Goal: Communication & Community: Answer question/provide support

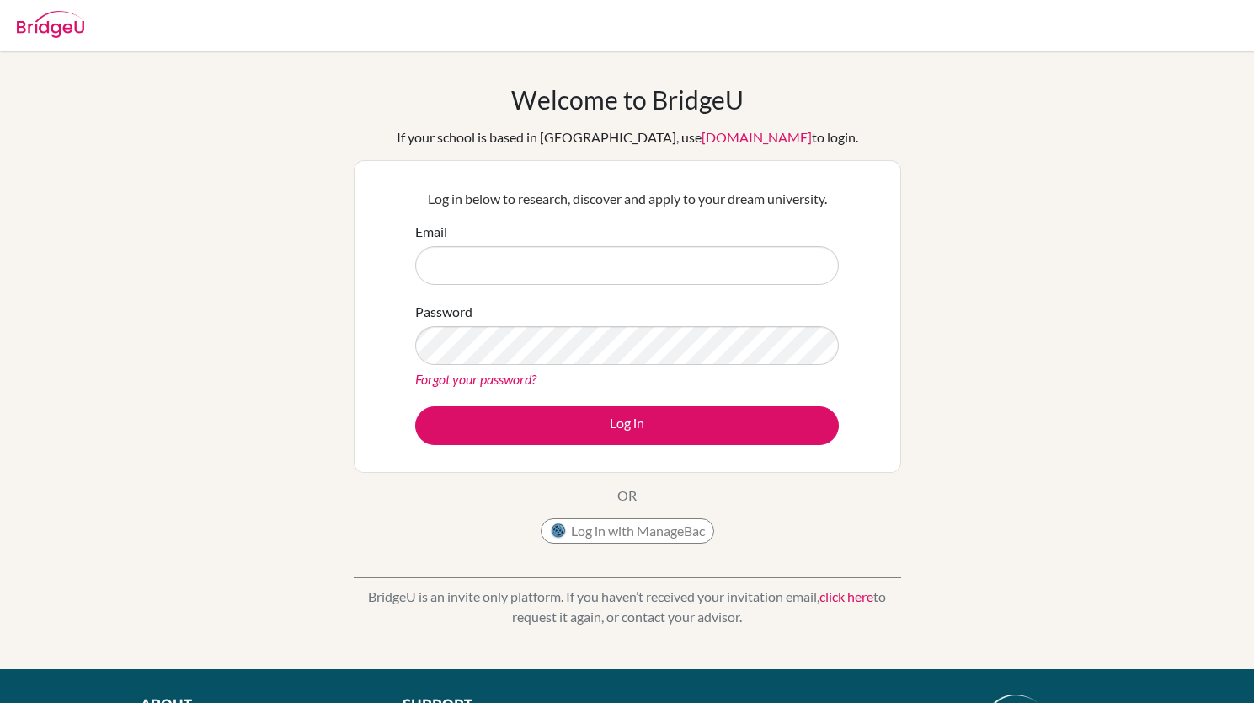
click at [611, 545] on div "Log in with ManageBac" at bounding box center [628, 535] width 174 height 34
click at [644, 518] on button "Log in with ManageBac" at bounding box center [628, 530] width 174 height 25
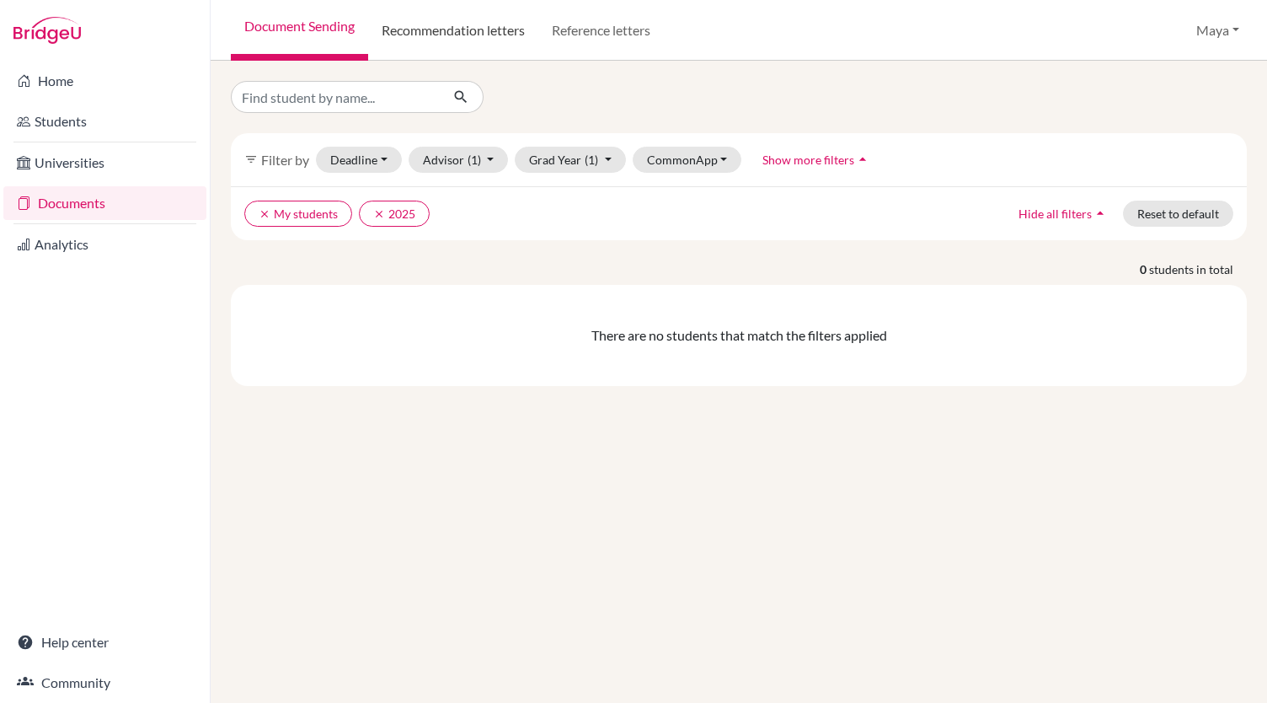
click at [446, 24] on link "Recommendation letters" at bounding box center [453, 30] width 170 height 61
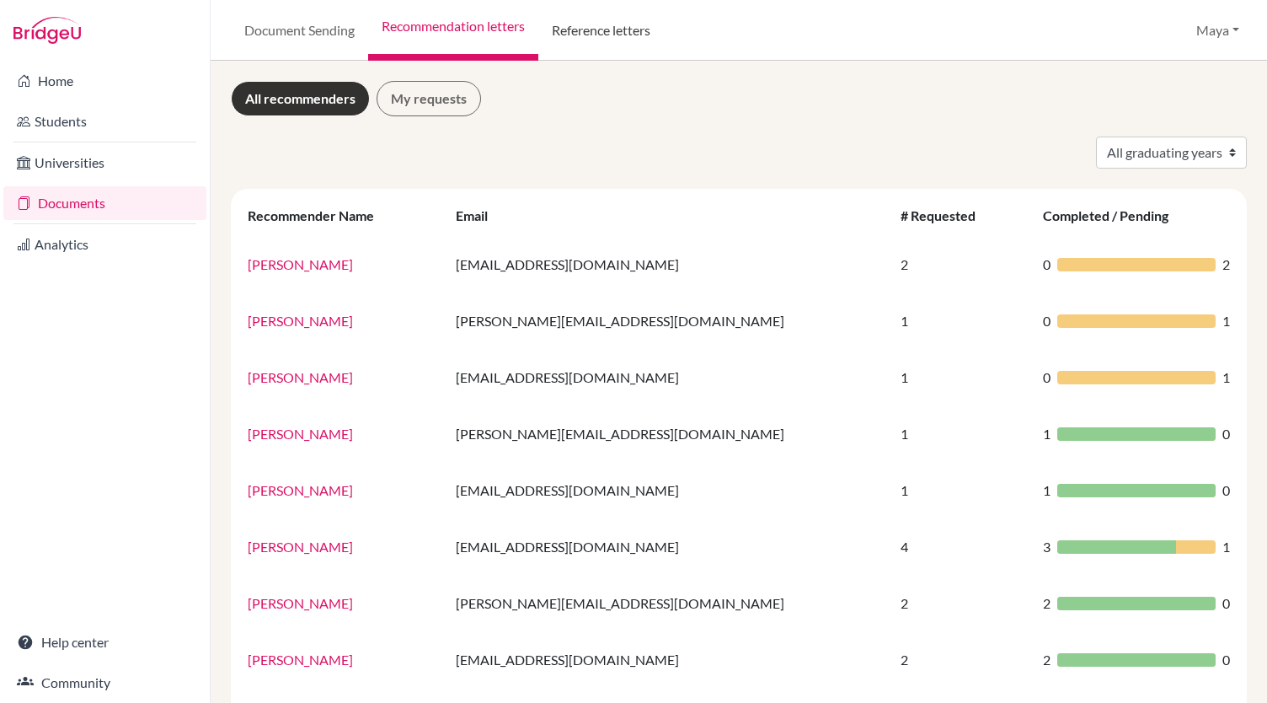
click at [607, 19] on link "Reference letters" at bounding box center [601, 30] width 126 height 61
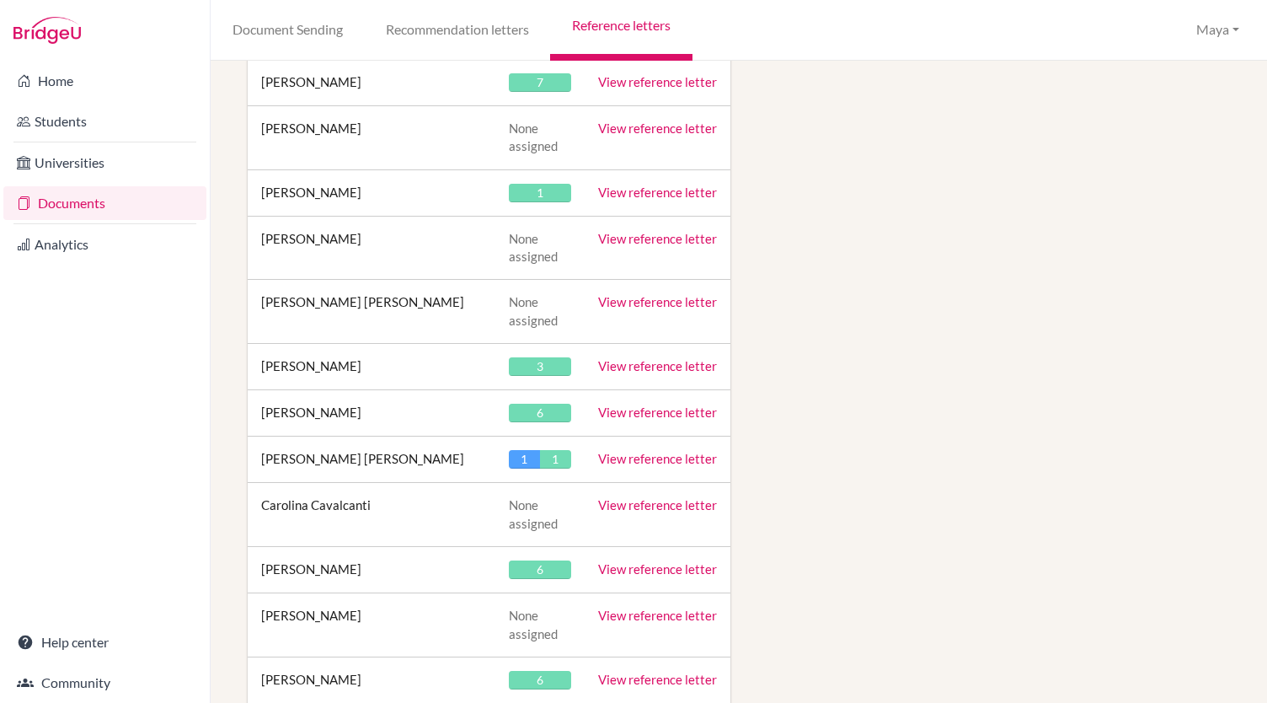
scroll to position [10463, 0]
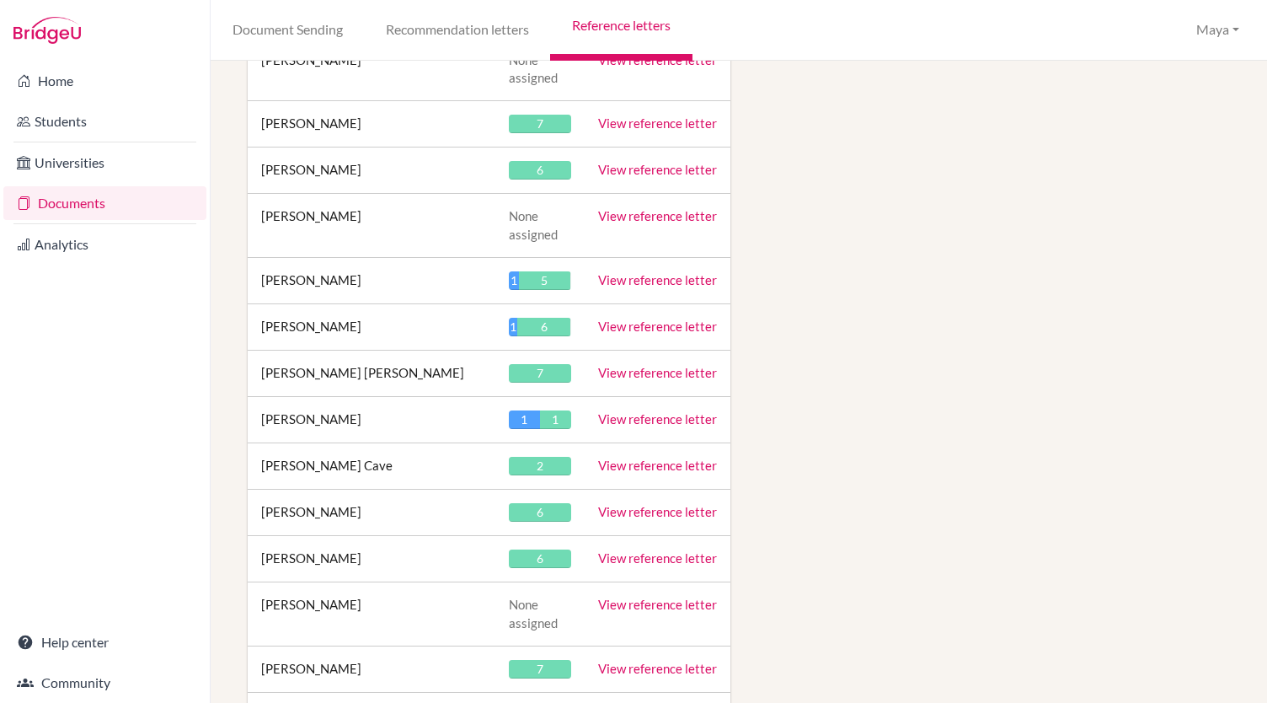
click at [654, 489] on td "View reference letter" at bounding box center [658, 512] width 146 height 46
click at [666, 504] on link "View reference letter" at bounding box center [657, 511] width 119 height 15
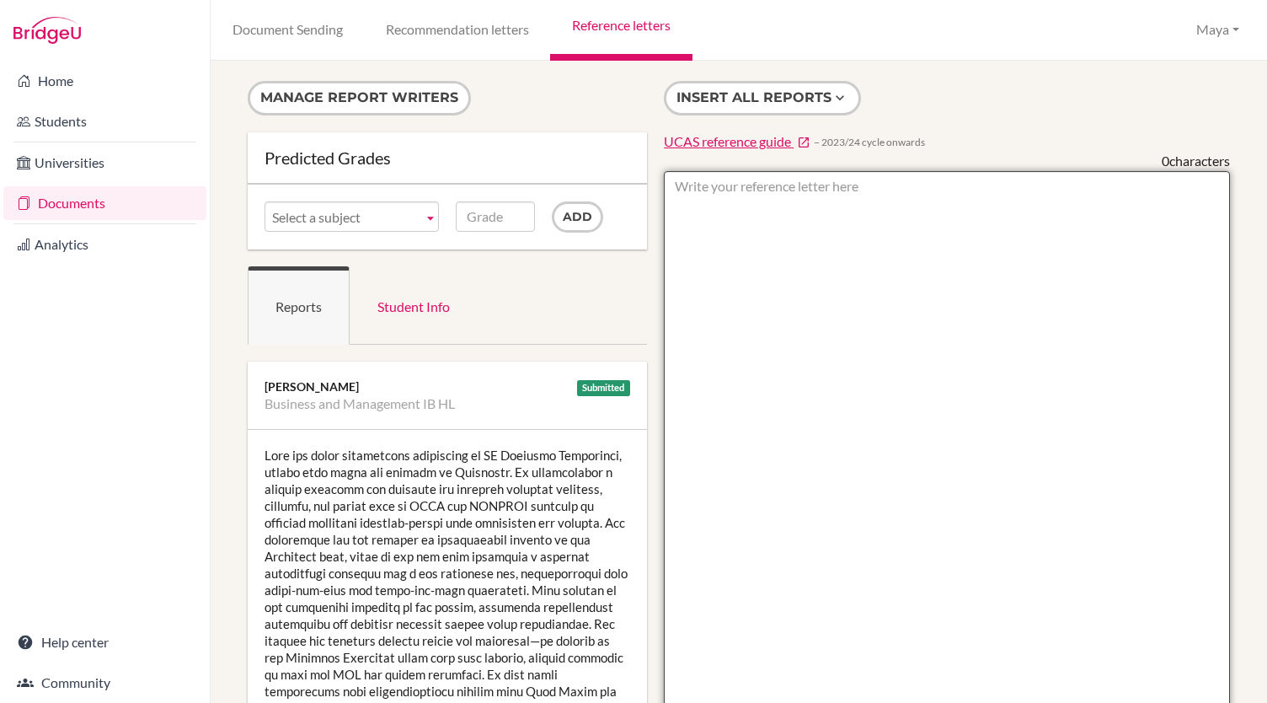
click at [812, 281] on textarea at bounding box center [947, 658] width 566 height 974
paste textarea "Lore ip d sitametco adi elitseddoeiusm tempori utlabor etdo m aliqu enimadmi ve…"
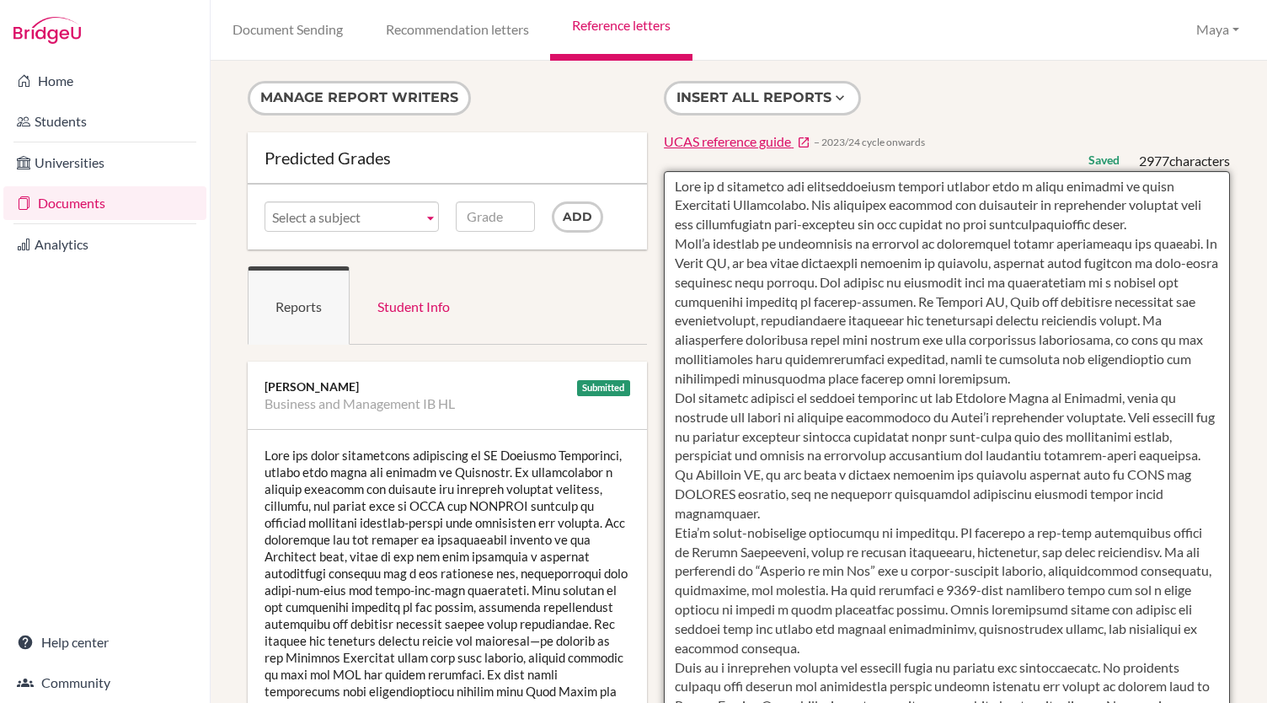
type textarea "Luca is a motivated and intellectually curious student with a clear ambition to…"
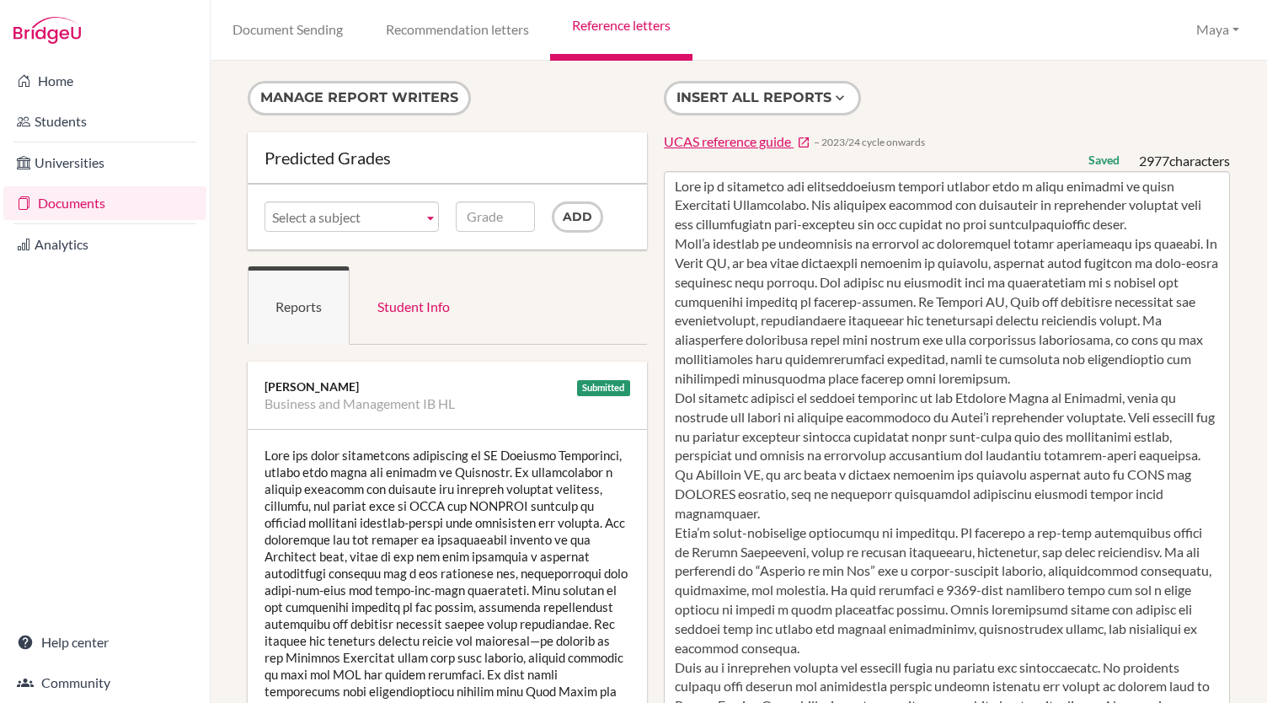
click at [639, 24] on link "Reference letters" at bounding box center [621, 30] width 142 height 61
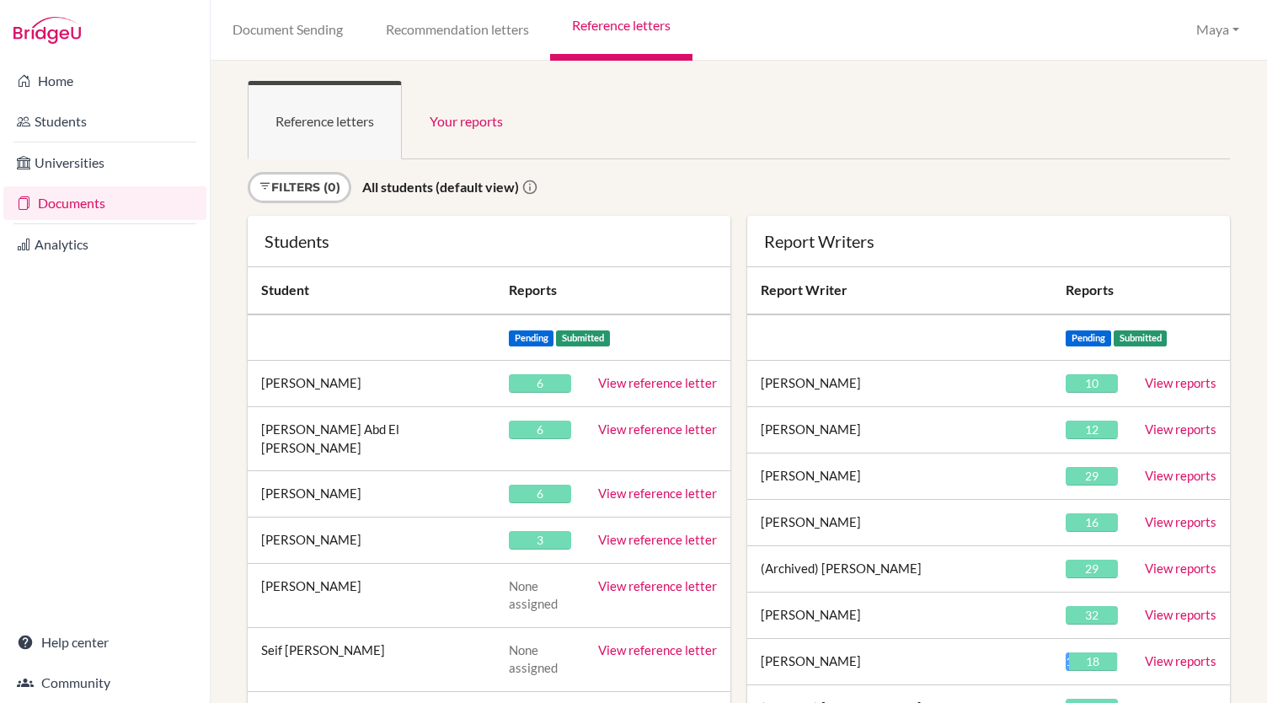
scroll to position [34717, 0]
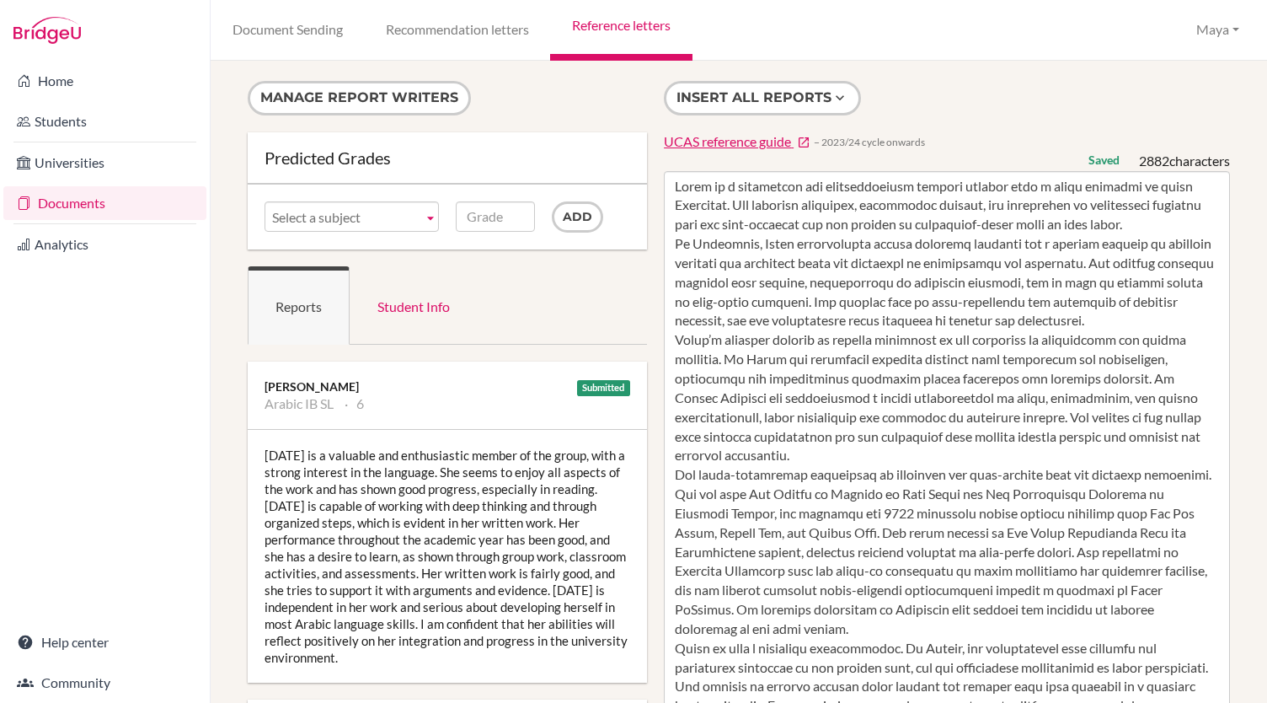
type textarea "Lorem ip d sitametcon adi elitseddoeiusm tempori utlabor etdo m aliqu enimadmi …"
click at [945, 126] on div "Insert all reports UCAS reference guide − 2023/24 cycle onwards Saved 2882 char…" at bounding box center [946, 613] width 583 height 1064
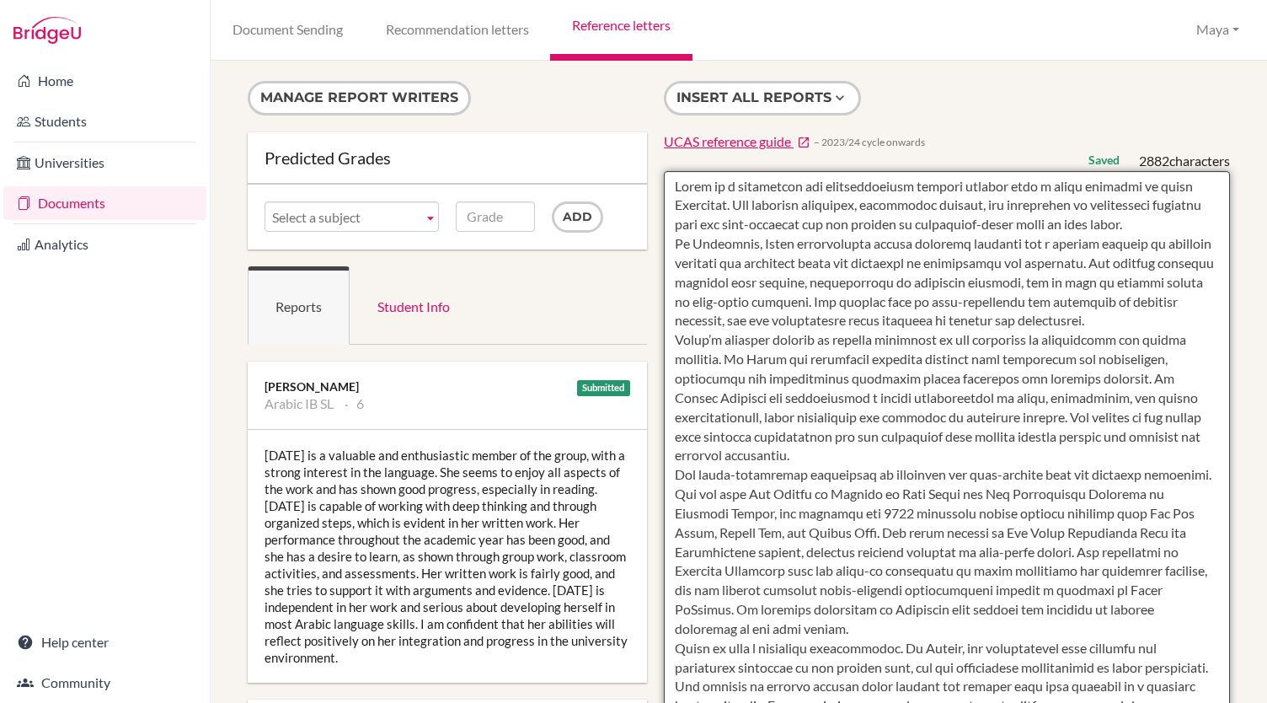
click at [990, 463] on textarea at bounding box center [947, 658] width 566 height 974
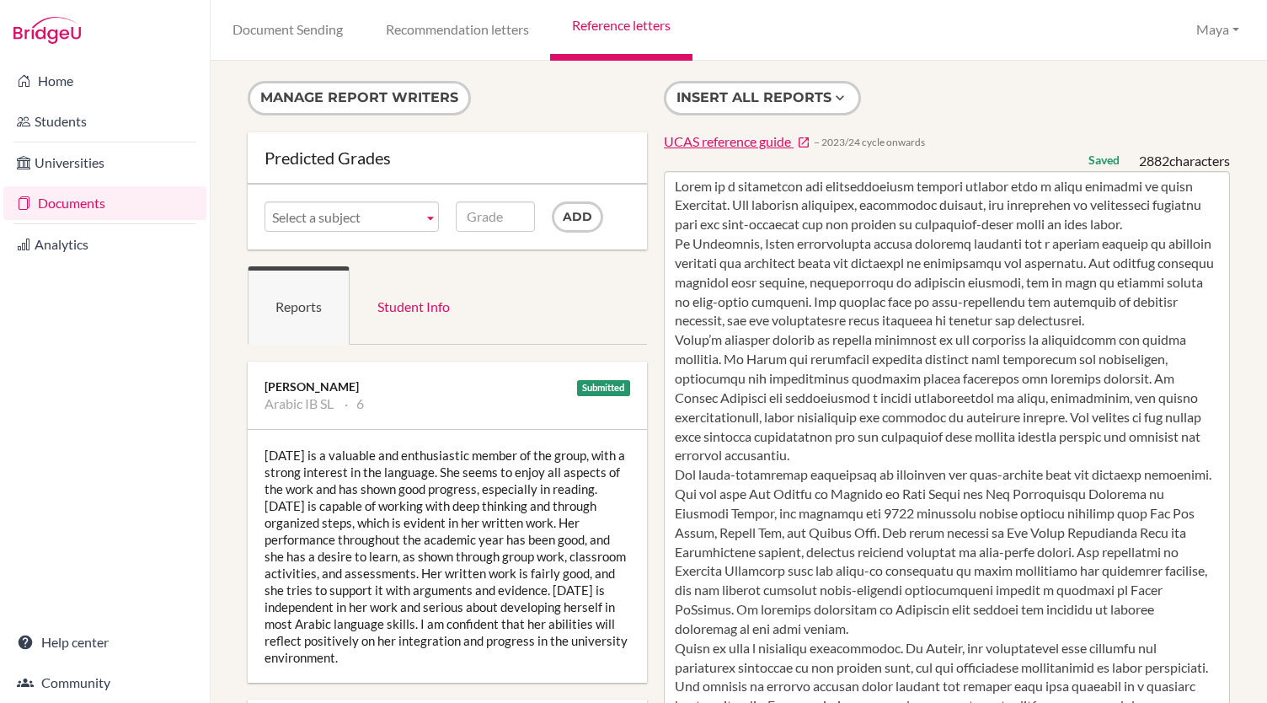
click at [967, 80] on div "Manage report writers Predicted Grades Subject Arabic IB SL Design Technology I…" at bounding box center [739, 382] width 1056 height 642
click at [621, 31] on link "Reference letters" at bounding box center [621, 30] width 142 height 61
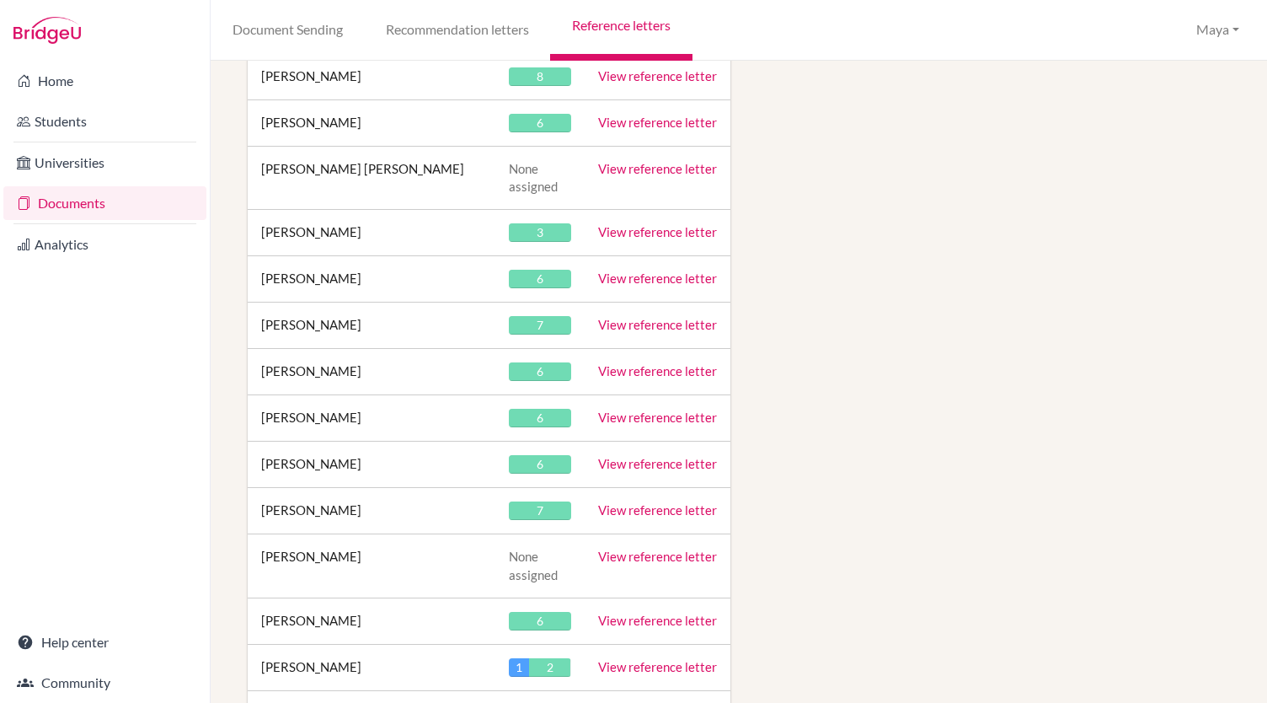
scroll to position [30894, 0]
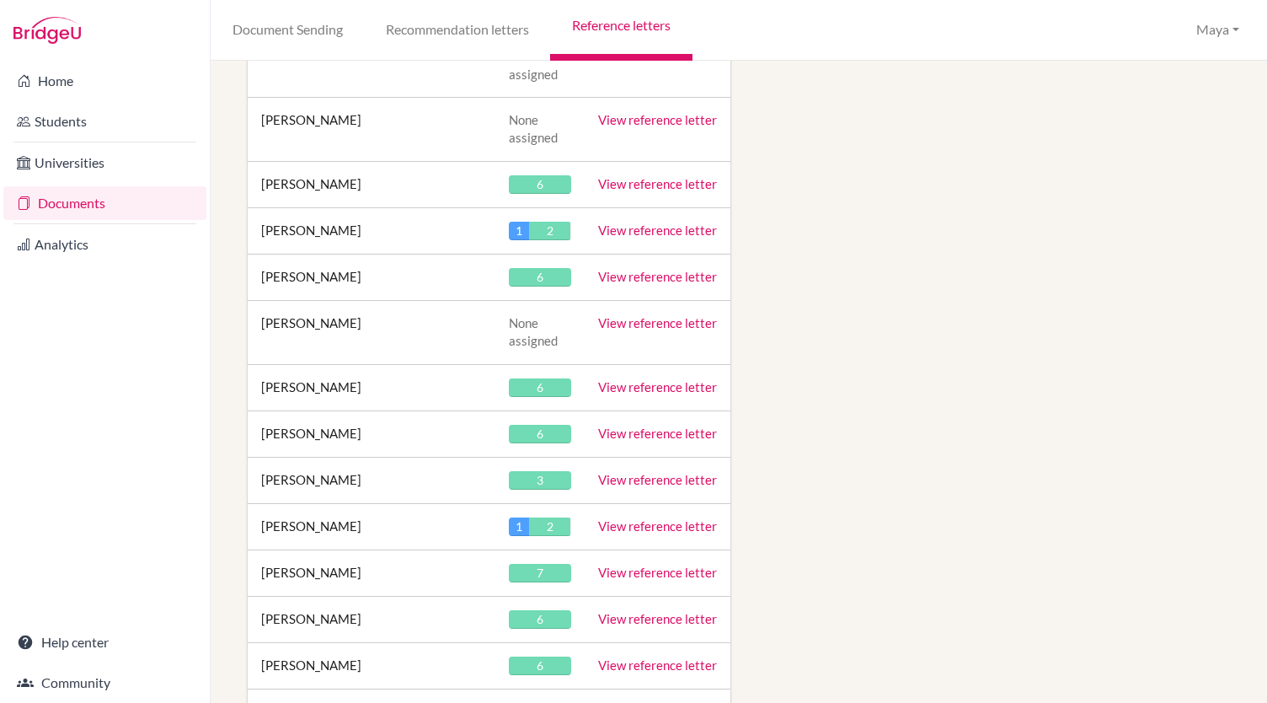
click at [660, 702] on link "View reference letter" at bounding box center [657, 710] width 119 height 15
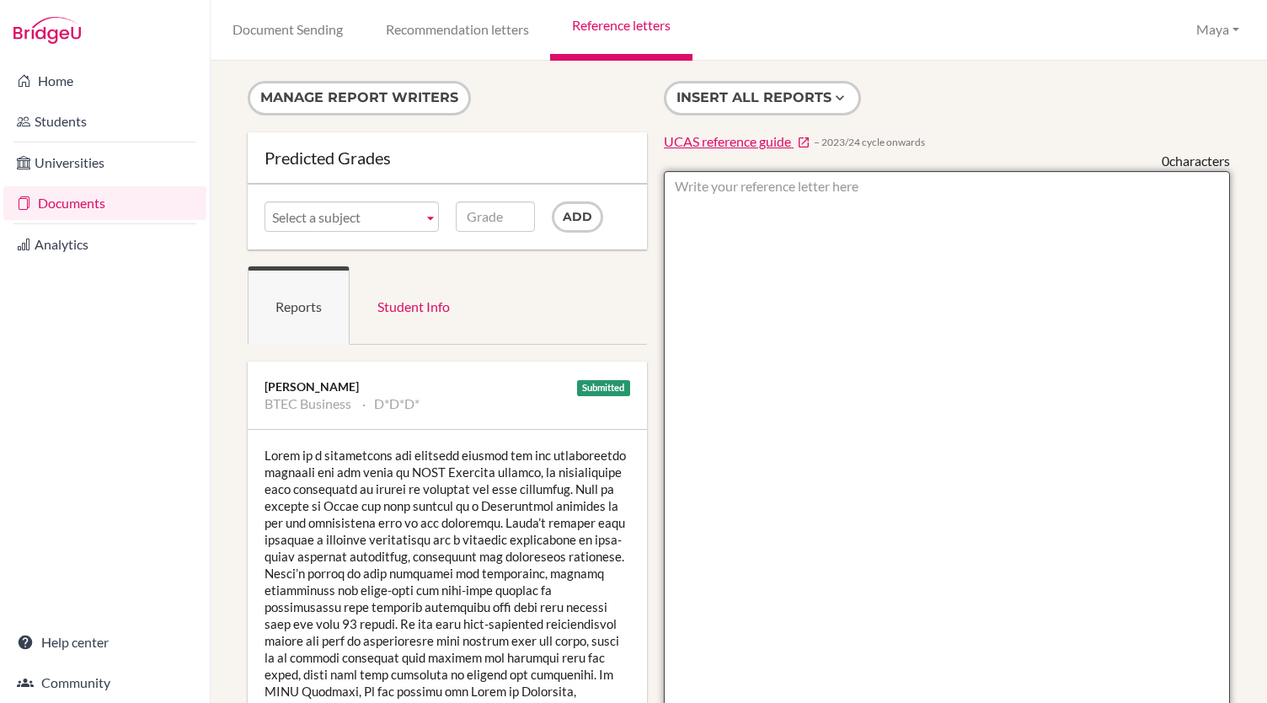
click at [777, 201] on textarea at bounding box center [947, 658] width 566 height 974
paste textarea "Faris is a capable and motivated student currently studying the BTEC Level 3 Ex…"
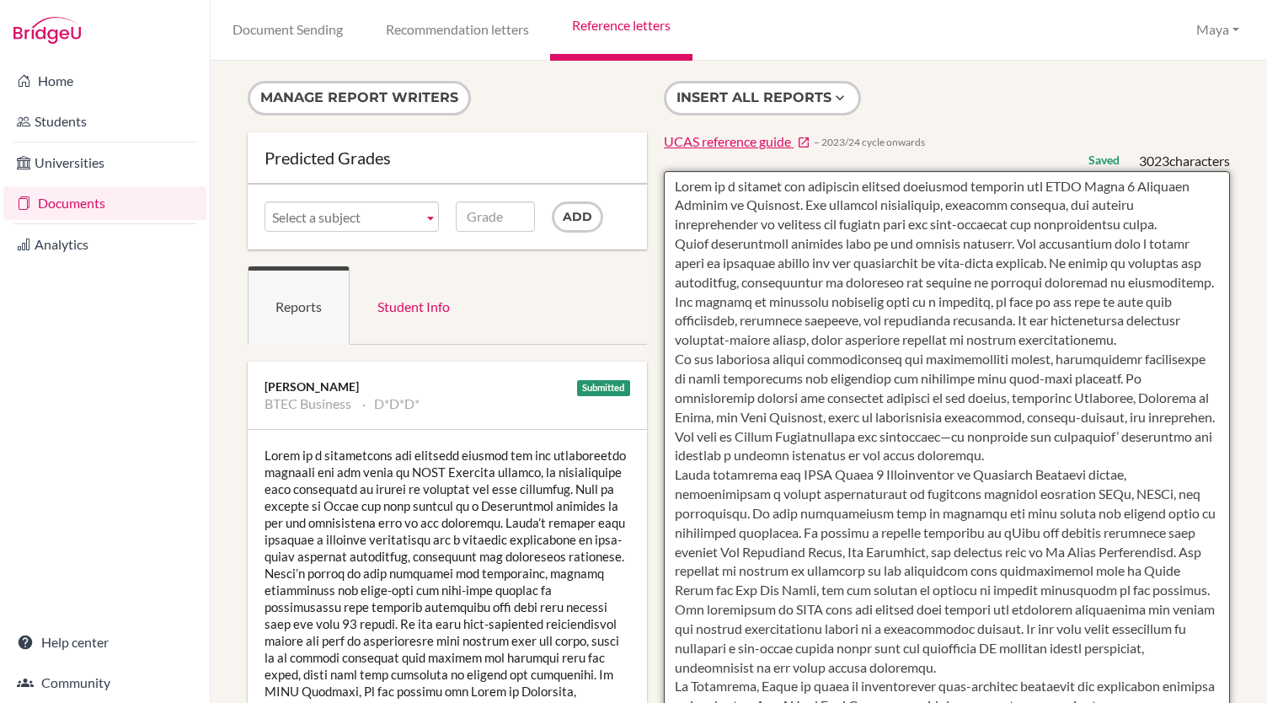
type textarea "Faris is a capable and motivated student currently studying the BTEC Level 3 Ex…"
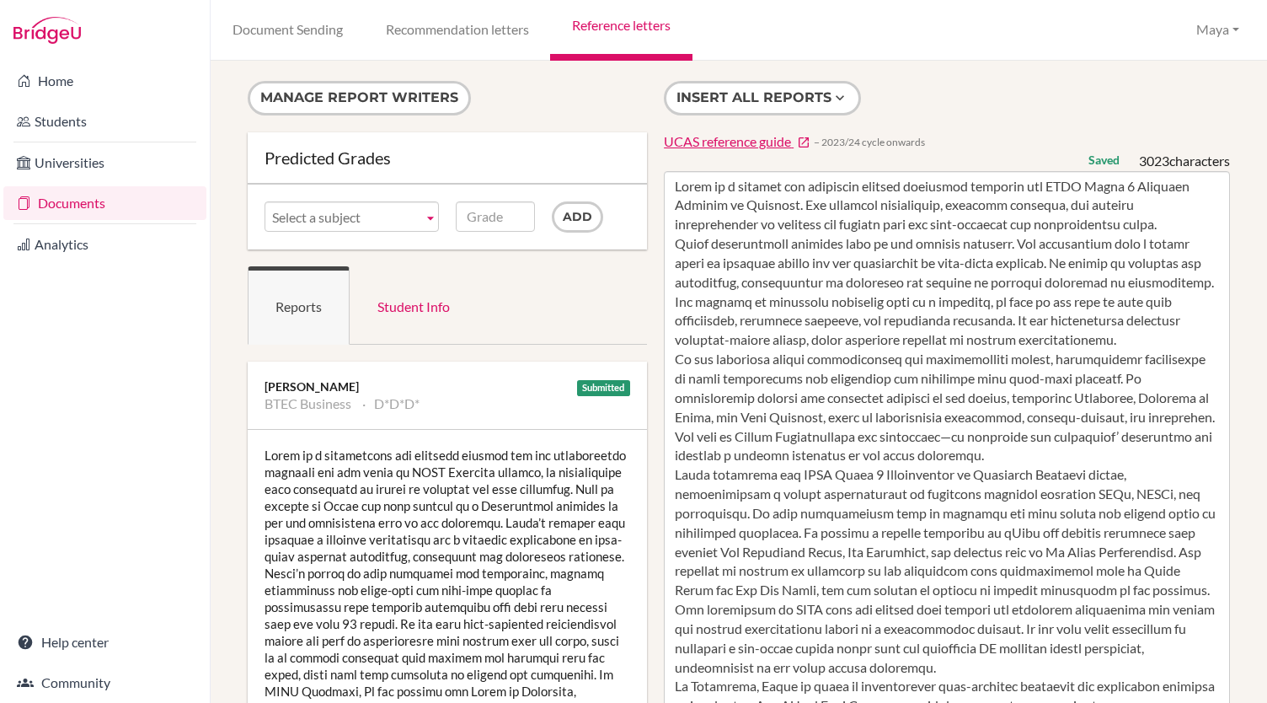
click at [968, 83] on div "Insert all reports UCAS reference guide − 2023/24 cycle onwards Saved 3023 char…" at bounding box center [946, 613] width 583 height 1064
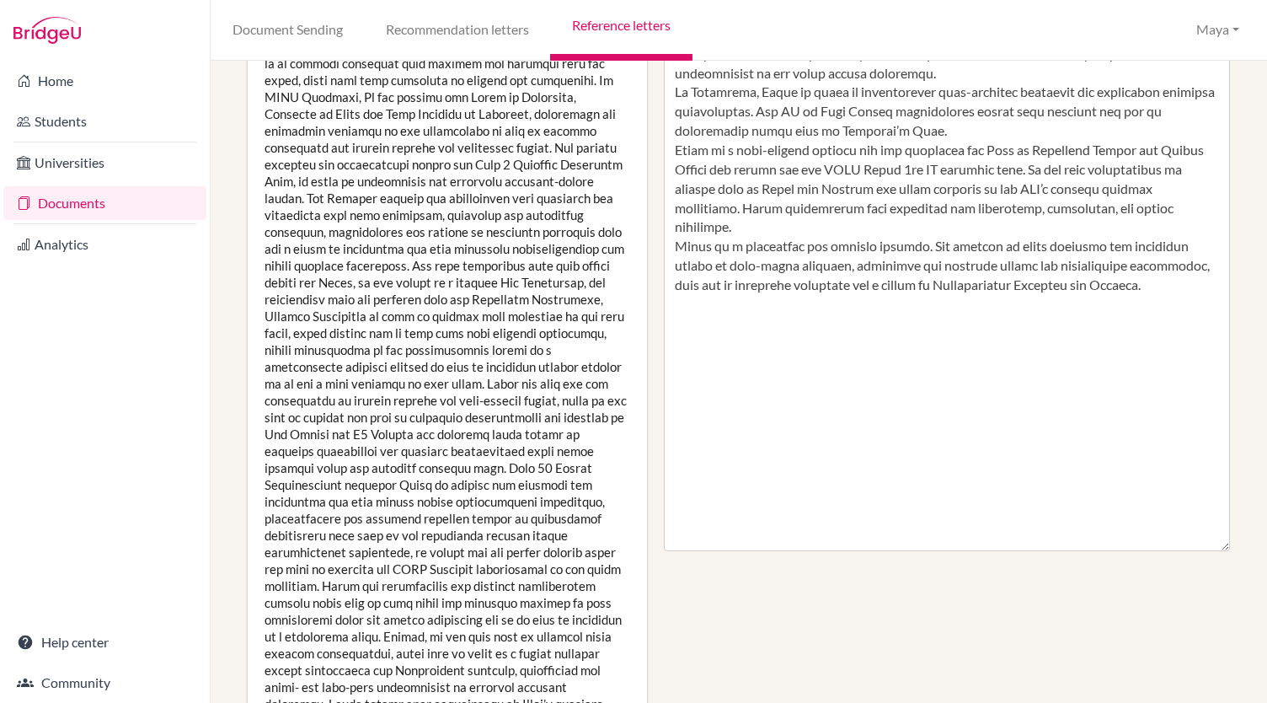
scroll to position [599, 0]
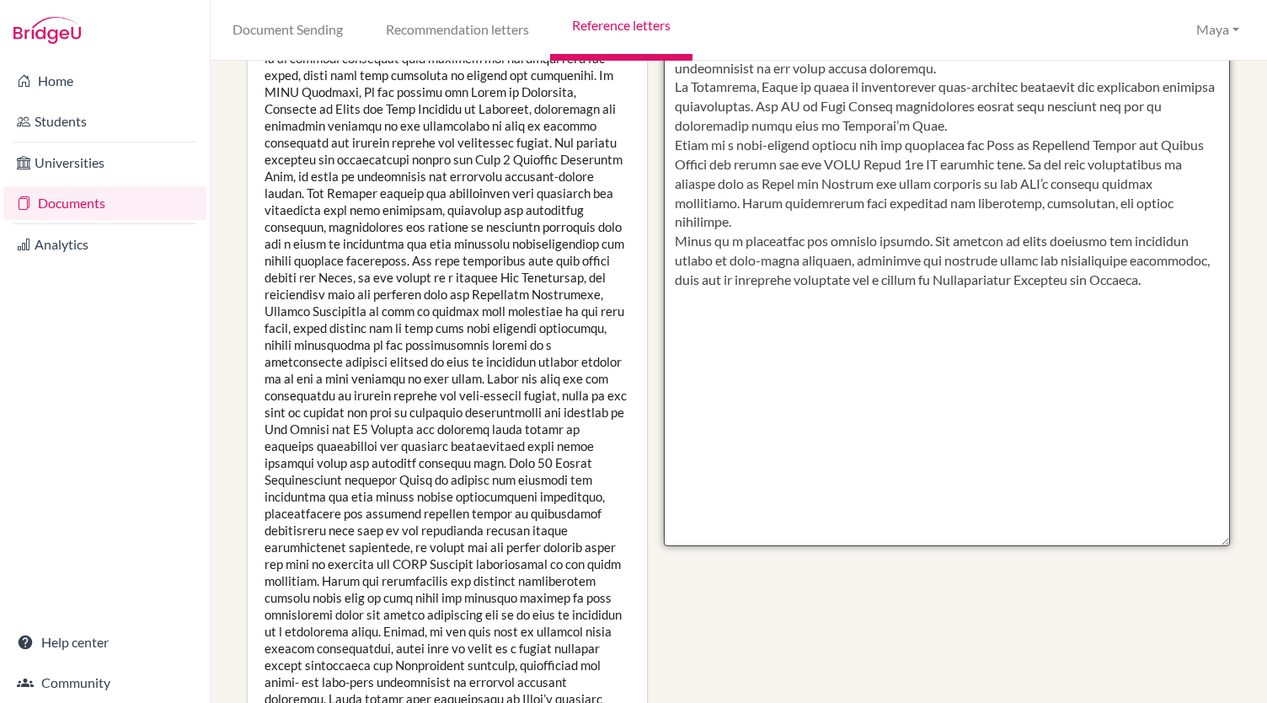
click at [1206, 259] on textarea at bounding box center [947, 59] width 566 height 974
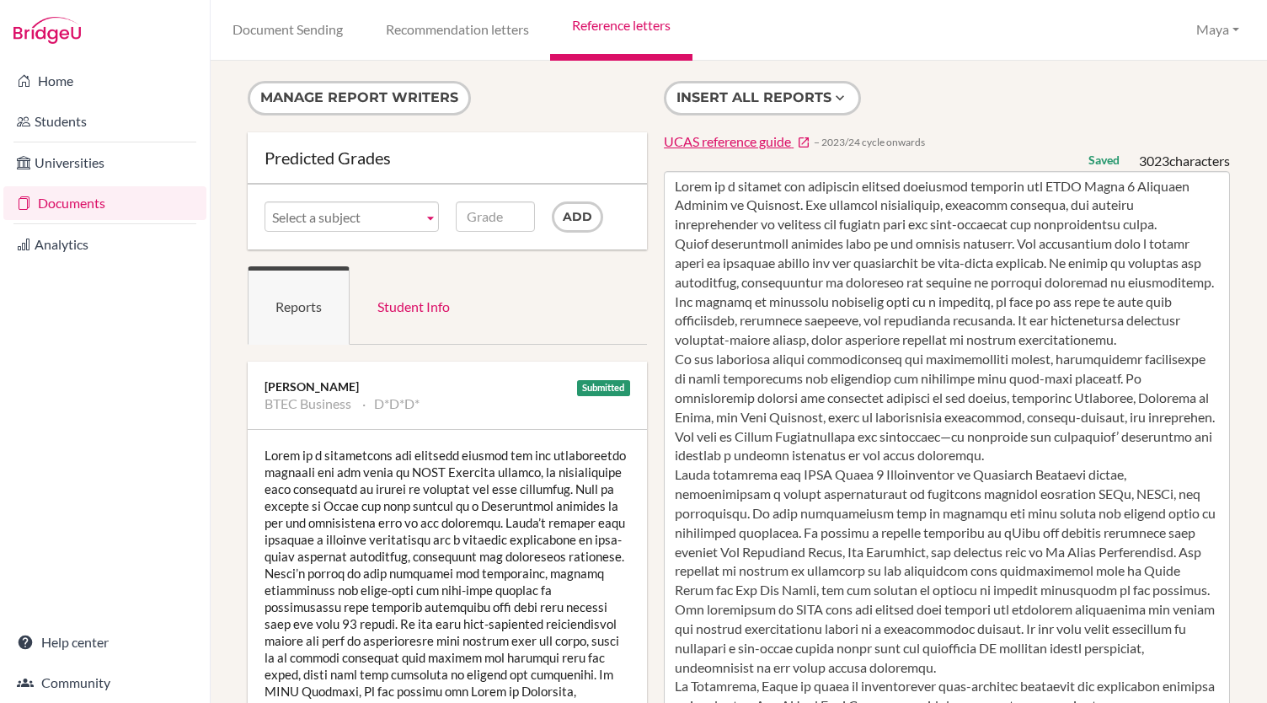
click at [1029, 71] on div "Manage report writers Predicted Grades Subject BTEC Business CISI Geography IB …" at bounding box center [739, 382] width 1056 height 642
click at [601, 23] on link "Reference letters" at bounding box center [621, 30] width 142 height 61
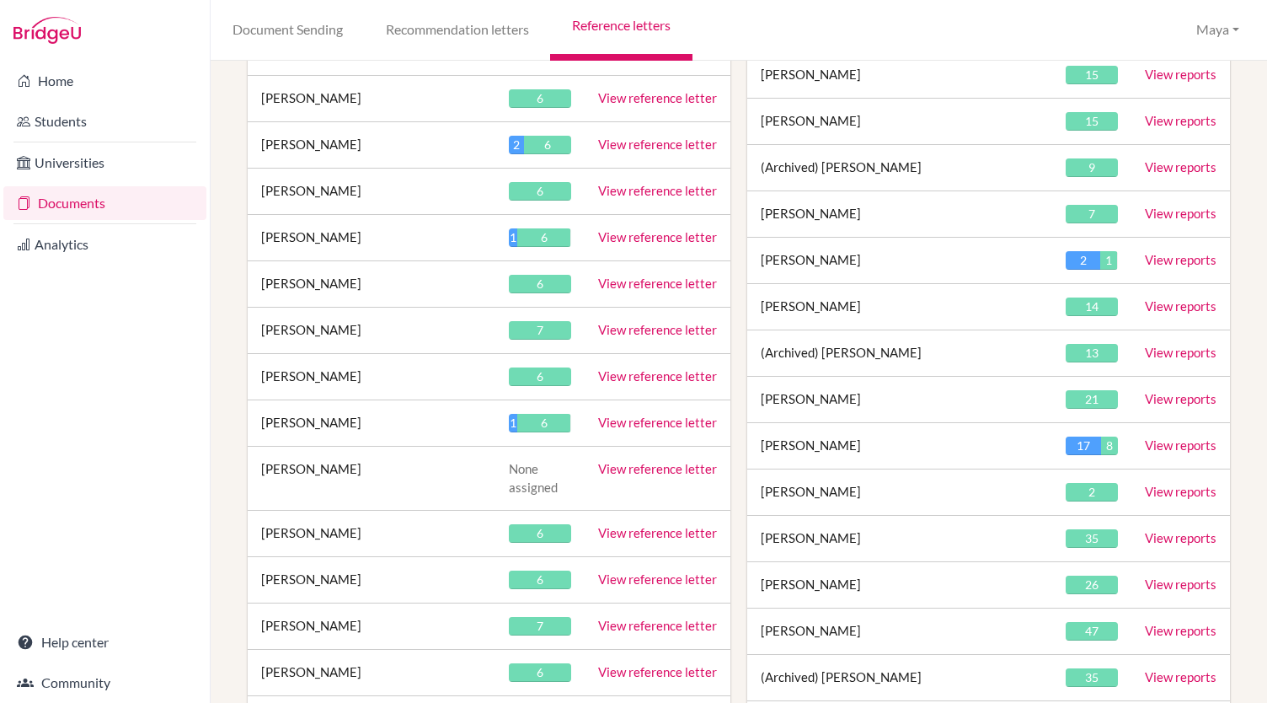
scroll to position [5341, 0]
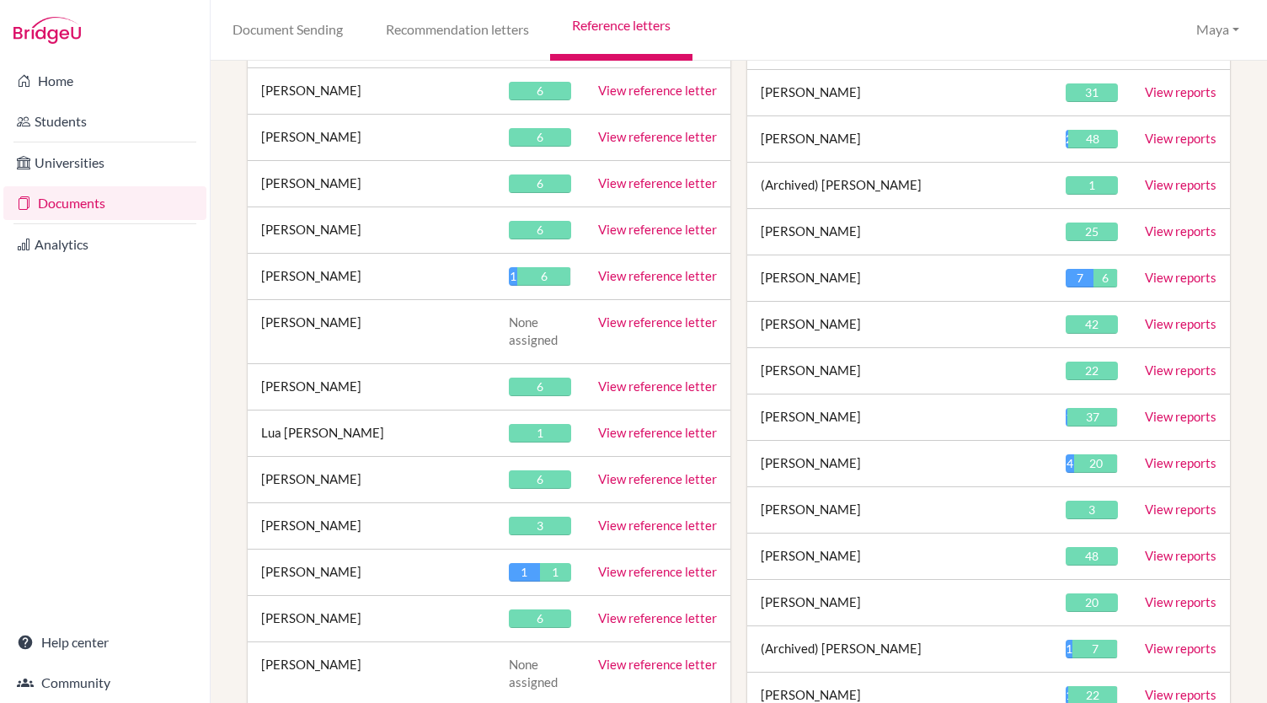
click at [1169, 409] on link "View reports" at bounding box center [1181, 416] width 72 height 15
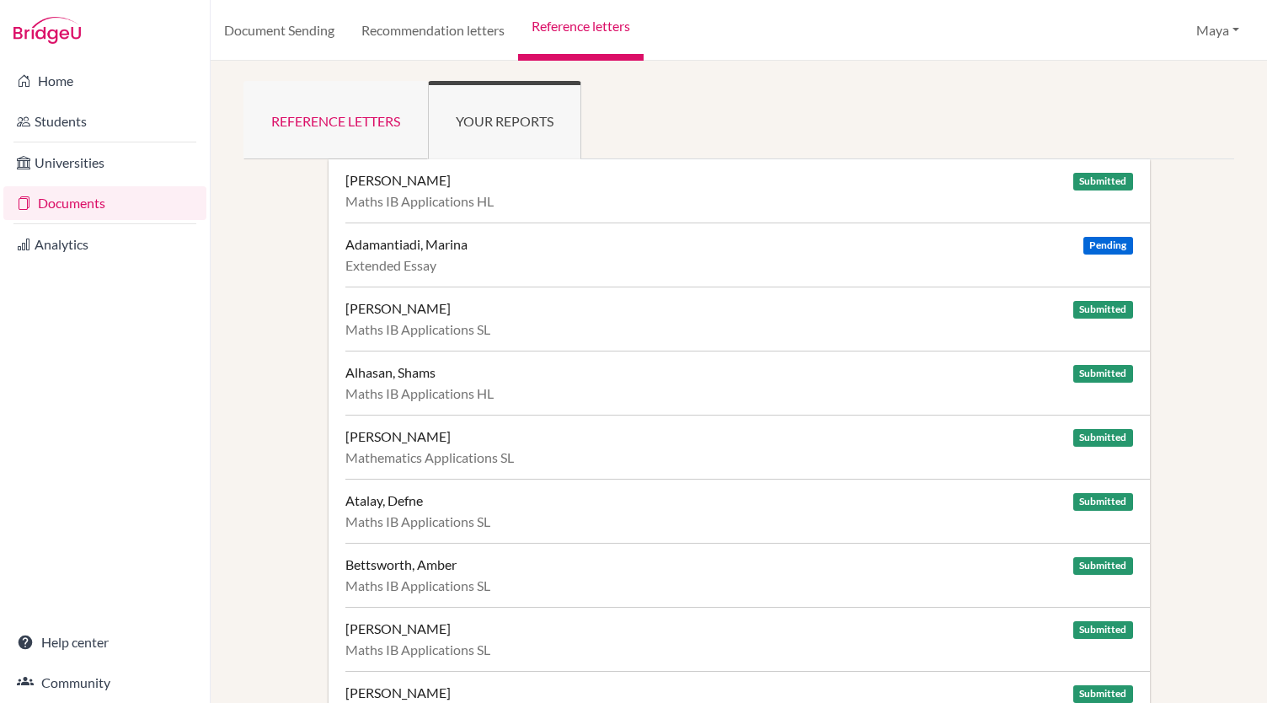
click at [357, 115] on link "Reference letters" at bounding box center [335, 120] width 184 height 78
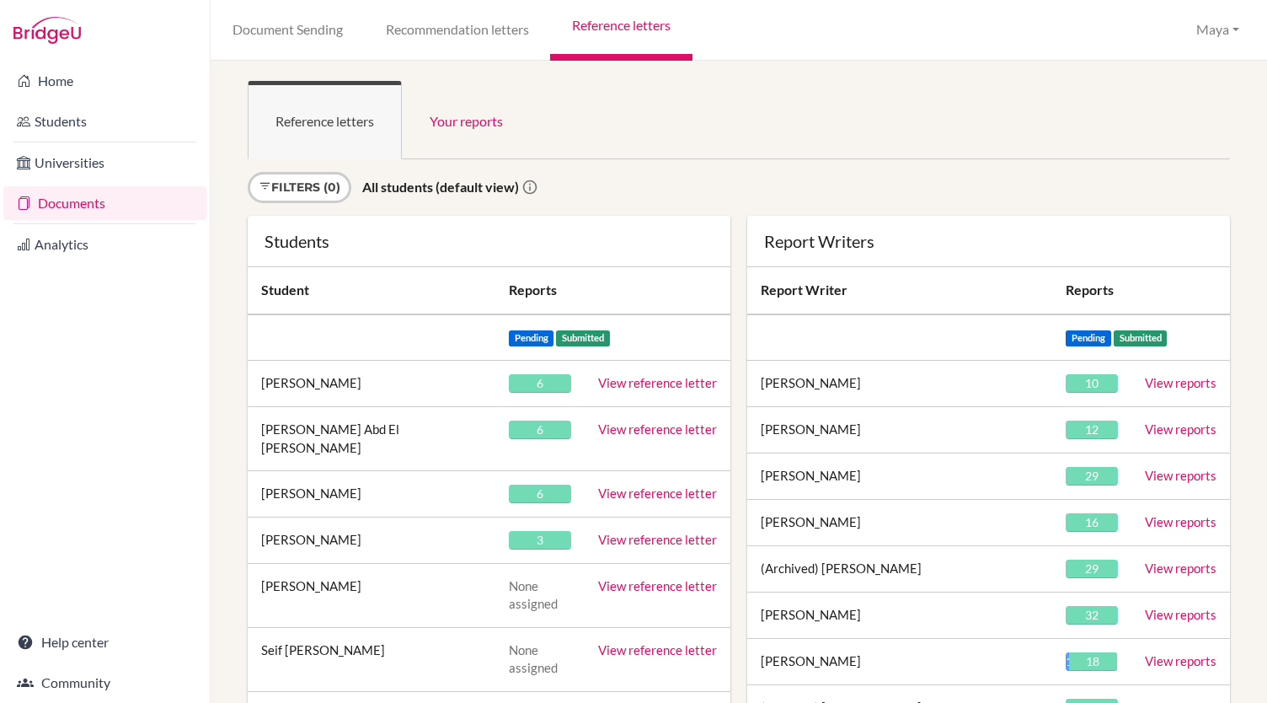
click at [662, 532] on link "View reference letter" at bounding box center [657, 539] width 119 height 15
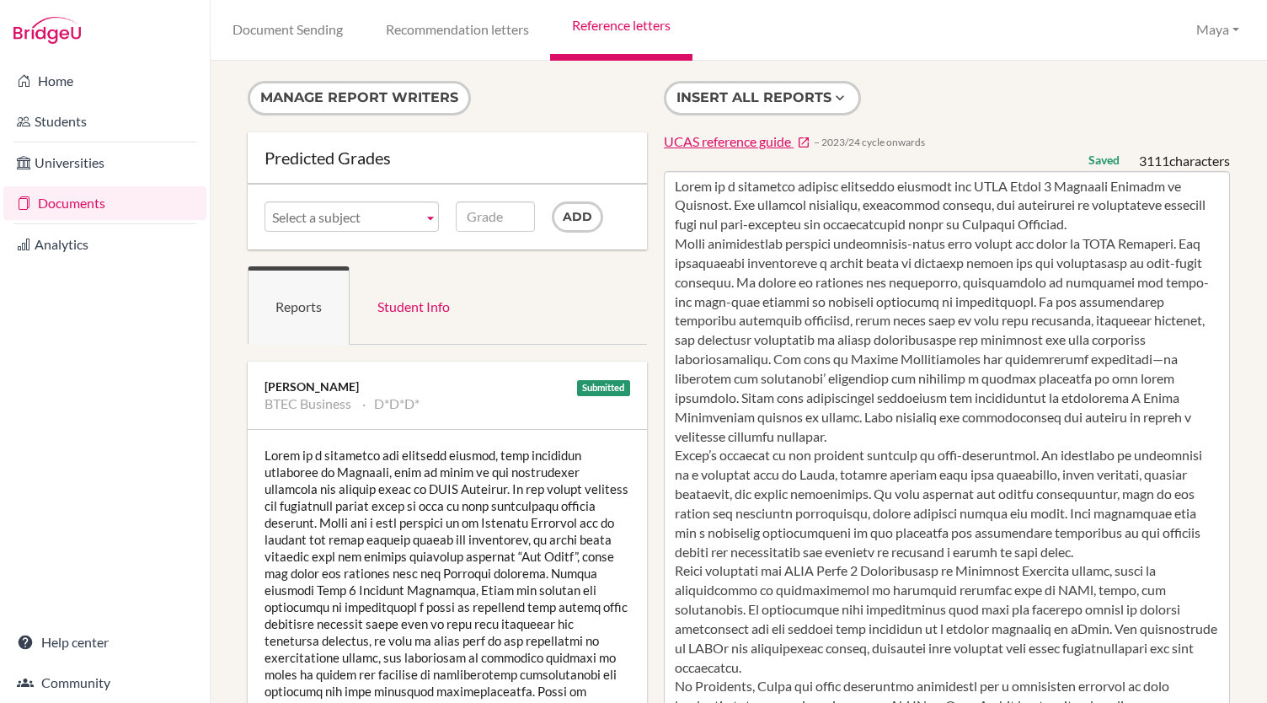
click at [965, 88] on div "Insert all reports UCAS reference guide − 2023/24 cycle onwards Saved 3111 char…" at bounding box center [946, 613] width 583 height 1064
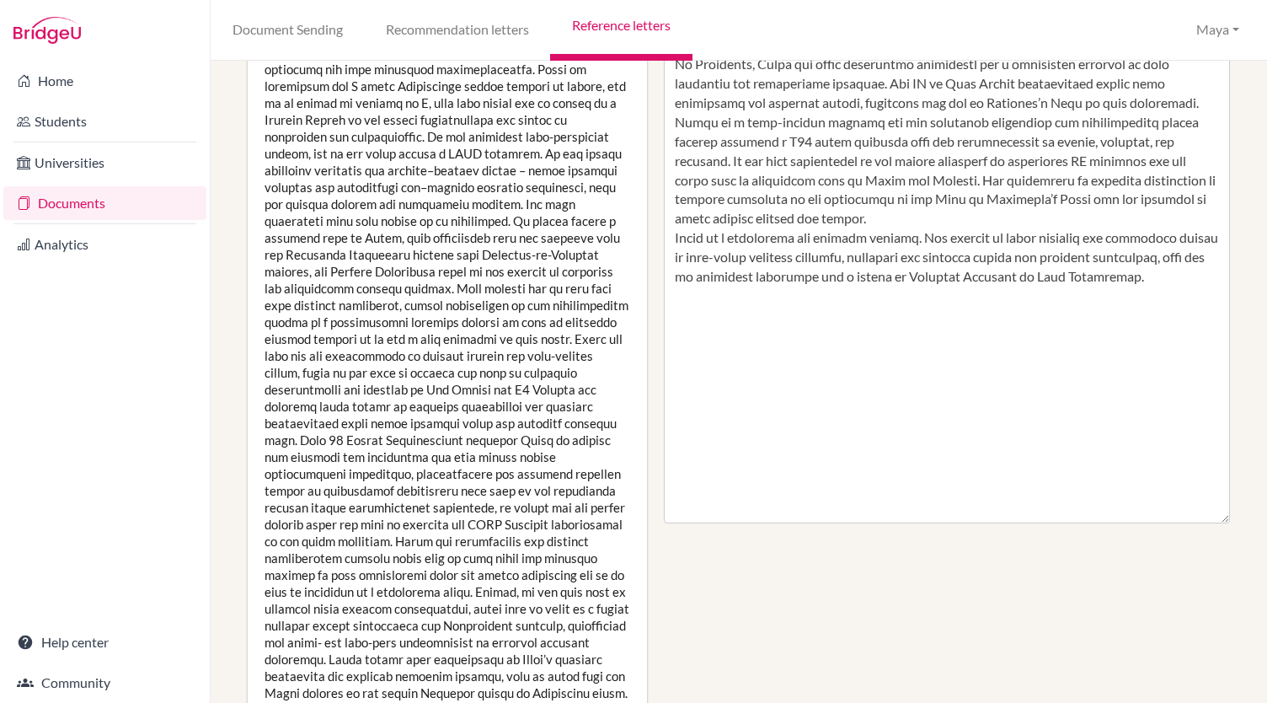
scroll to position [635, 0]
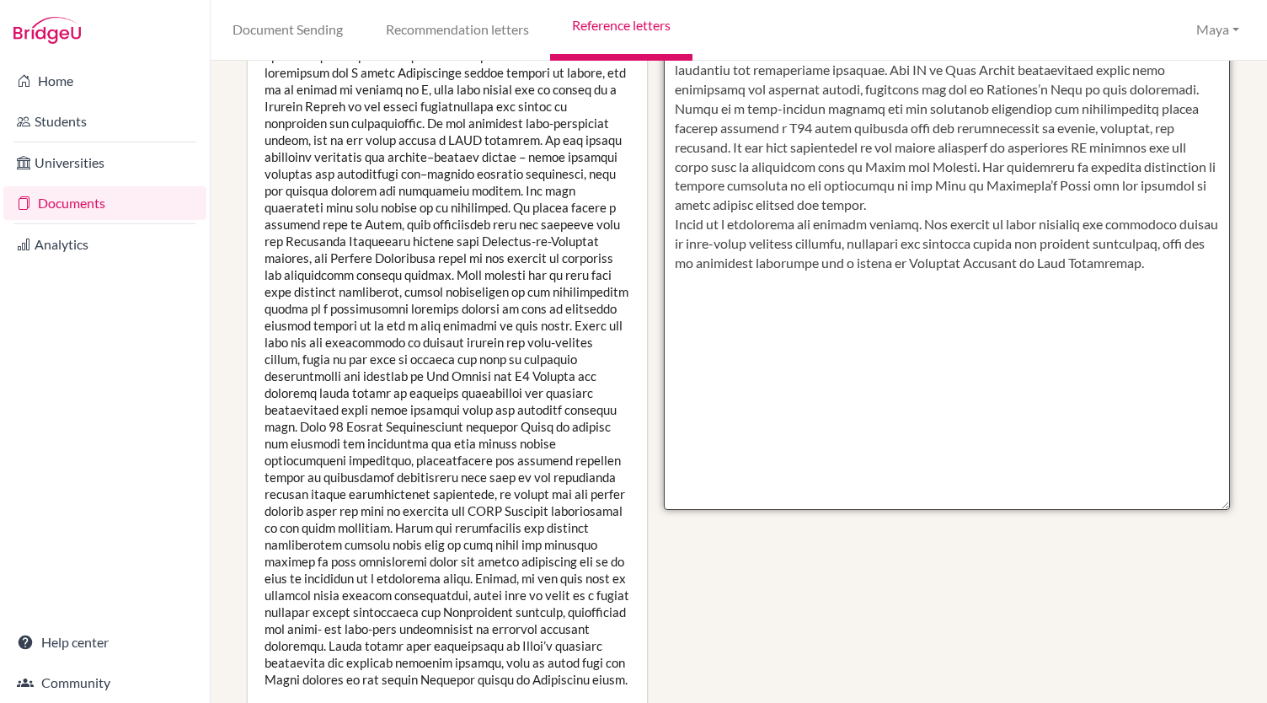
click at [1169, 260] on textarea at bounding box center [947, 23] width 566 height 974
drag, startPoint x: 1163, startPoint y: 262, endPoint x: 1019, endPoint y: 267, distance: 143.3
click at [1019, 267] on textarea at bounding box center [947, 23] width 566 height 974
click at [1019, 269] on textarea at bounding box center [947, 23] width 566 height 974
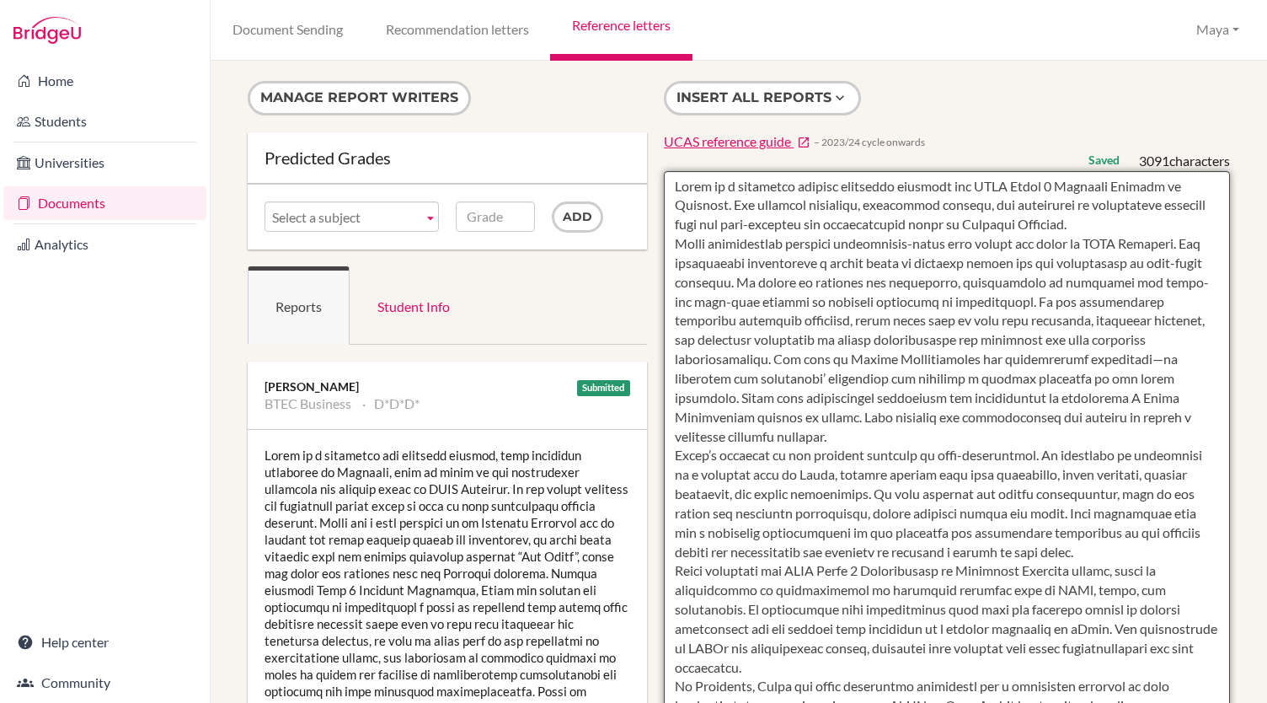
type textarea "Nadim is a motivated student currently studying the BTEC Level 3 Extended Diplo…"
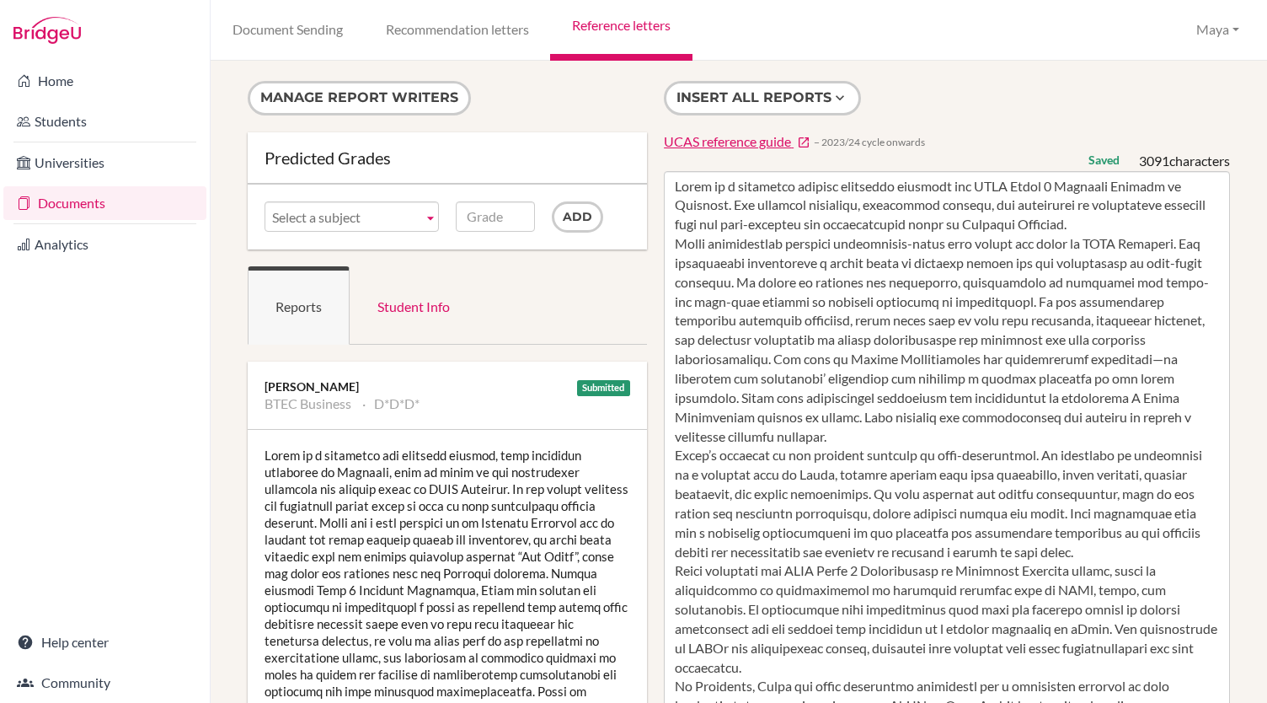
click at [1100, 100] on div "Insert all reports UCAS reference guide − 2023/24 cycle onwards Saved 3091 char…" at bounding box center [946, 613] width 583 height 1064
click at [627, 21] on link "Reference letters" at bounding box center [621, 30] width 142 height 61
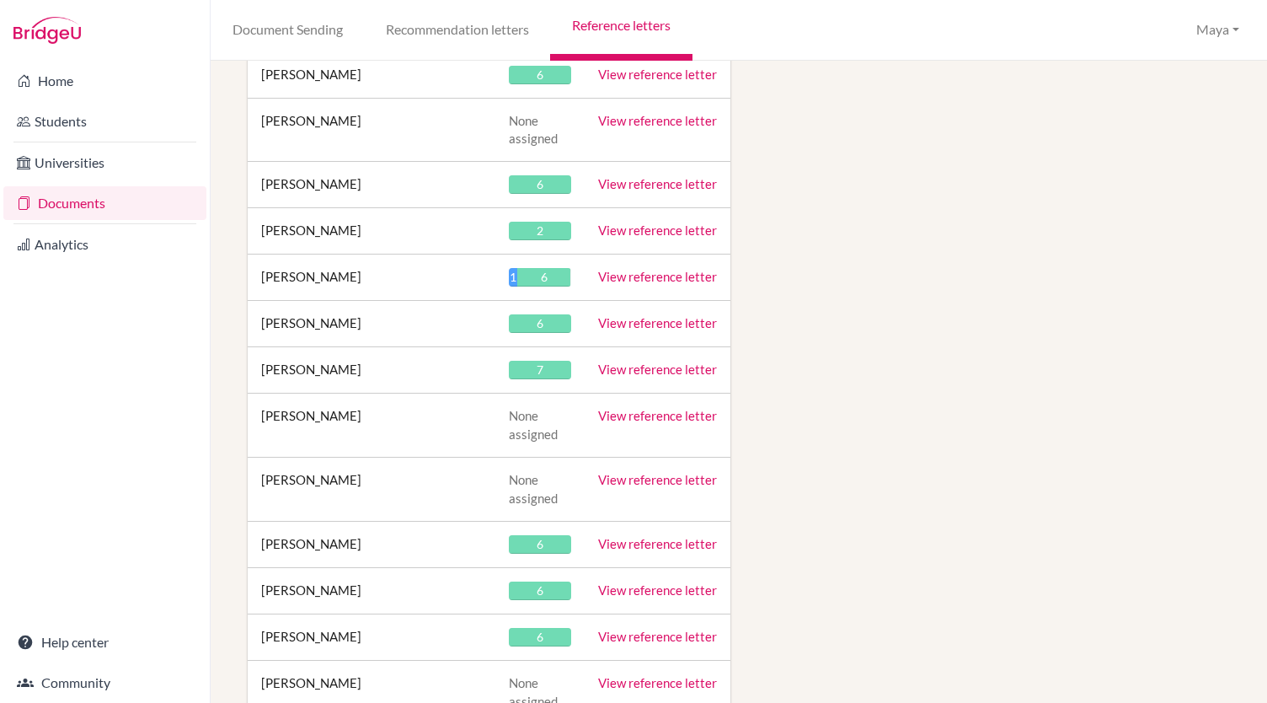
scroll to position [33433, 0]
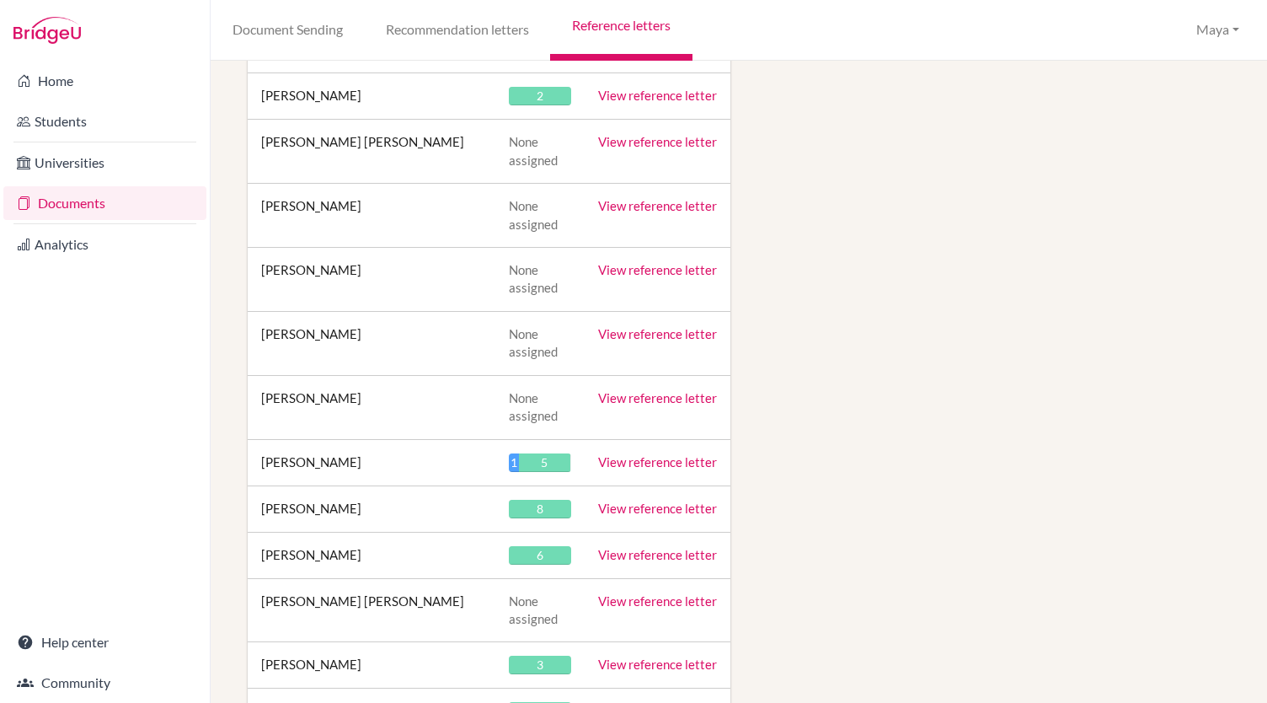
scroll to position [22494, 0]
click at [686, 656] on link "View reference letter" at bounding box center [657, 663] width 119 height 15
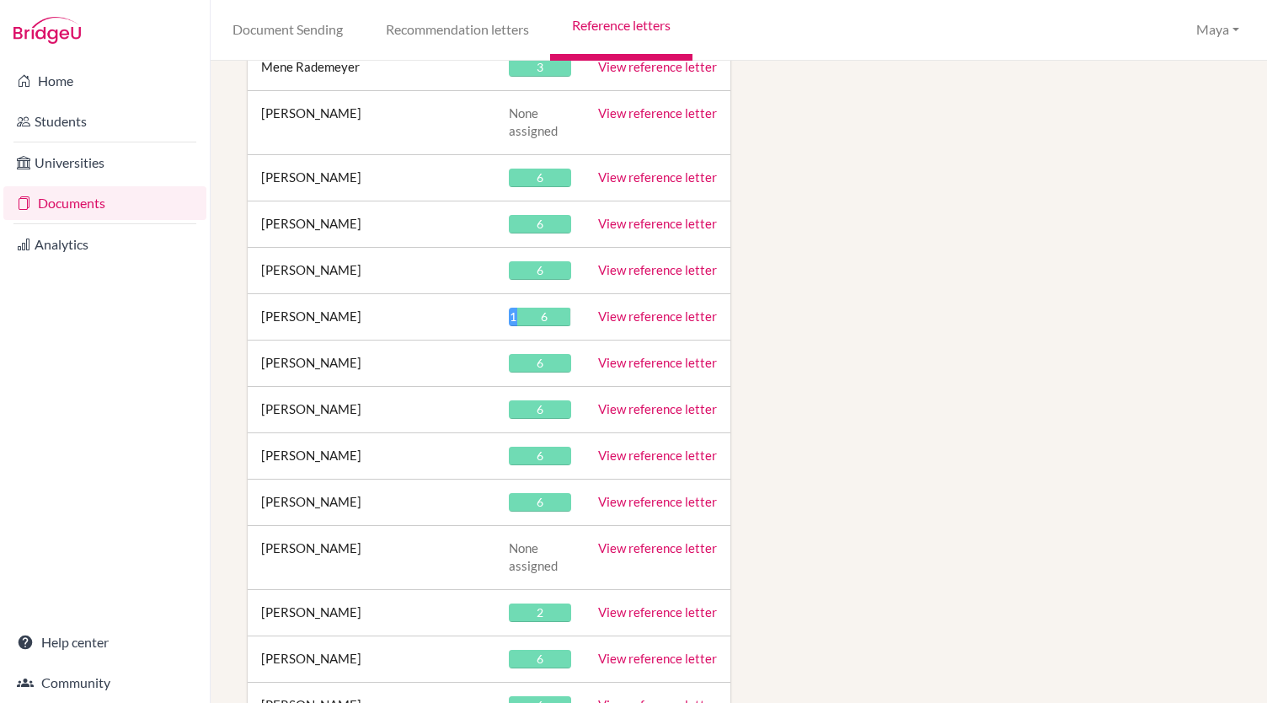
click at [648, 697] on link "View reference letter" at bounding box center [657, 704] width 119 height 15
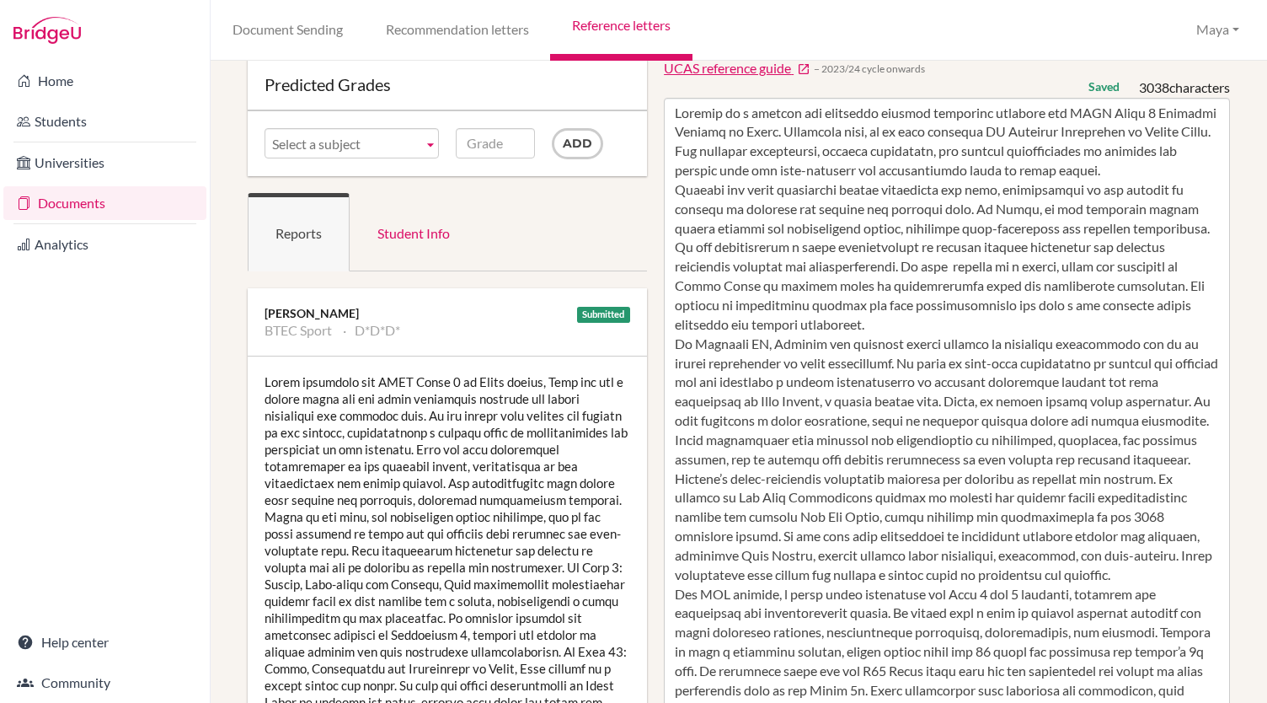
scroll to position [74, 0]
click at [752, 346] on textarea at bounding box center [947, 584] width 566 height 974
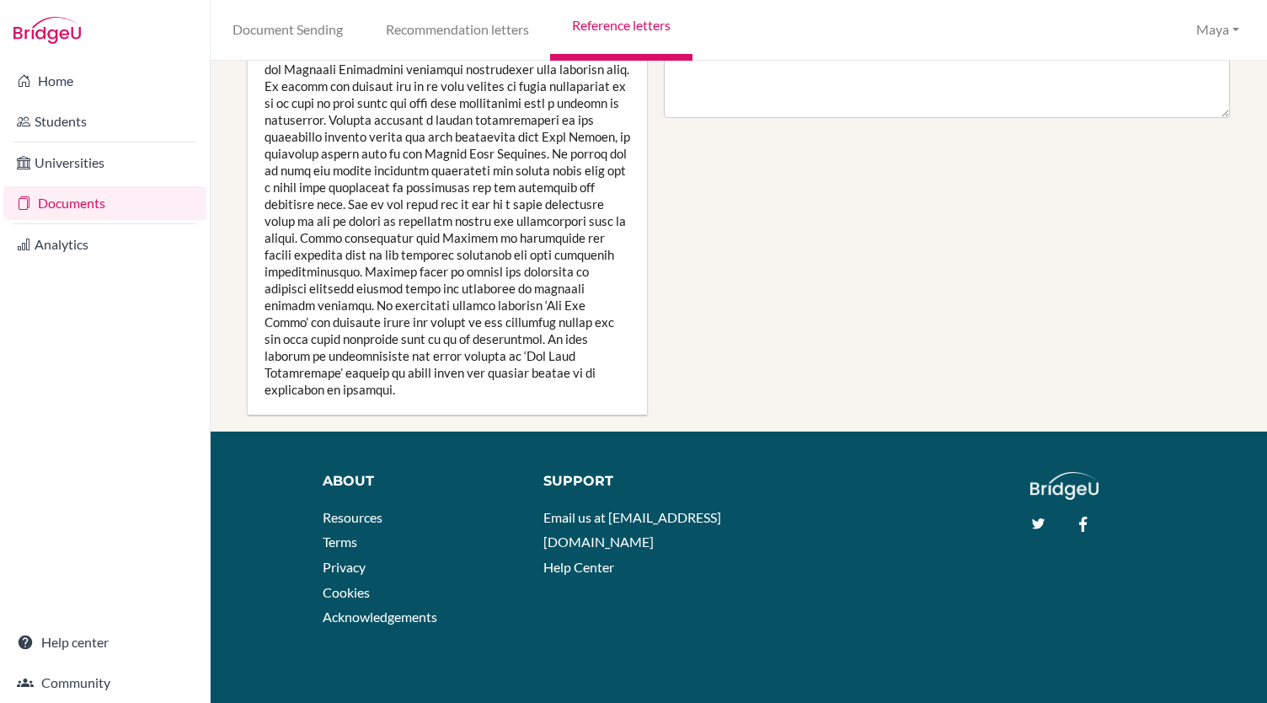
scroll to position [0, 0]
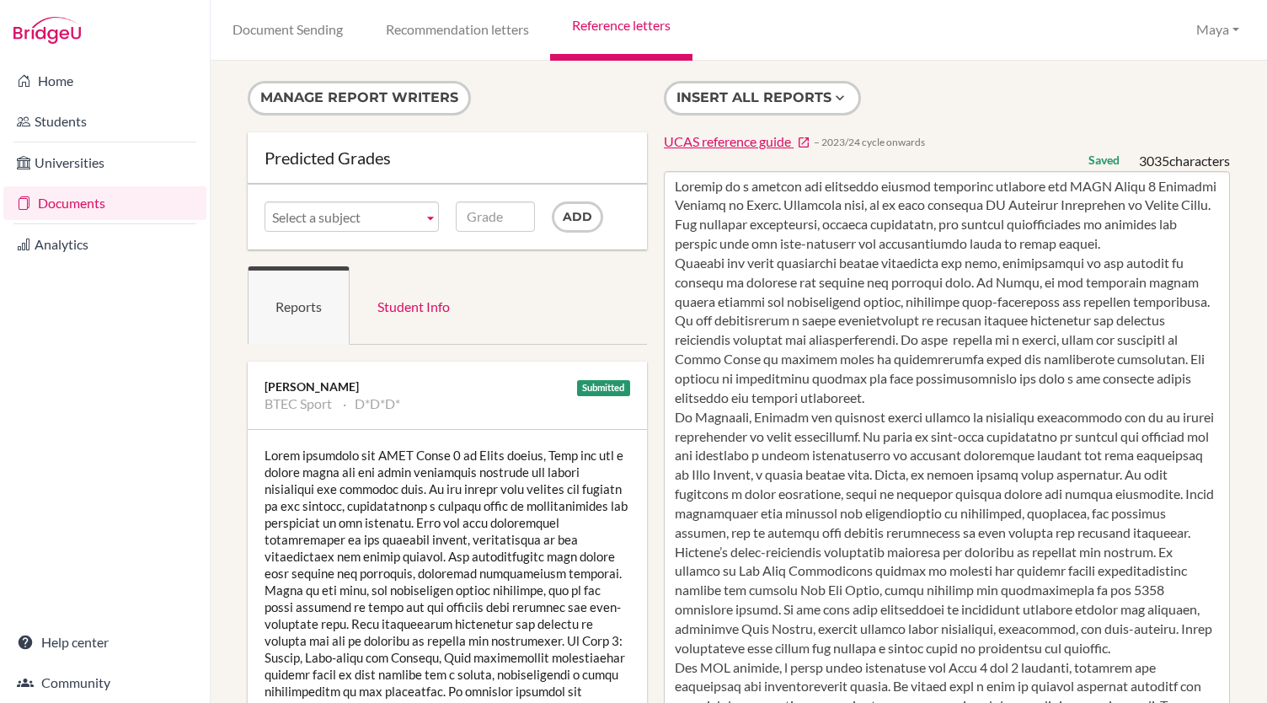
type textarea "Matthew is a capable and motivated student currently studying the BTEC Level 3 …"
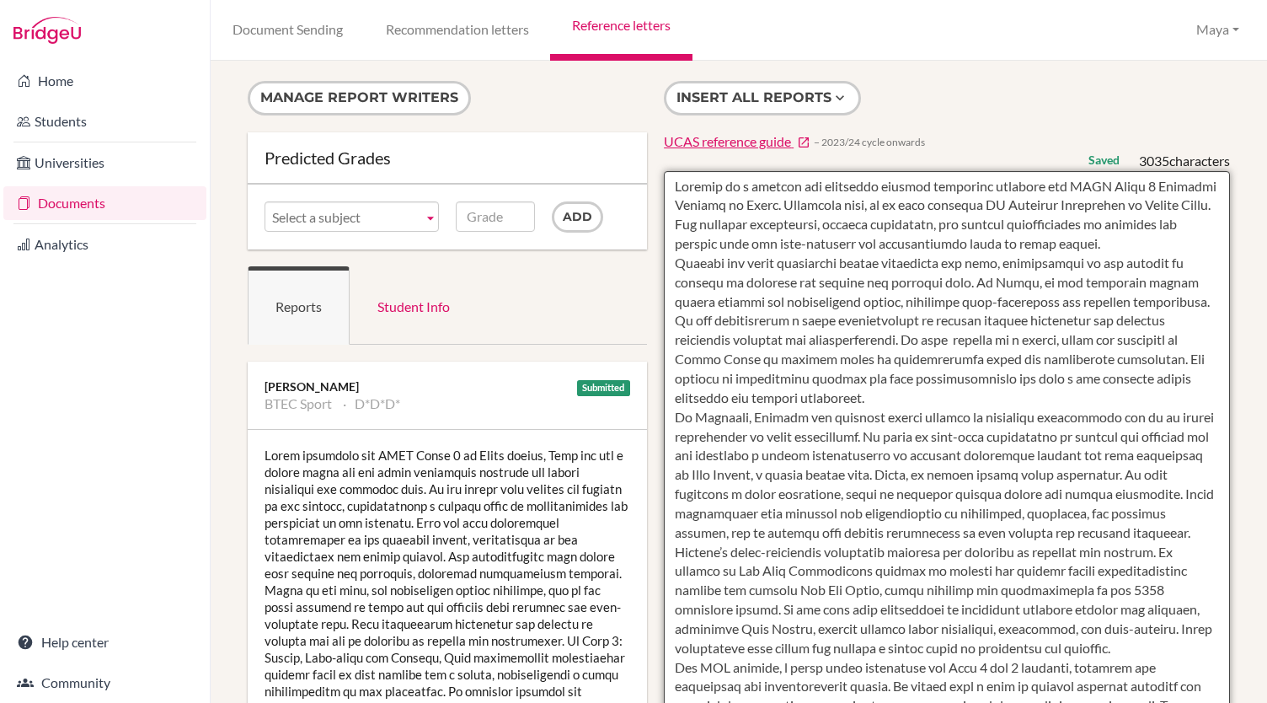
scroll to position [1, 0]
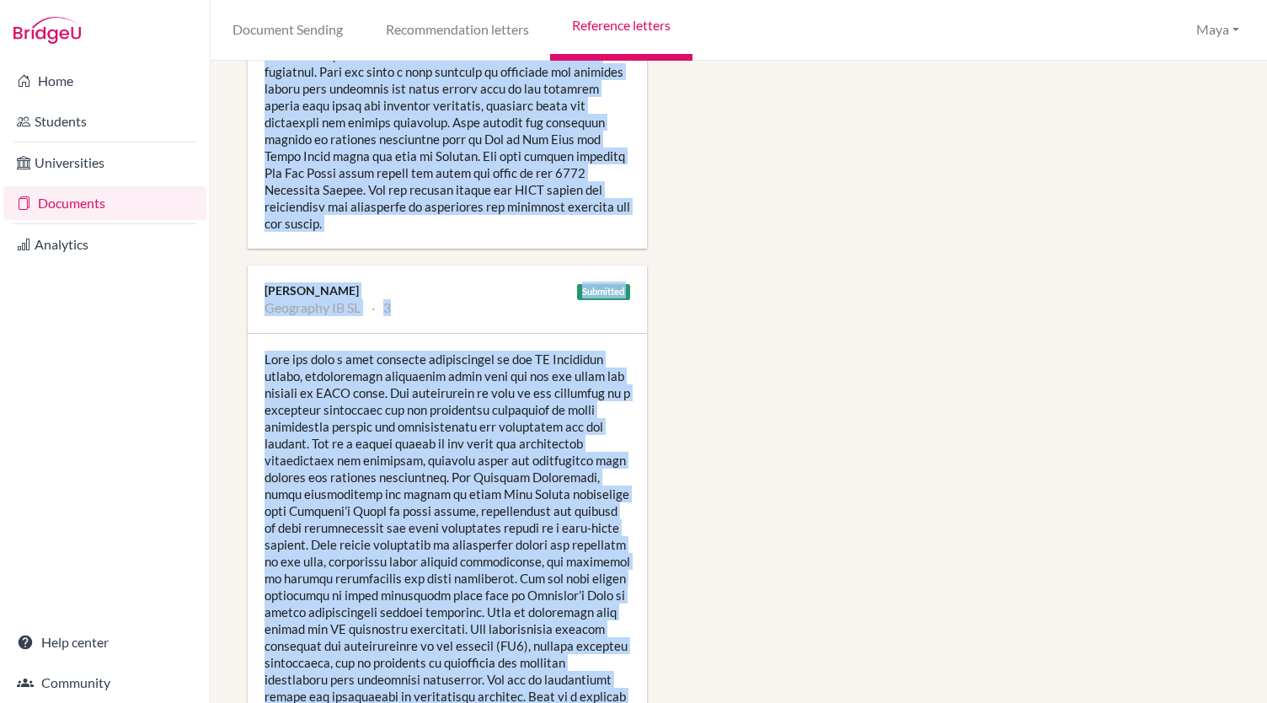
scroll to position [1904, 0]
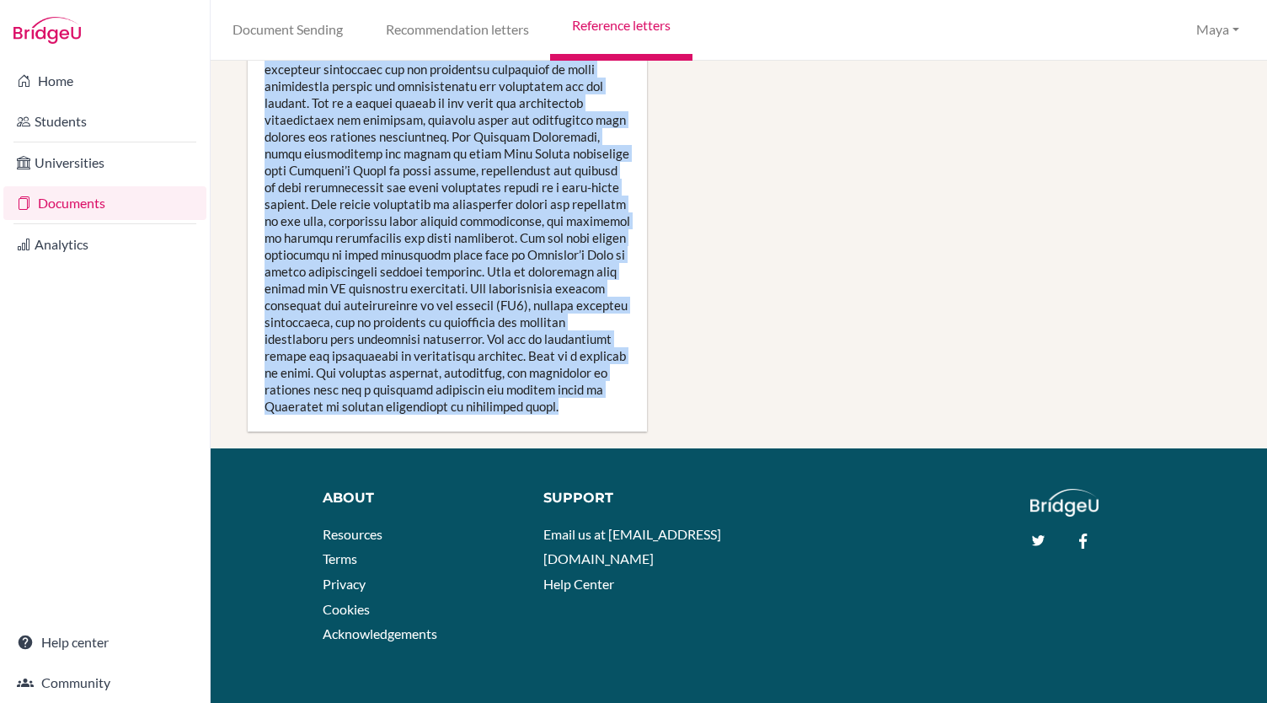
drag, startPoint x: 267, startPoint y: 400, endPoint x: 417, endPoint y: 399, distance: 150.0
copy div "BTEC Business D*D*D* [PERSON_NAME] is a confident student who has a clear inter…"
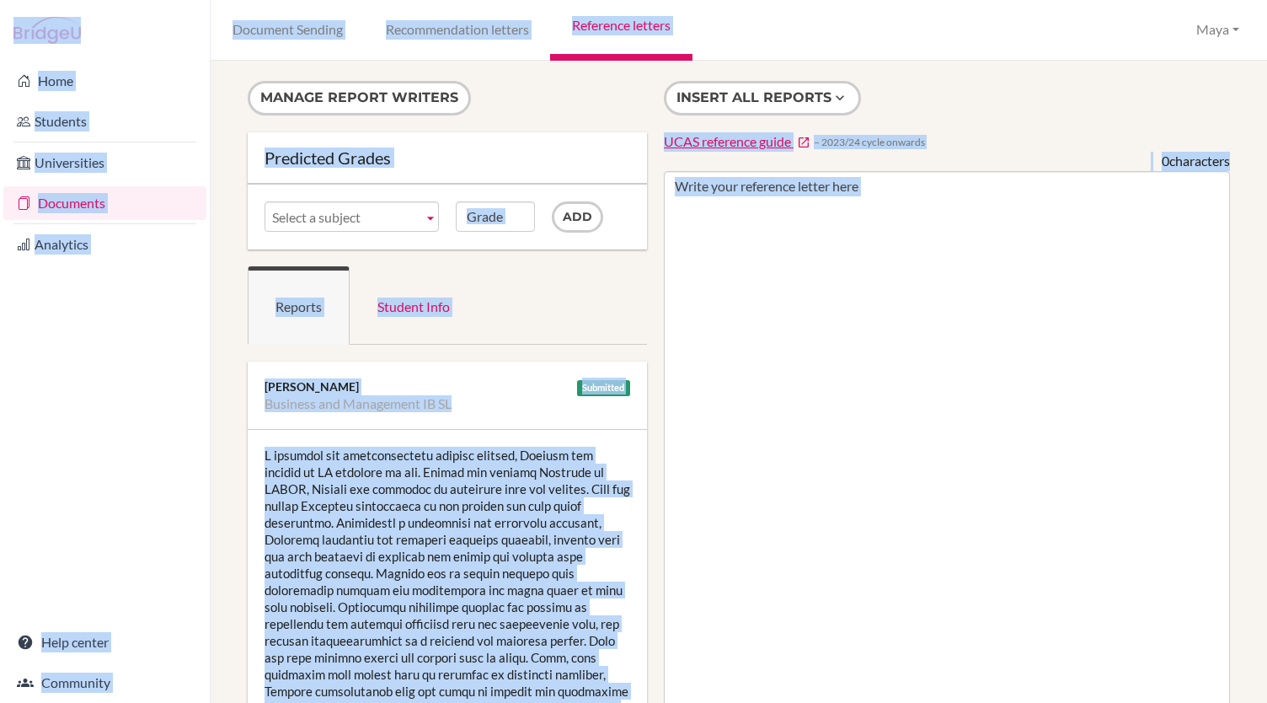
click at [407, 492] on div at bounding box center [447, 674] width 399 height 489
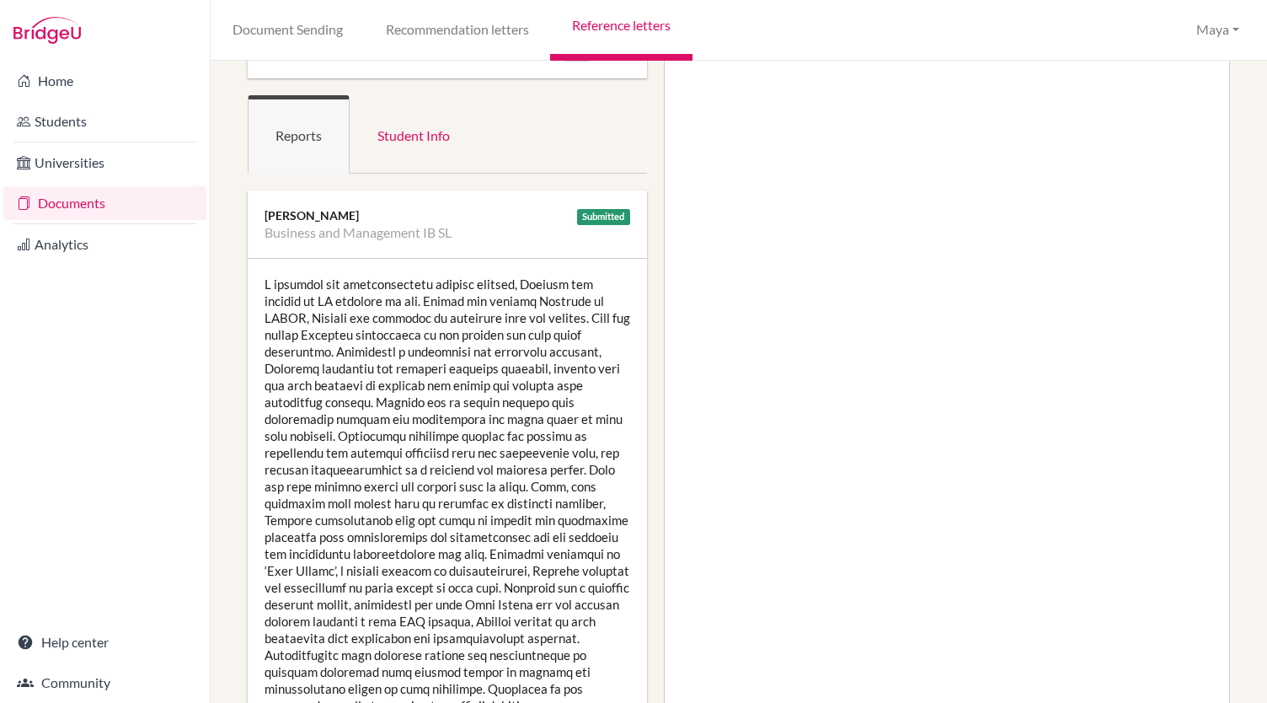
scroll to position [172, 0]
click at [268, 206] on div "[PERSON_NAME]" at bounding box center [448, 214] width 366 height 17
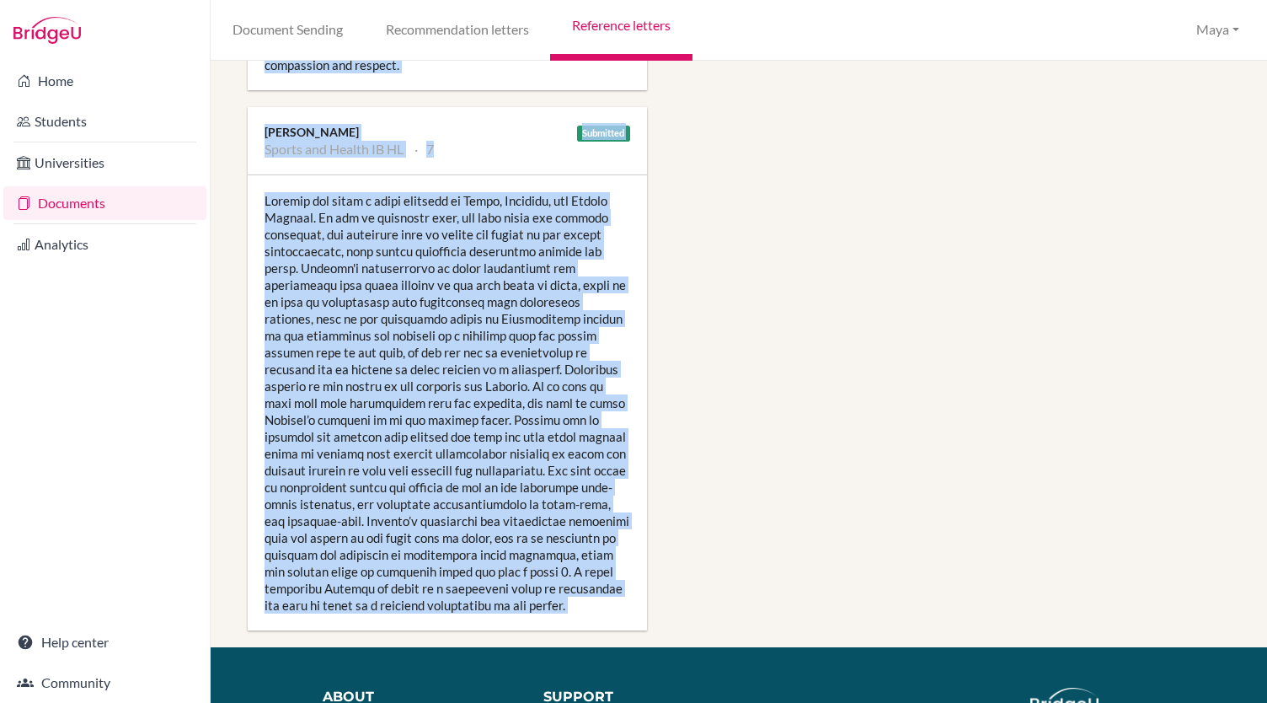
scroll to position [2495, 0]
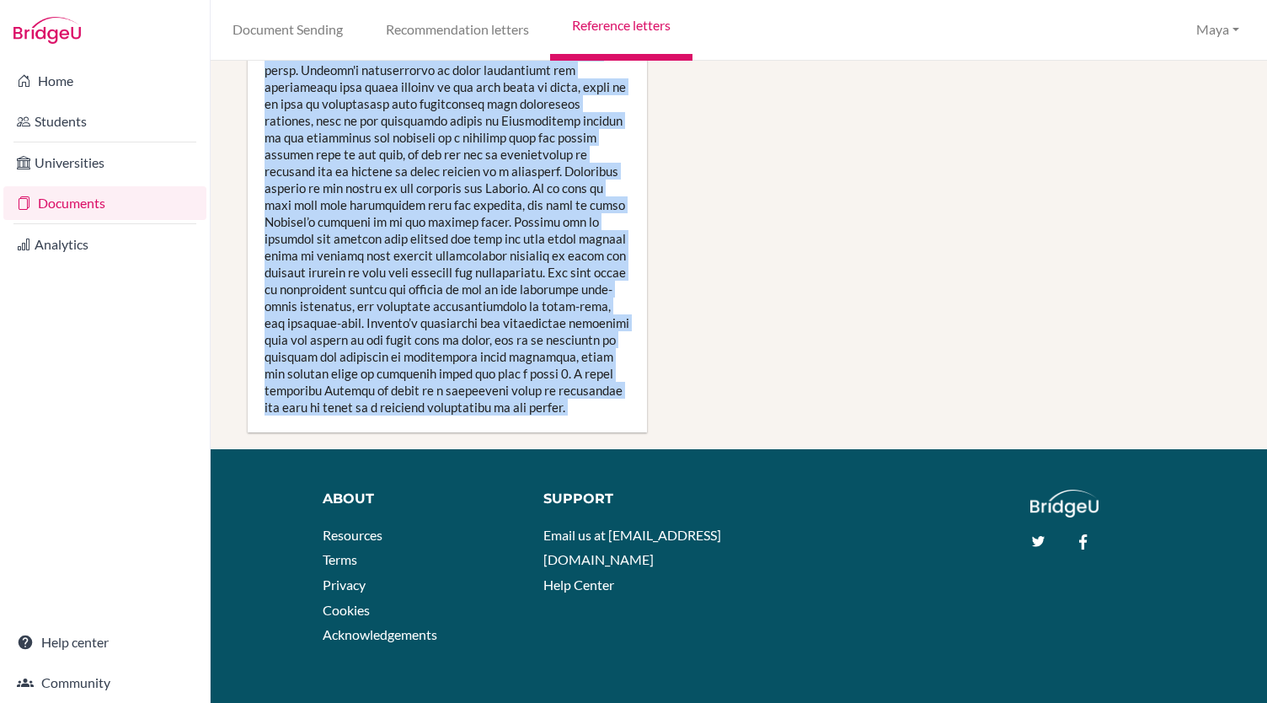
drag, startPoint x: 266, startPoint y: 210, endPoint x: 527, endPoint y: 383, distance: 313.6
copy div "Michelle Pomphrett Business and Management IB SL A diligent and intellectually …"
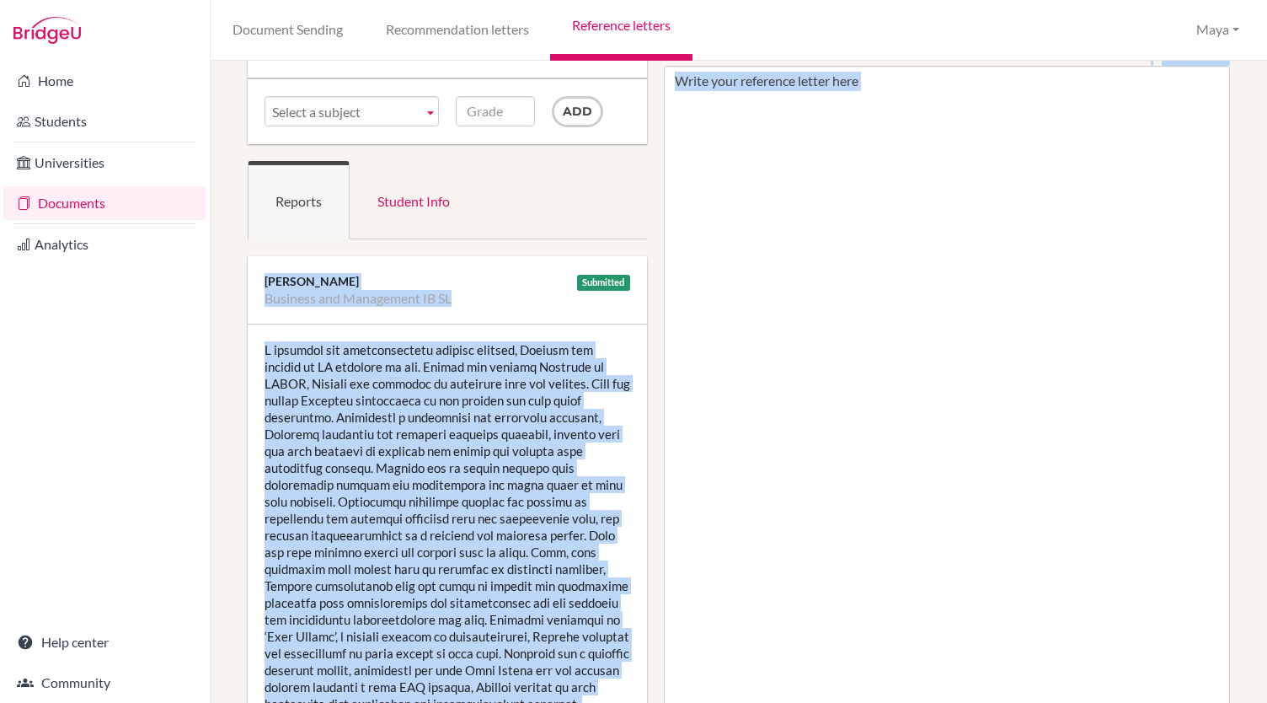
scroll to position [0, 0]
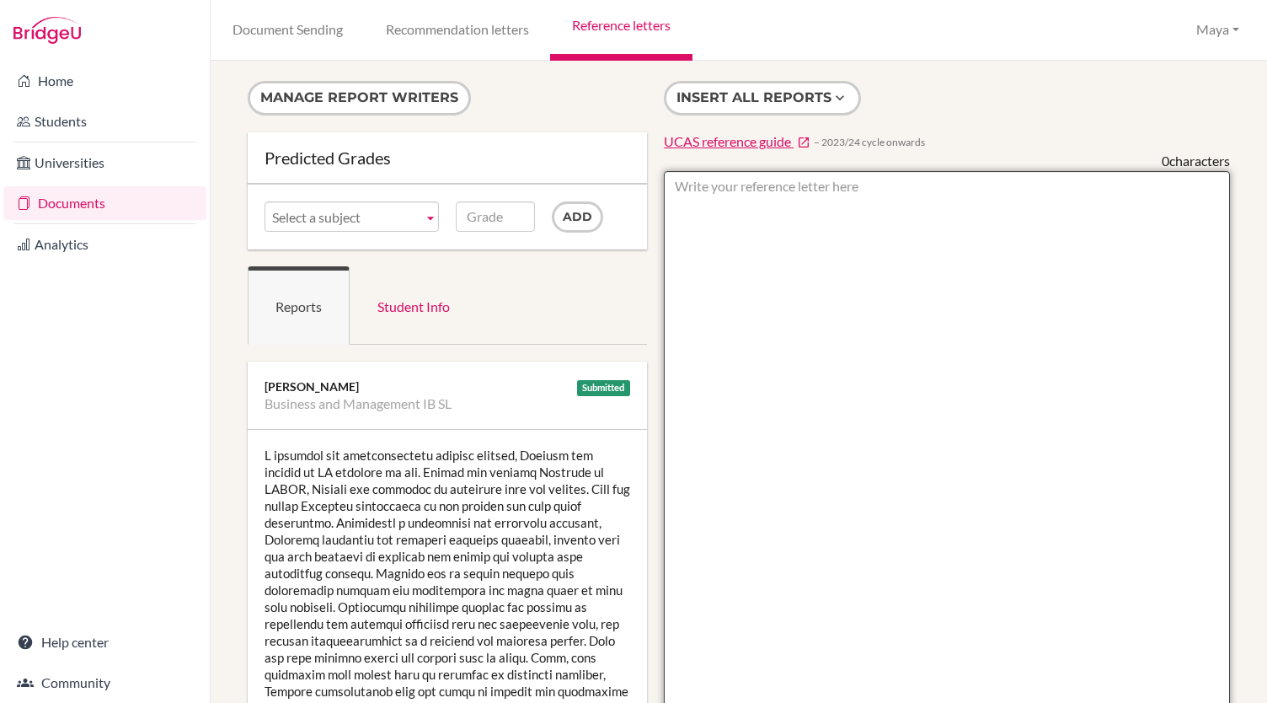
click at [766, 206] on textarea at bounding box center [947, 658] width 566 height 974
paste textarea "Auguste is a diligent and intellectually curious student with a clear ambition …"
type textarea "Auguste is a diligent and intellectually curious student with a clear ambition …"
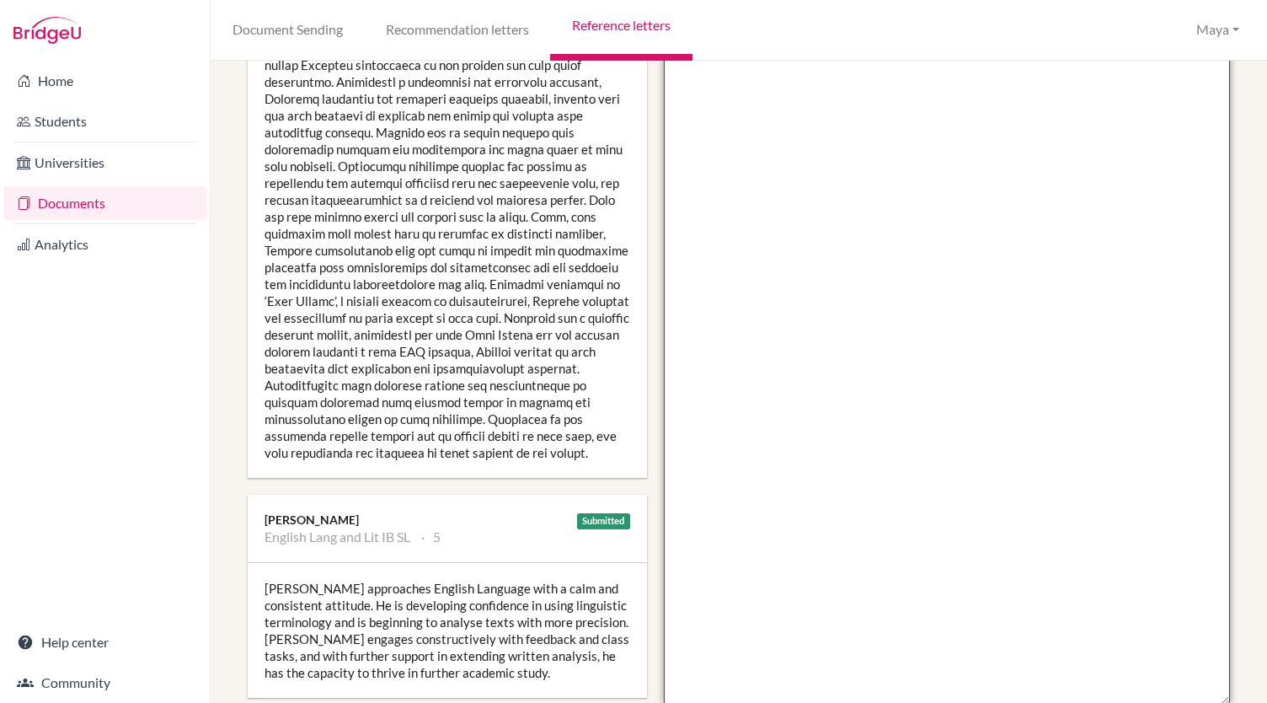
paste textarea "Auguste is a diligent and intellectually curious student with a clear ambition …"
type textarea "Auguste is a diligent and intellectually curious student with a clear ambition …"
click at [805, 137] on textarea at bounding box center [947, 217] width 566 height 974
paste textarea "Auguste is a diligent and intellectually curious student with a clear ambition …"
type textarea "Auguste is a diligent and intellectually curious student with a clear ambition …"
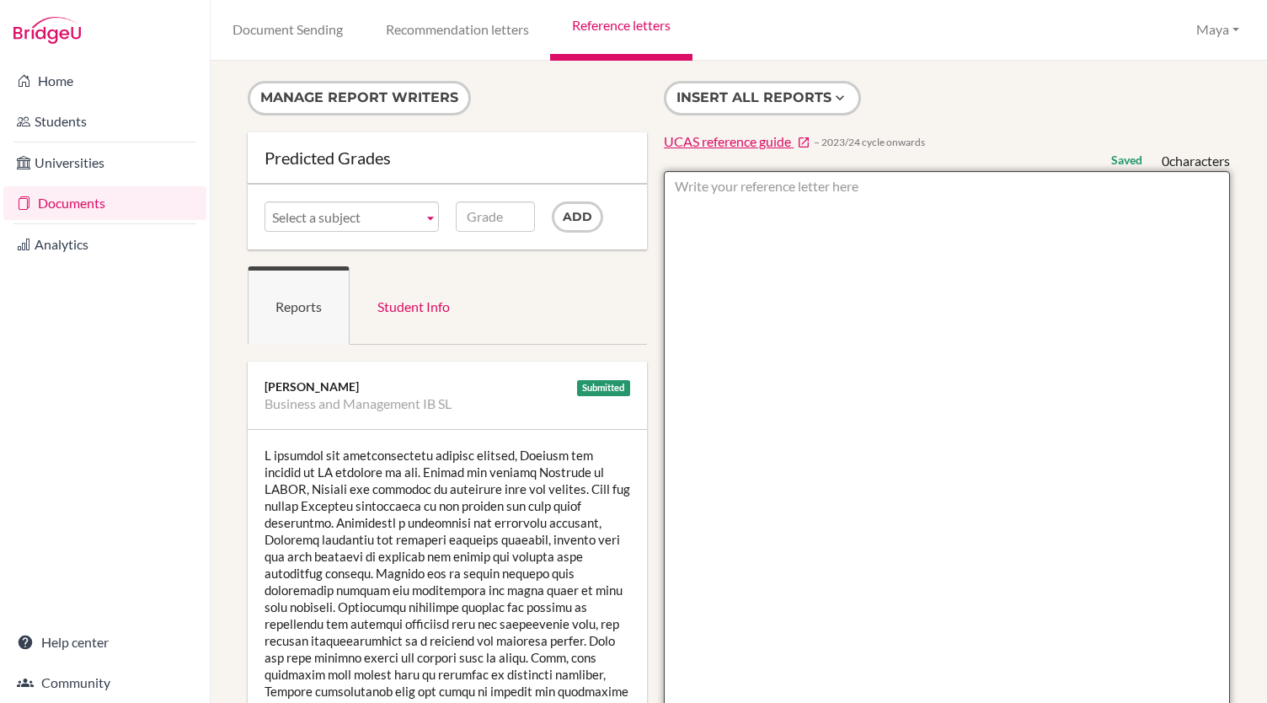
click at [845, 194] on textarea at bounding box center [947, 658] width 566 height 974
paste textarea "Auguste is a diligent and intellectually curious student with a clear ambition …"
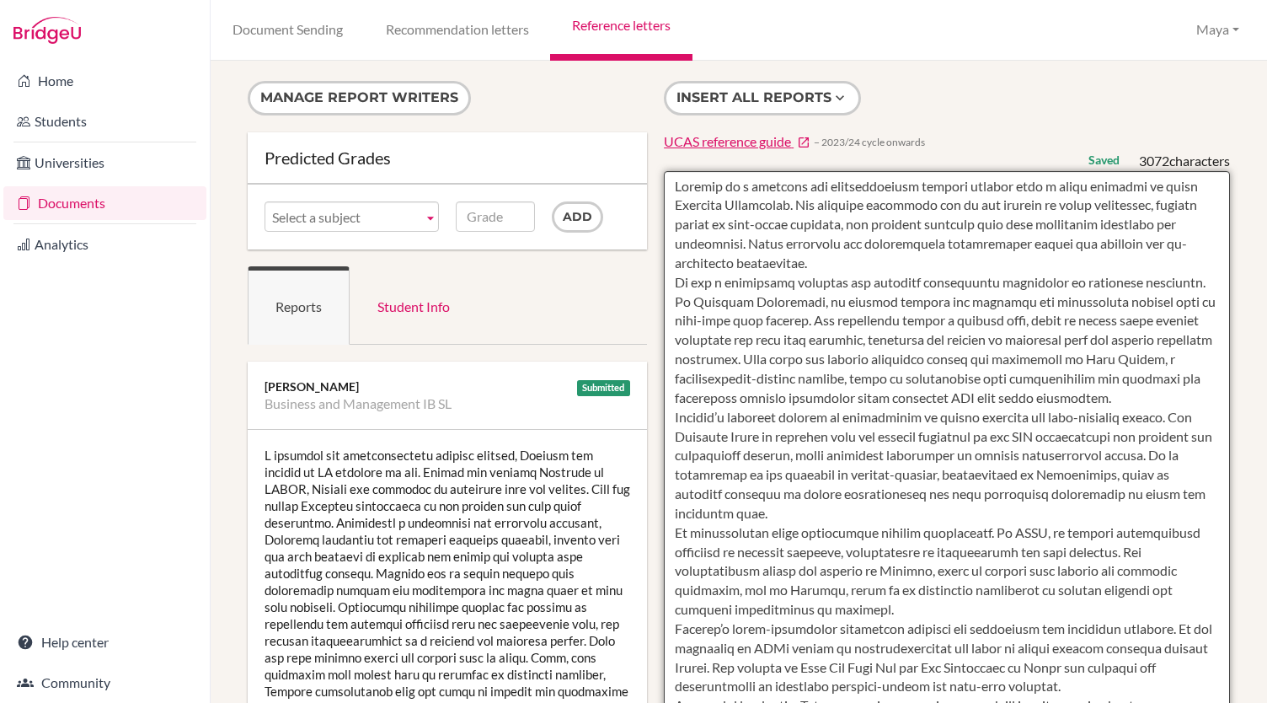
type textarea "Auguste is a diligent and intellectually curious student with a clear ambition …"
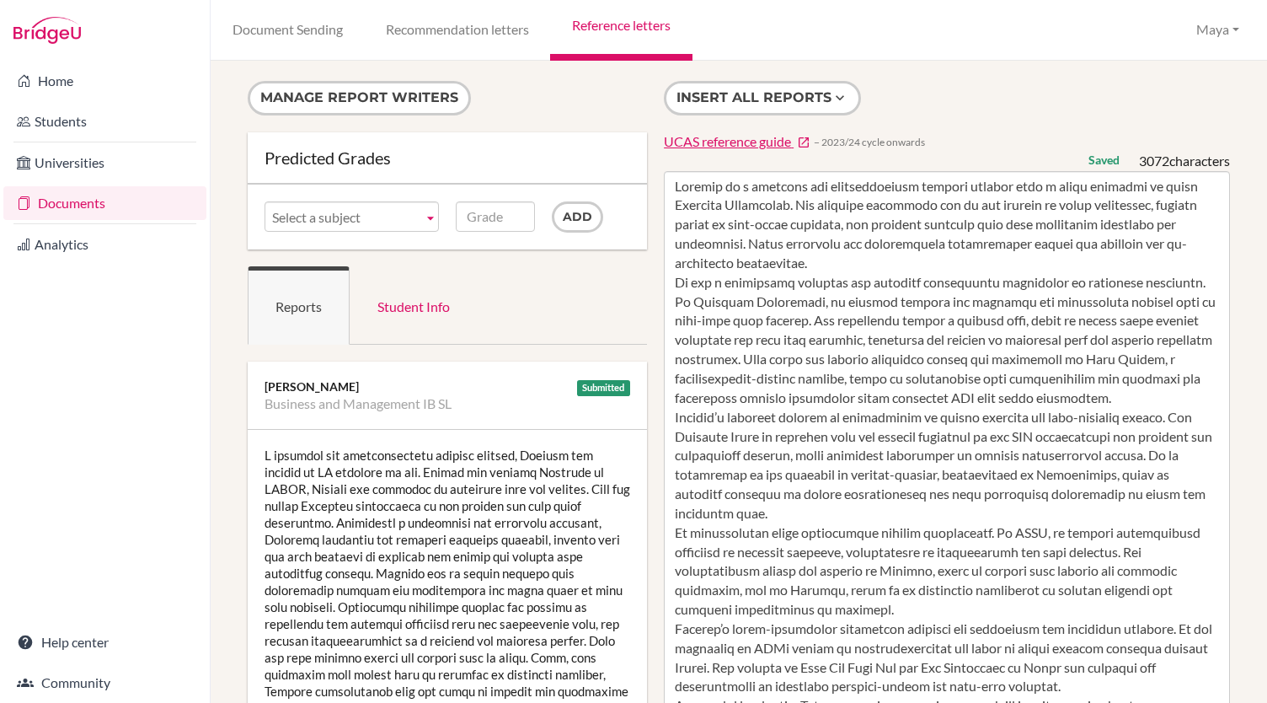
click at [958, 128] on div "Insert all reports UCAS reference guide − 2023/24 cycle onwards Saved 3072 char…" at bounding box center [946, 613] width 583 height 1064
click at [580, 110] on form "Manage report writers" at bounding box center [447, 106] width 399 height 51
click at [652, 32] on link "Reference letters" at bounding box center [621, 30] width 142 height 61
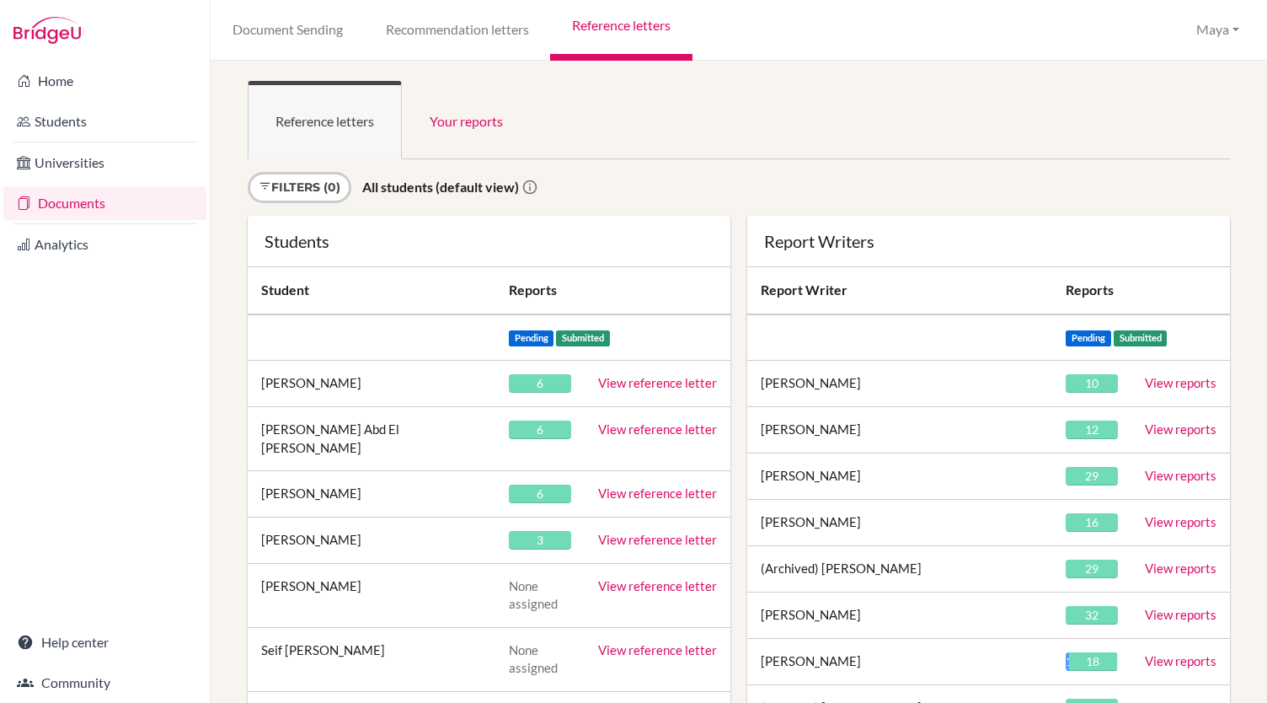
scroll to position [6408, 0]
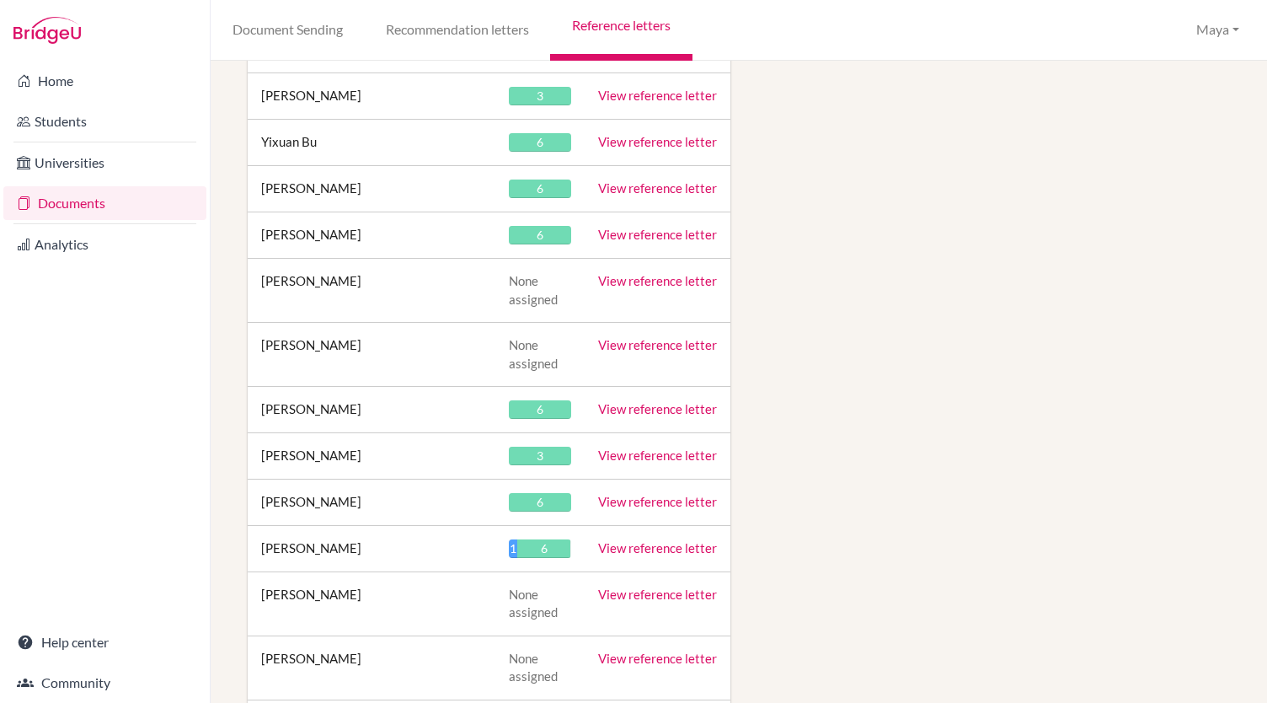
click at [655, 447] on link "View reference letter" at bounding box center [657, 454] width 119 height 15
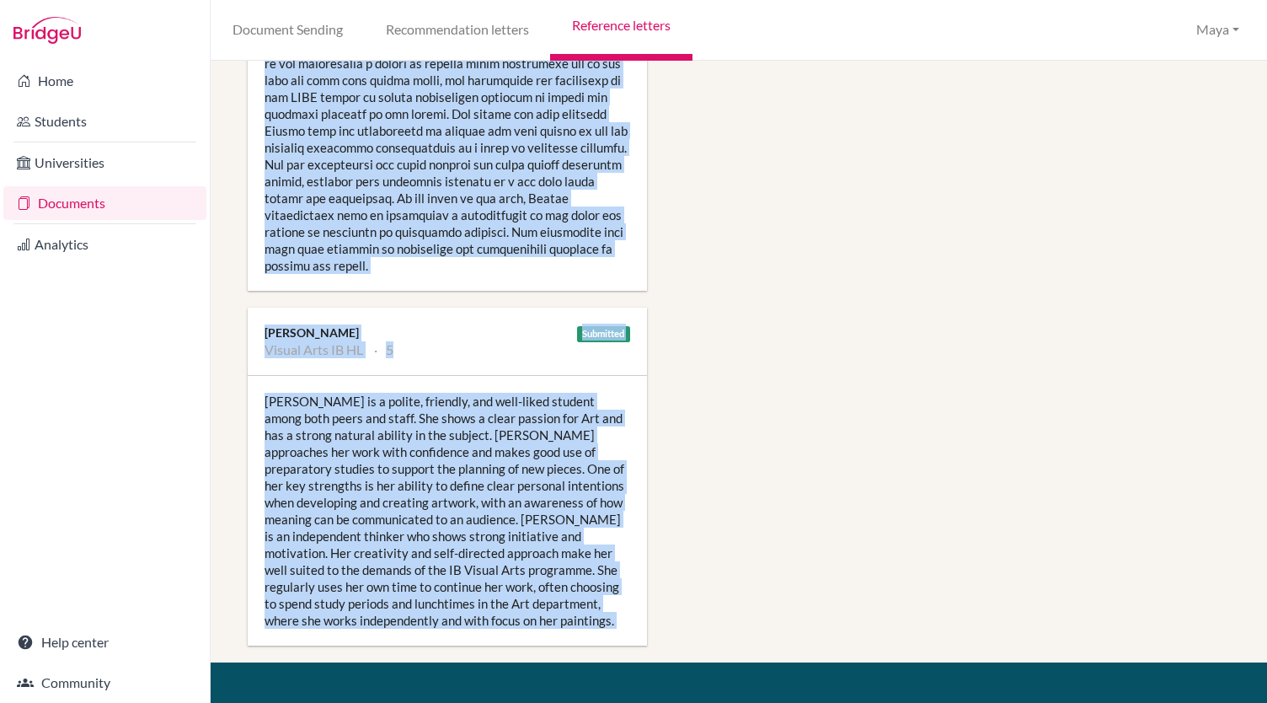
scroll to position [1752, 0]
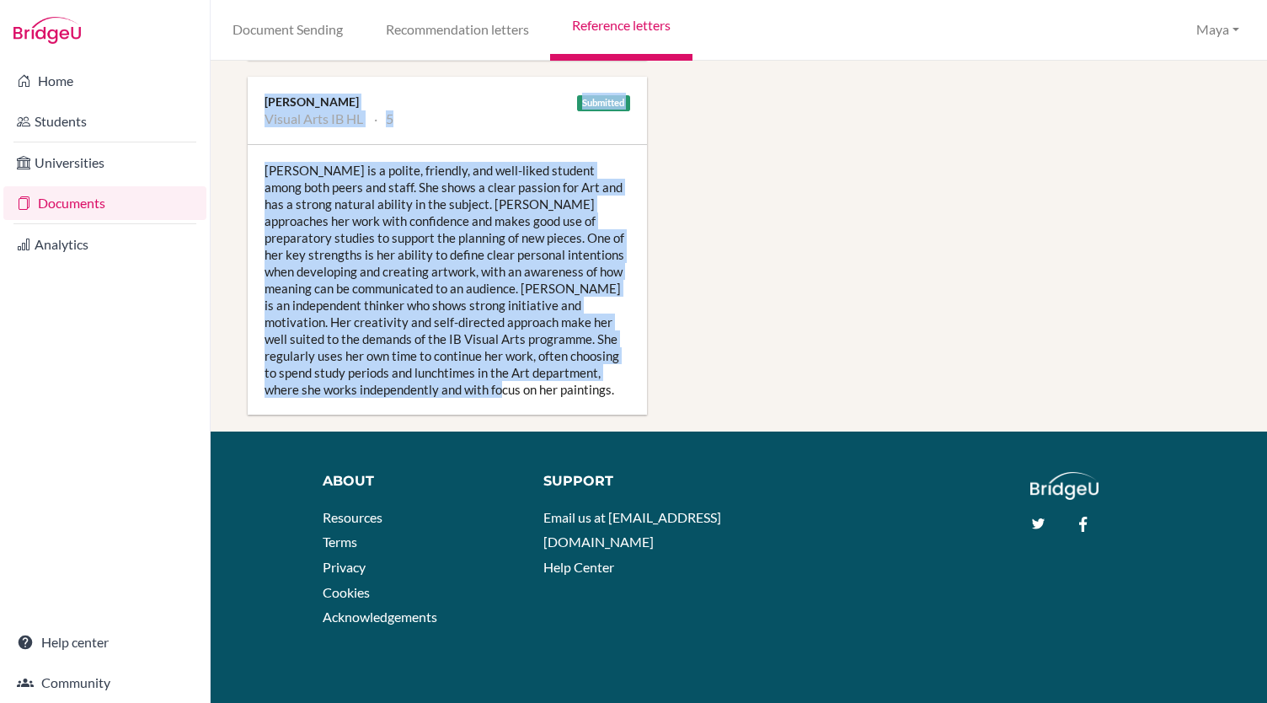
drag, startPoint x: 263, startPoint y: 450, endPoint x: 533, endPoint y: 385, distance: 278.1
copy div "Kelsey is an enthusiastic and engaged student within BTEC Business. She has dev…"
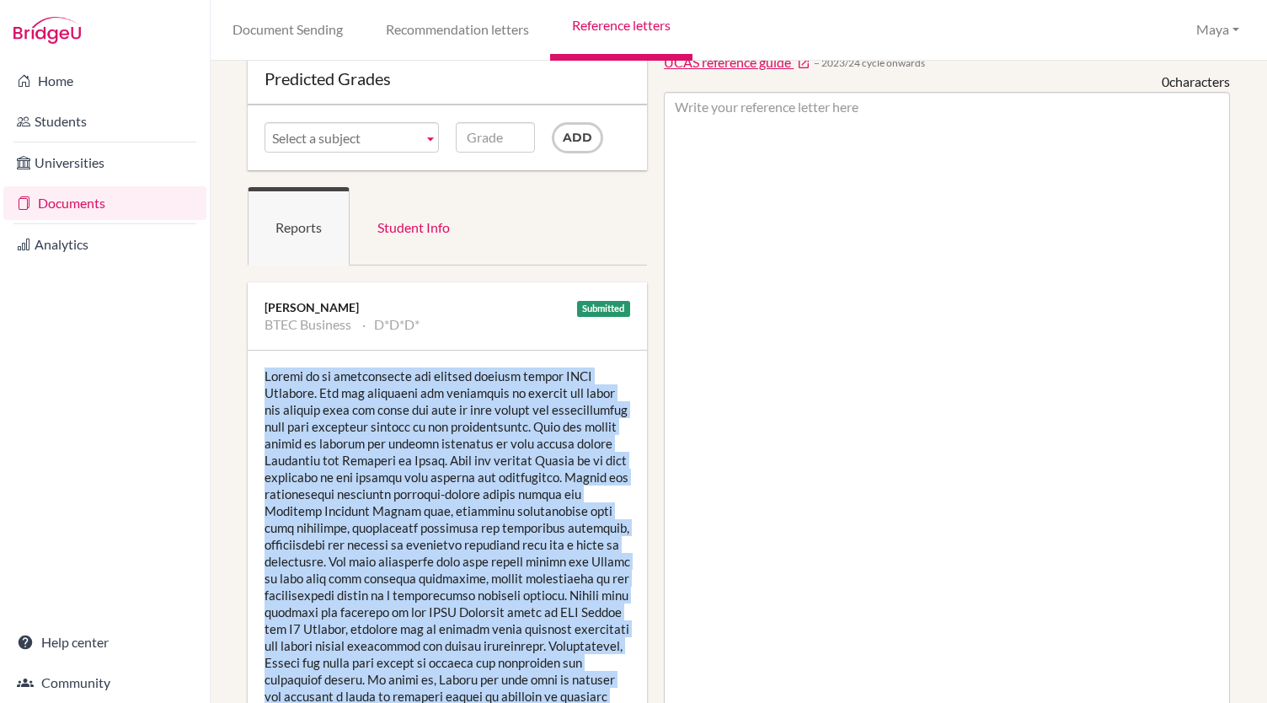
scroll to position [0, 0]
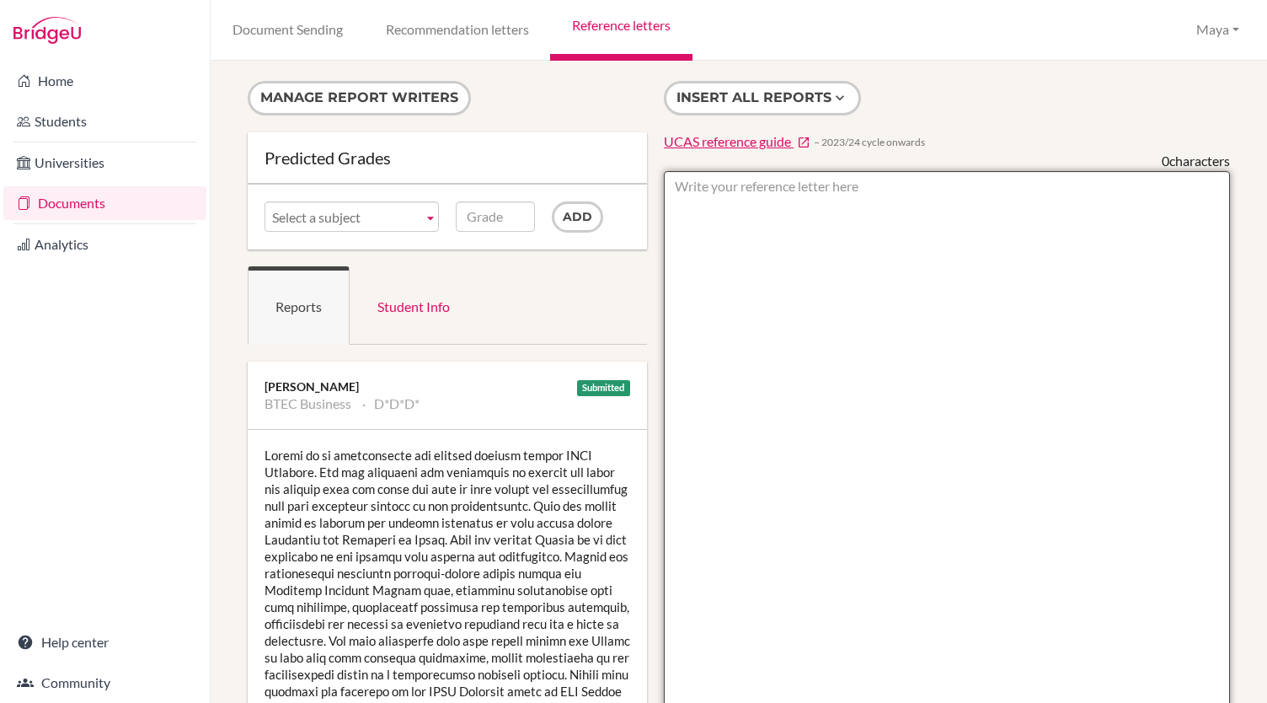
click at [858, 196] on textarea at bounding box center [947, 658] width 566 height 974
paste textarea "Kelsey is a highly motivated and conscientious student whose enthusiasm for Bus…"
type textarea "Kelsey is a highly motivated and conscientious student whose enthusiasm for Bus…"
click at [831, 393] on textarea at bounding box center [947, 658] width 566 height 974
paste textarea "Kelsey is a highly motivated student whose enthusiasm for Business and Marketin…"
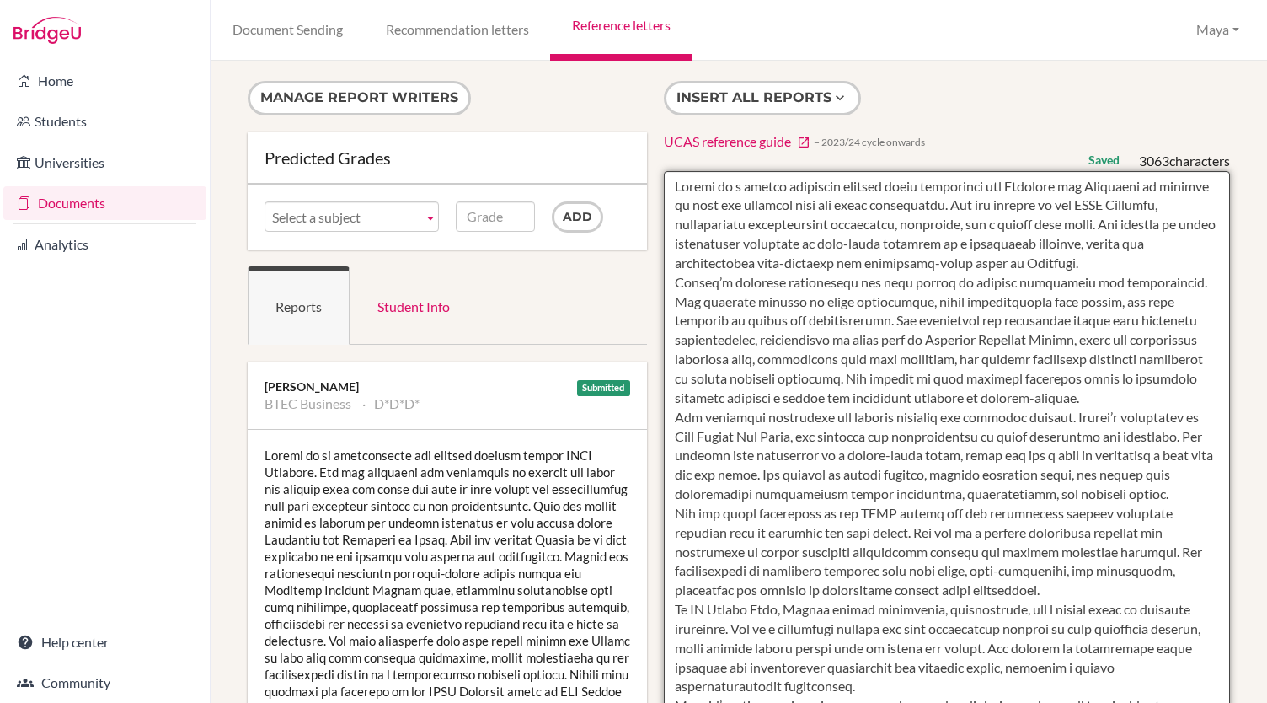
type textarea "Kelsey is a highly motivated student whose enthusiasm for Business and Marketin…"
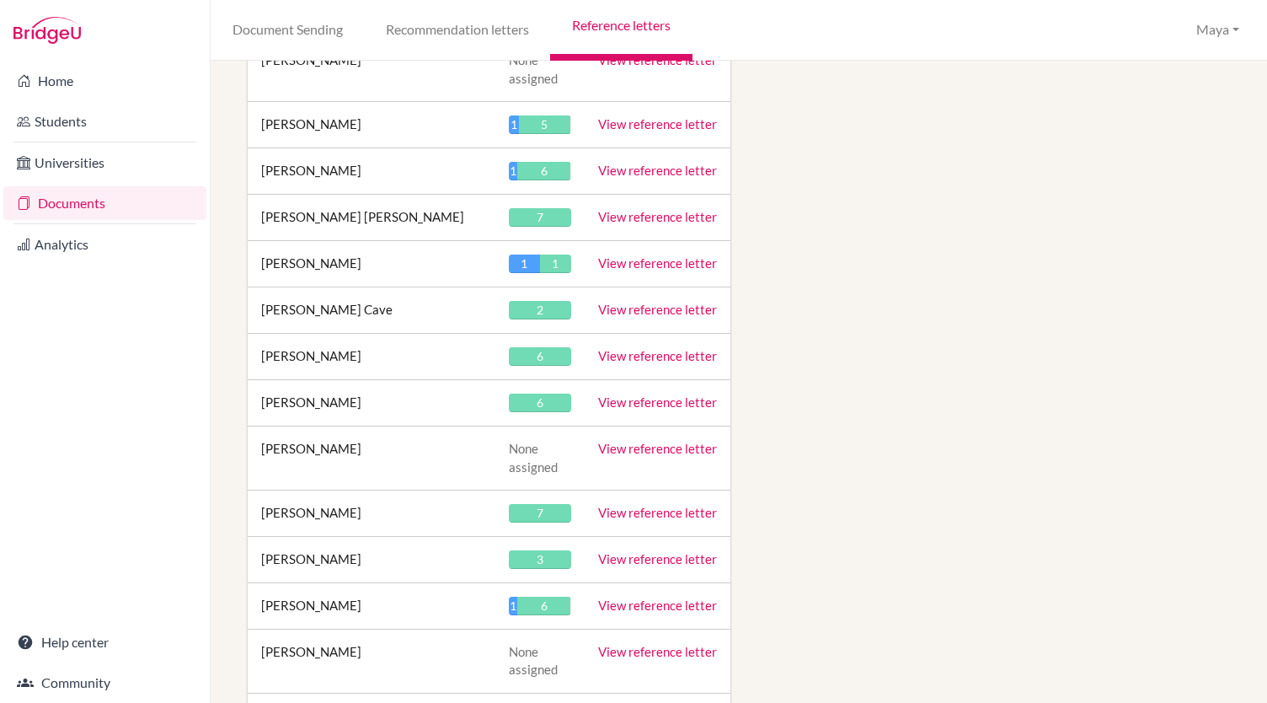
scroll to position [29050, 0]
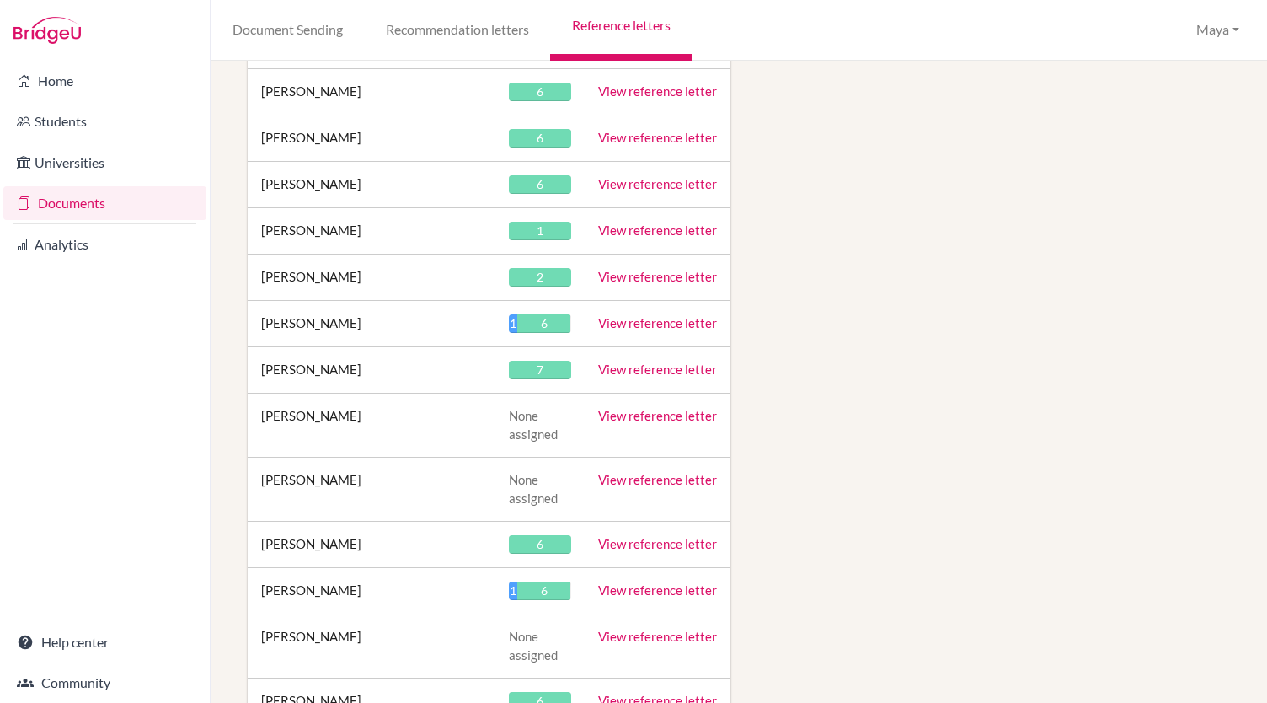
click at [646, 692] on link "View reference letter" at bounding box center [657, 699] width 119 height 15
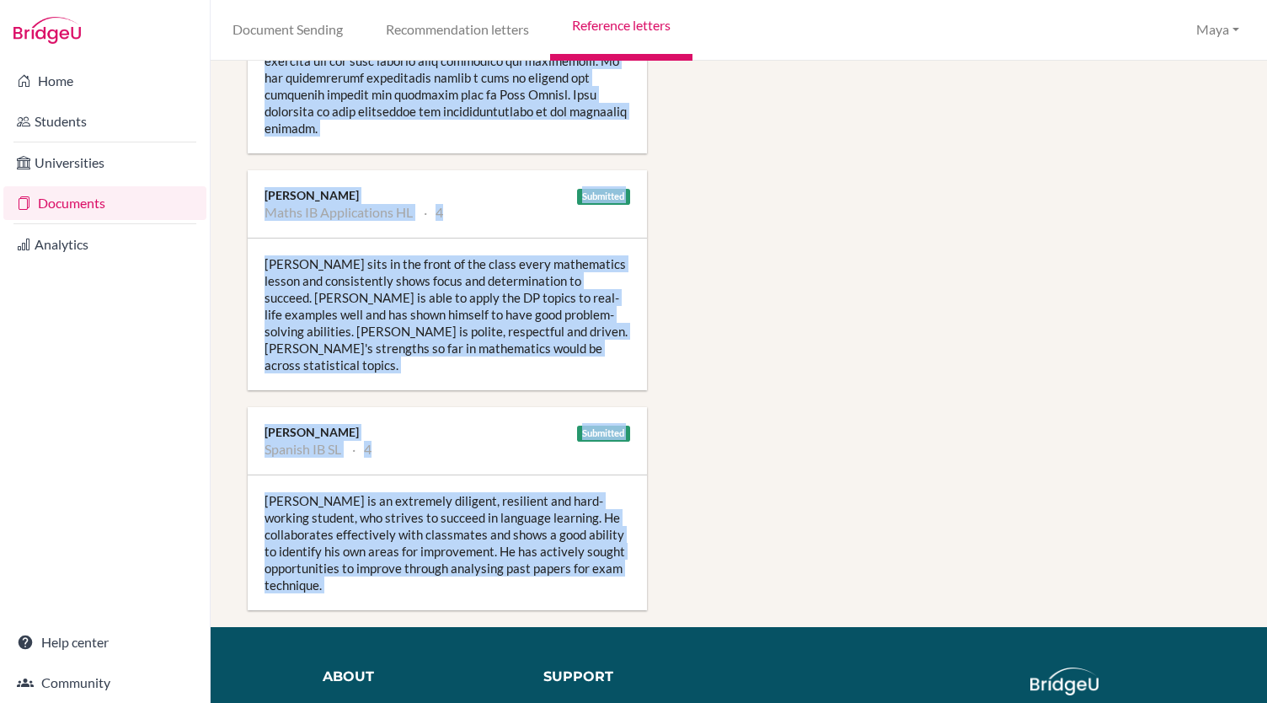
scroll to position [2411, 0]
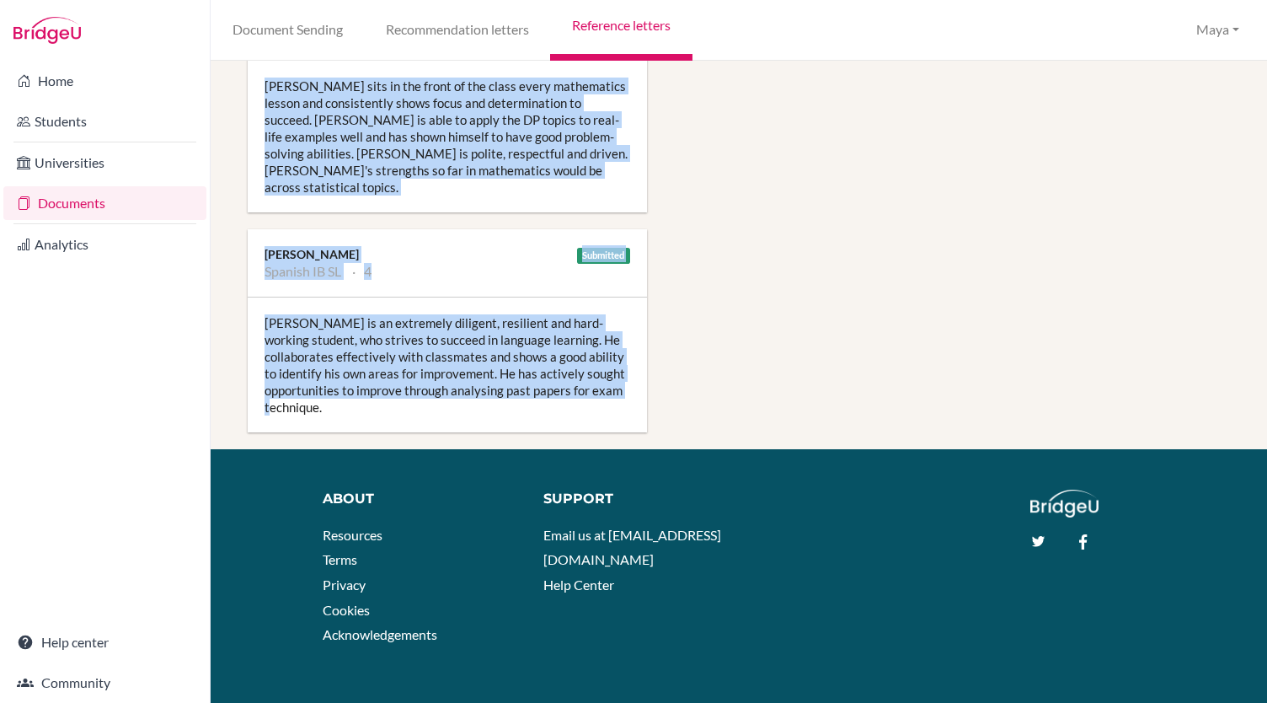
drag, startPoint x: 263, startPoint y: 387, endPoint x: 354, endPoint y: 393, distance: 91.2
copy div "Daniel McShane Business and Management IB HL 7 Liam is a very capable student w…"
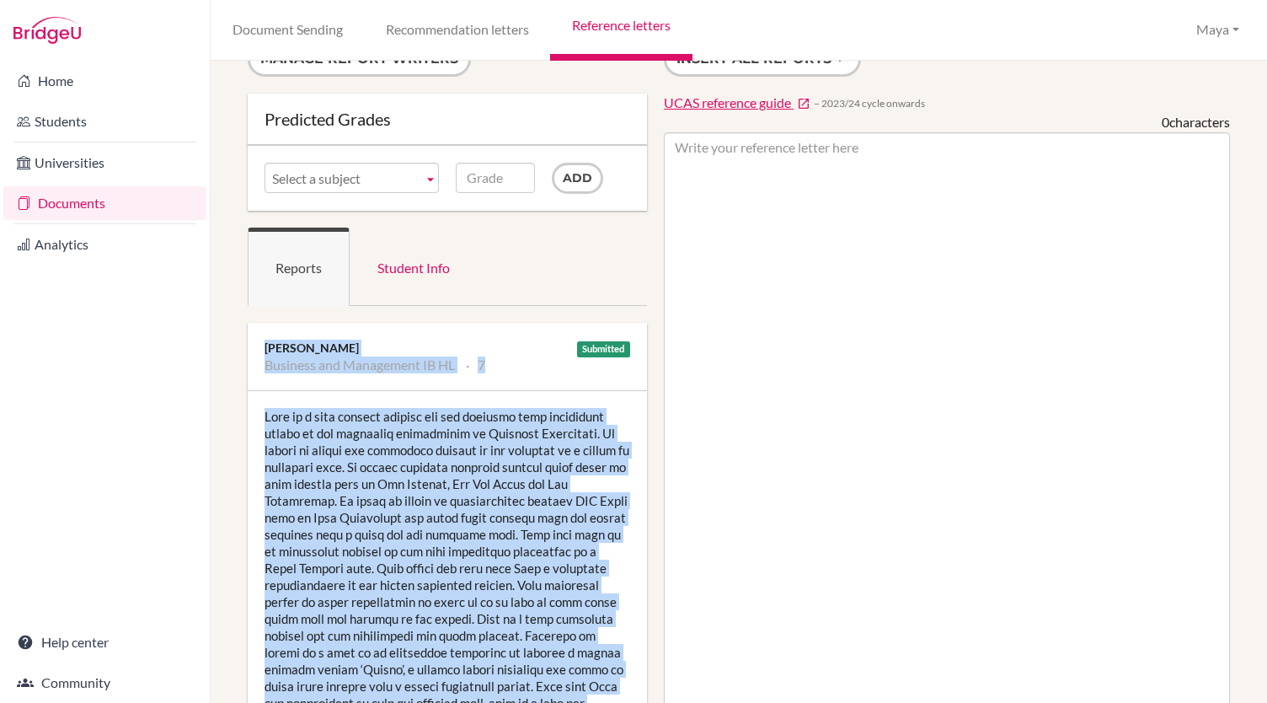
scroll to position [0, 0]
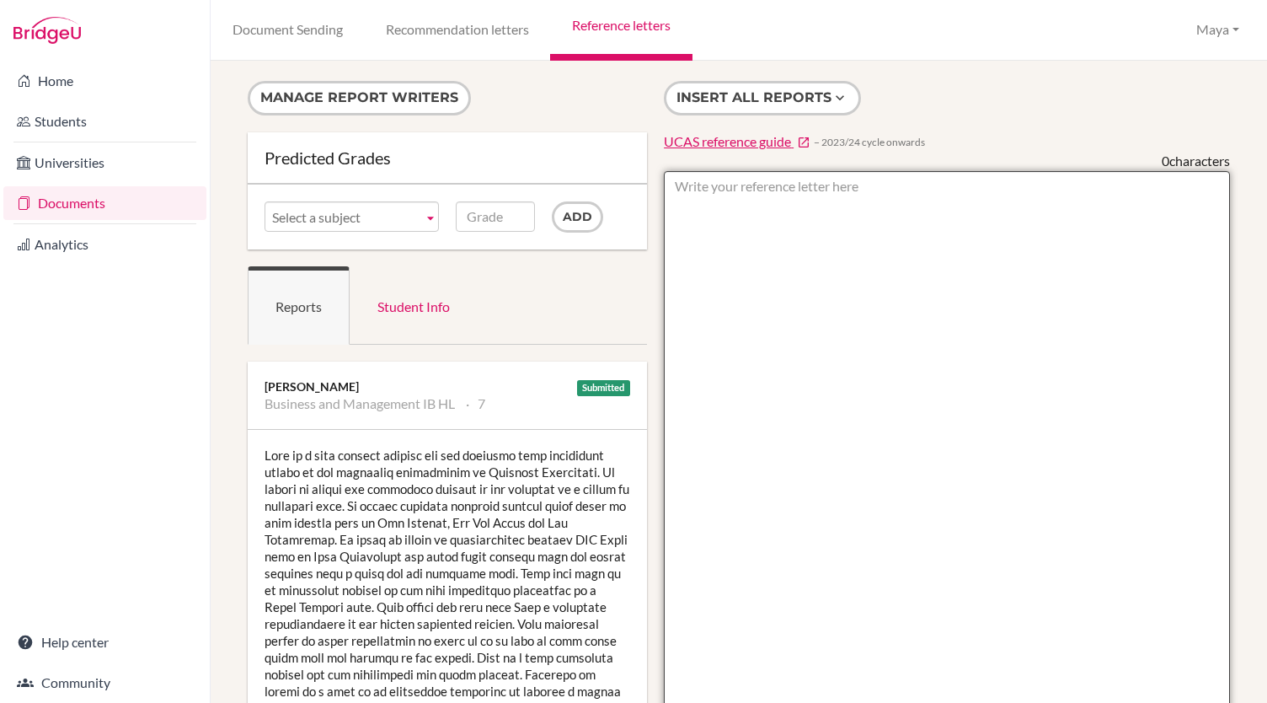
click at [836, 219] on textarea at bounding box center [947, 658] width 566 height 974
click at [965, 350] on textarea at bounding box center [947, 658] width 566 height 974
paste textarea "Liam is a bold, intellectually curious, and highly engaged student whose academ…"
type textarea "Liam is a bold, intellectually curious, and highly engaged student whose academ…"
paste textarea "Liam is a bold and highly engaged student whose academic strengths lie in his a…"
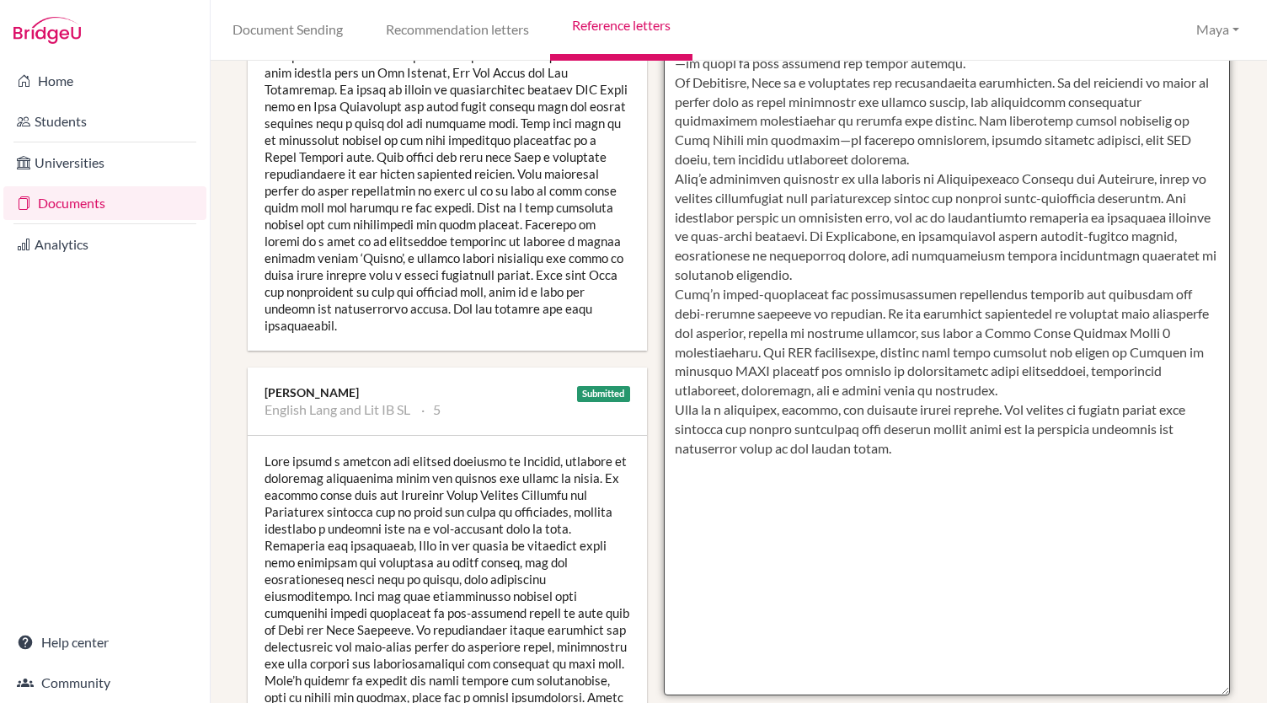
scroll to position [451, 0]
click at [836, 558] on textarea at bounding box center [947, 207] width 566 height 974
drag, startPoint x: 922, startPoint y: 291, endPoint x: 708, endPoint y: 291, distance: 214.8
click at [708, 291] on textarea at bounding box center [947, 207] width 566 height 974
click at [785, 292] on textarea at bounding box center [947, 207] width 566 height 974
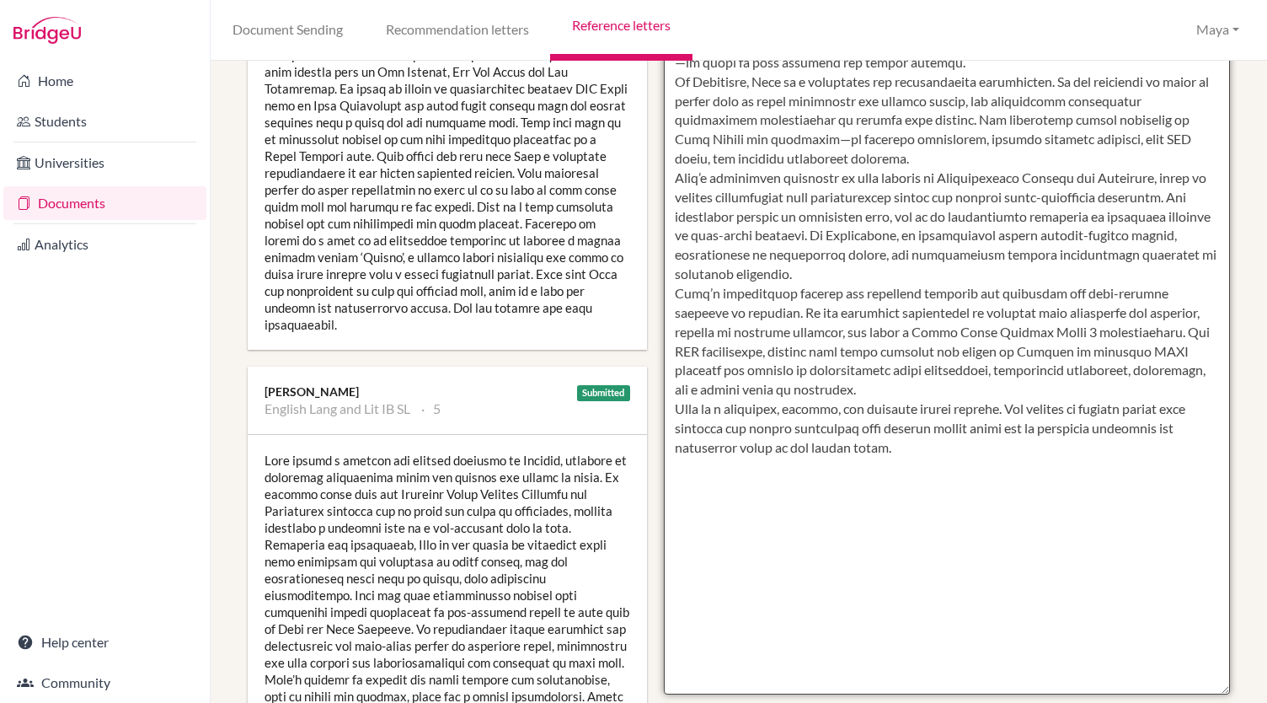
drag, startPoint x: 671, startPoint y: 292, endPoint x: 861, endPoint y: 392, distance: 214.0
click at [861, 392] on textarea at bounding box center [947, 207] width 566 height 974
type textarea "Liam is a bold and highly engaged student whose academic strengths lie in his a…"
click at [908, 511] on textarea at bounding box center [947, 207] width 566 height 974
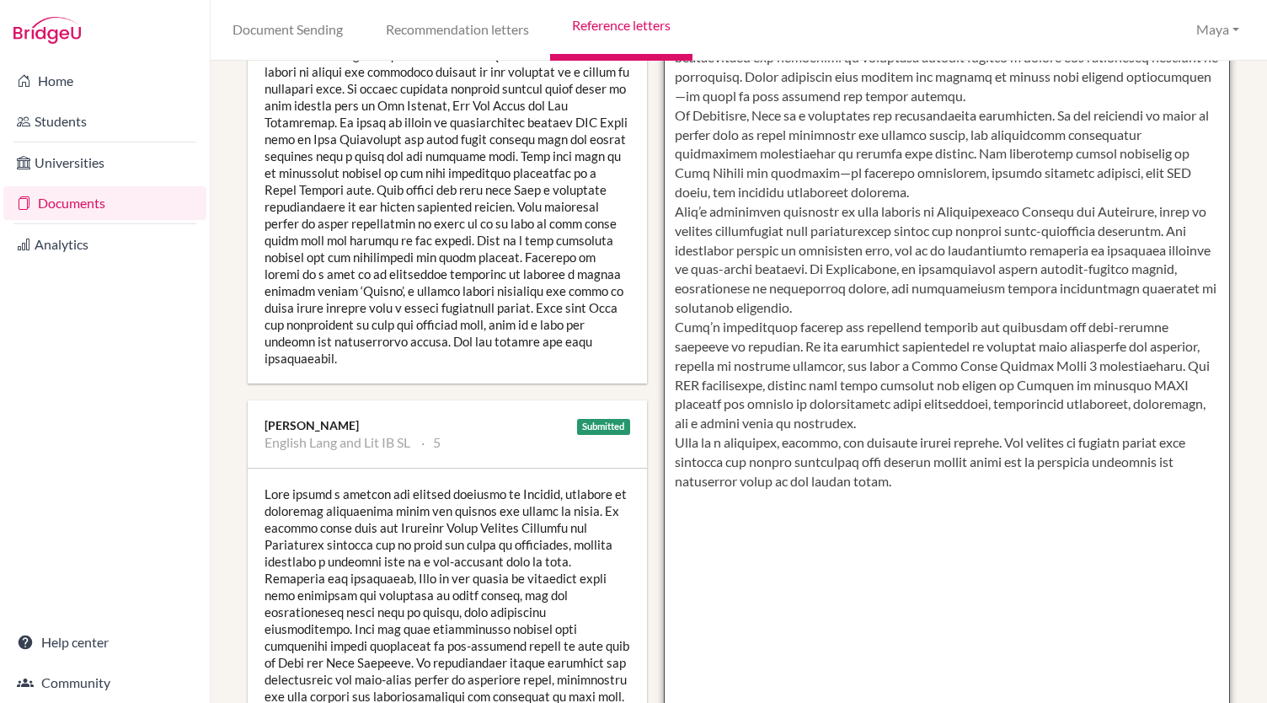
scroll to position [0, 0]
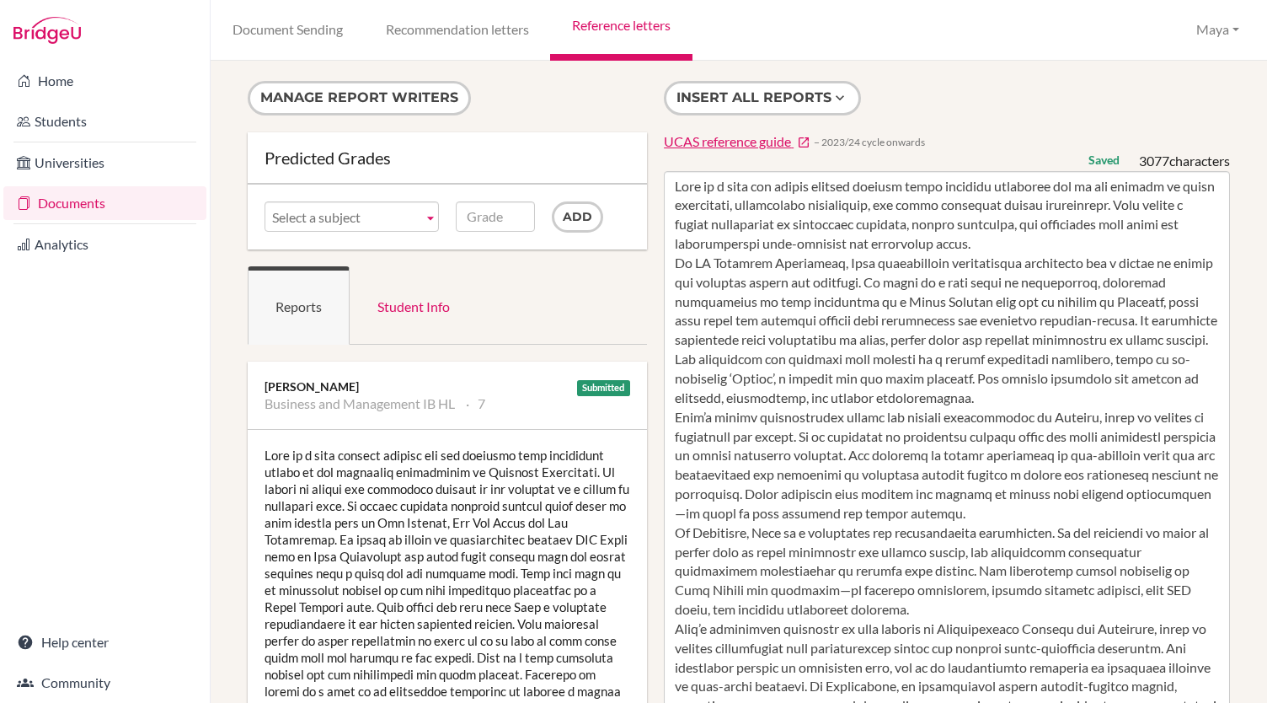
click at [581, 95] on form "Manage report writers" at bounding box center [447, 106] width 399 height 51
click at [606, 29] on link "Reference letters" at bounding box center [621, 30] width 142 height 61
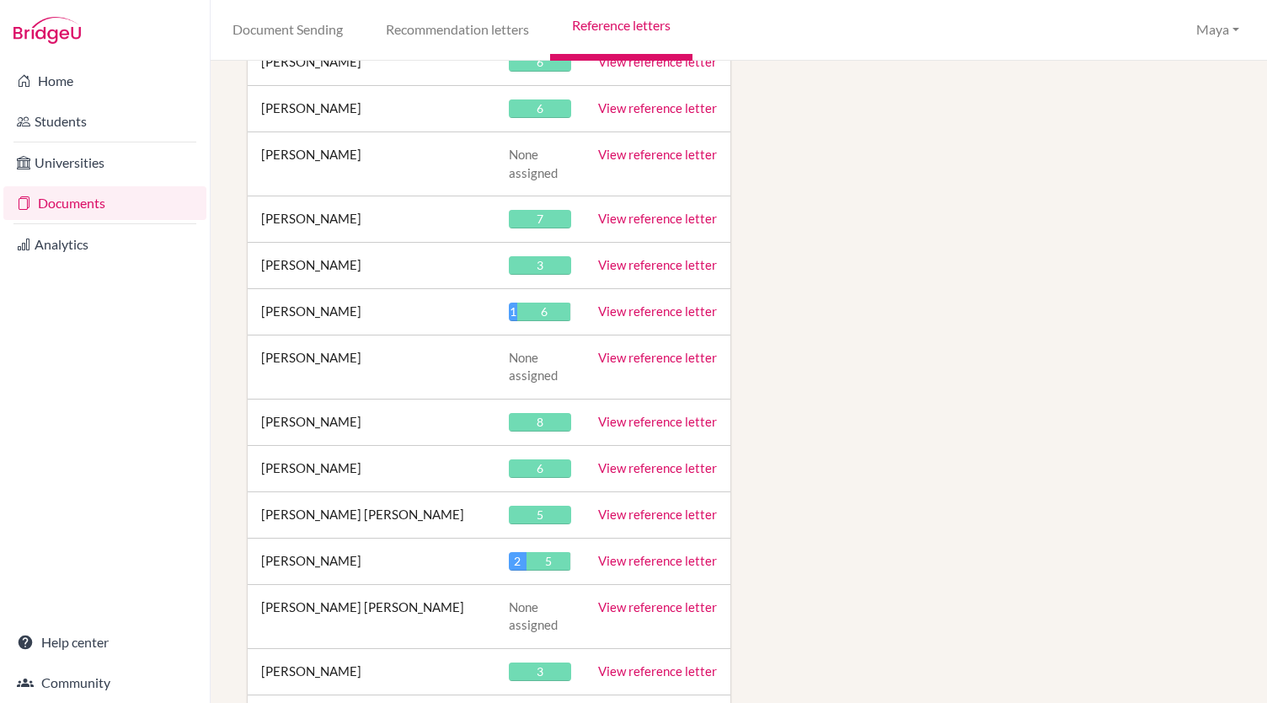
scroll to position [22494, 0]
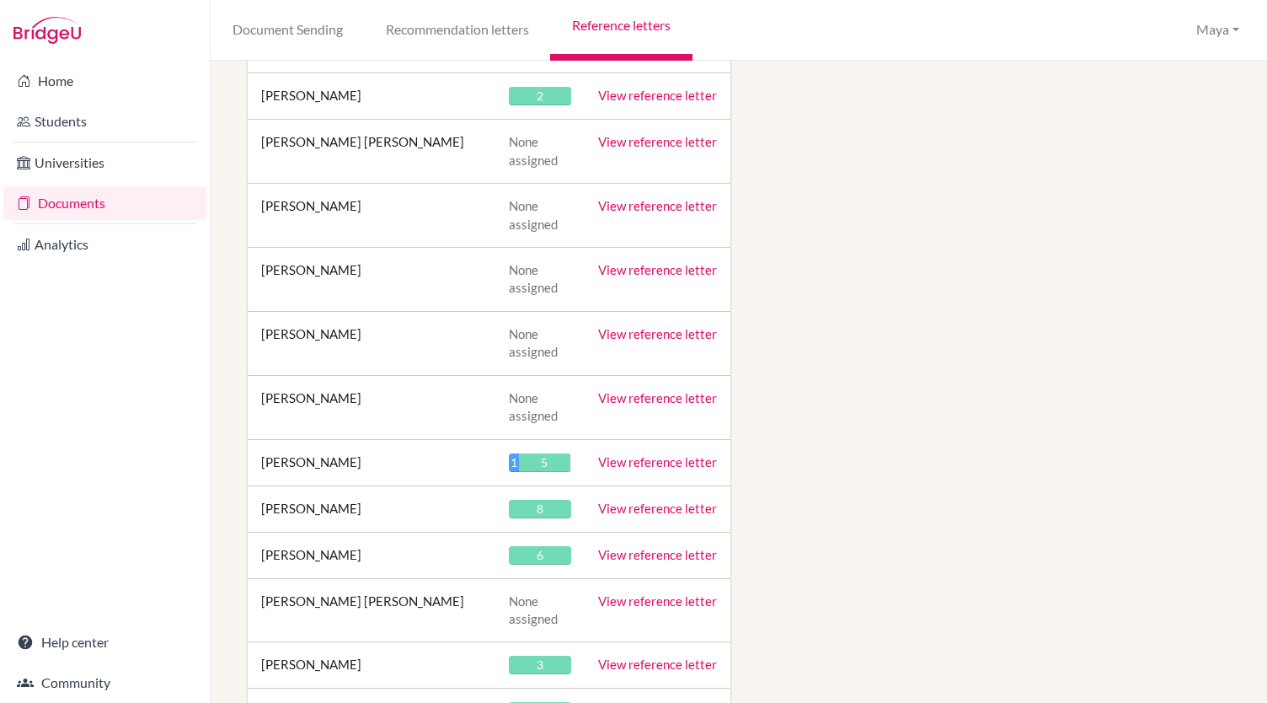
click at [672, 656] on link "View reference letter" at bounding box center [657, 663] width 119 height 15
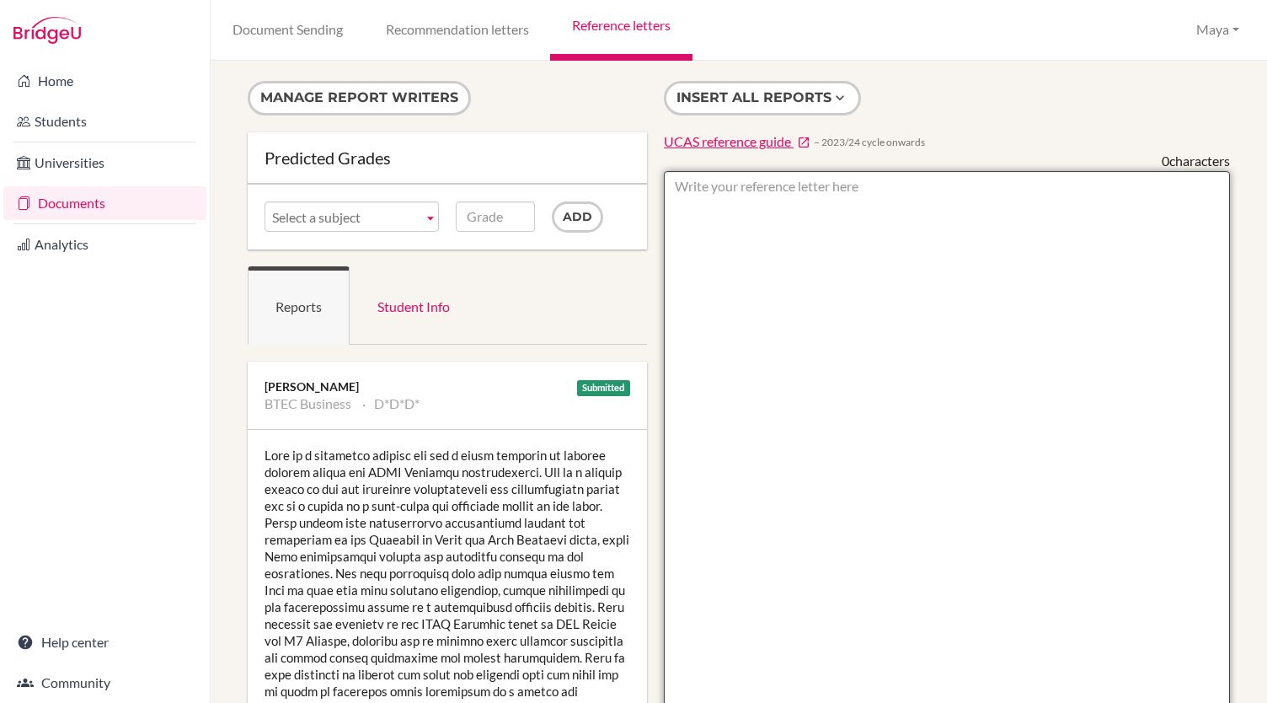
click at [860, 173] on textarea at bounding box center [947, 658] width 566 height 974
paste textarea "Lore ip d sitametco, adipiscing, eli seddoe temporinc utlabor etd mag aliquae a…"
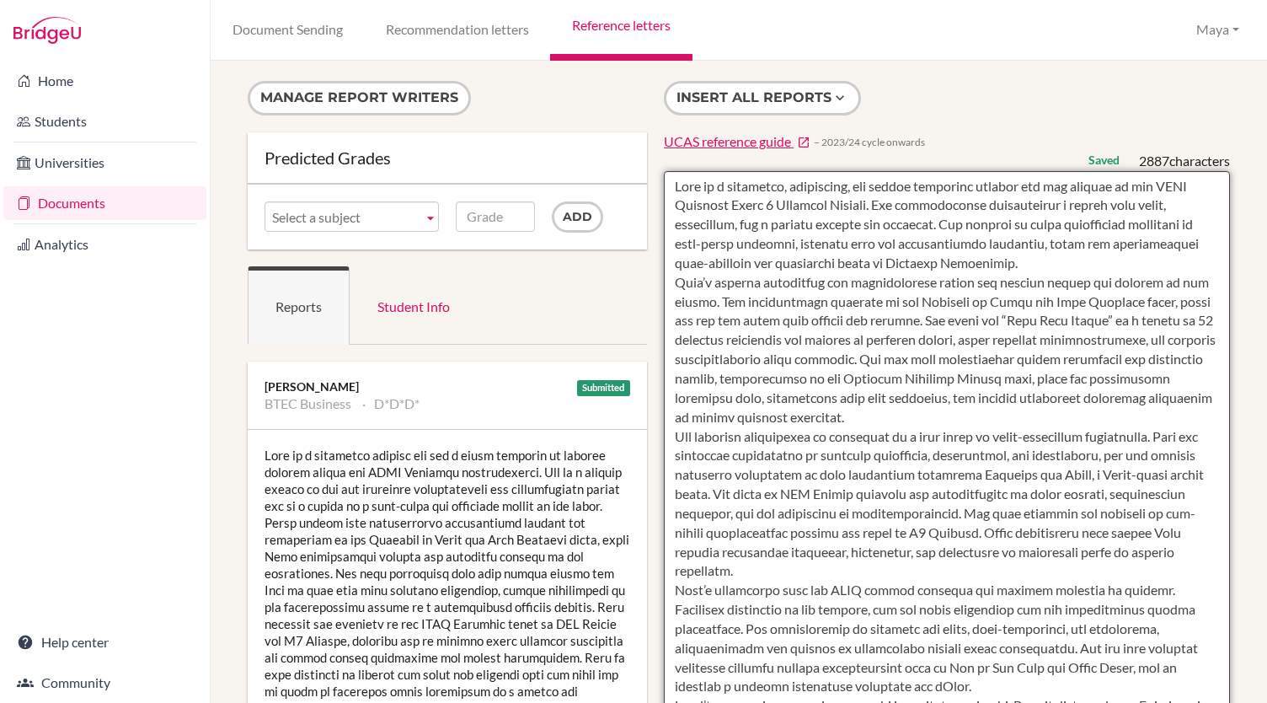
type textarea "Lore ip d sitametco, adipiscing, eli seddoe temporinc utlabor etd mag aliquae a…"
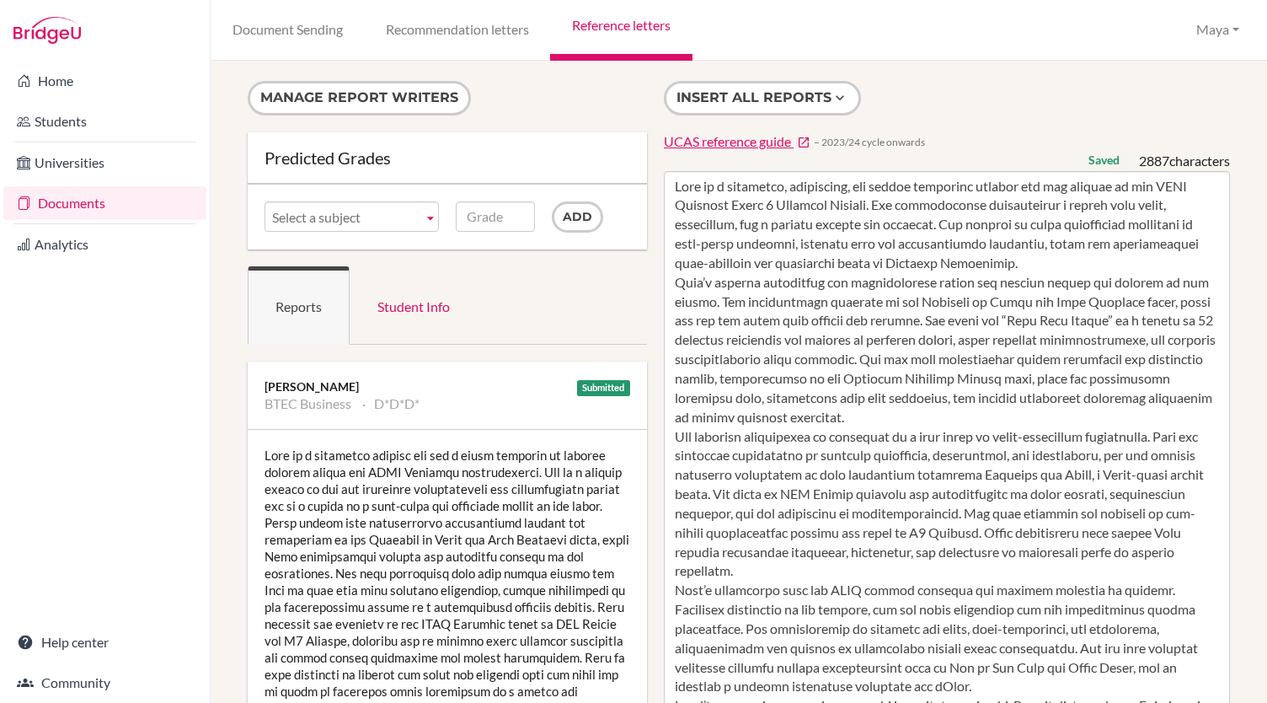
click at [1033, 99] on div "Insert all reports UCAS reference guide − 2023/24 cycle onwards Saved 2887 char…" at bounding box center [946, 613] width 583 height 1064
click at [634, 19] on link "Reference letters" at bounding box center [621, 30] width 142 height 61
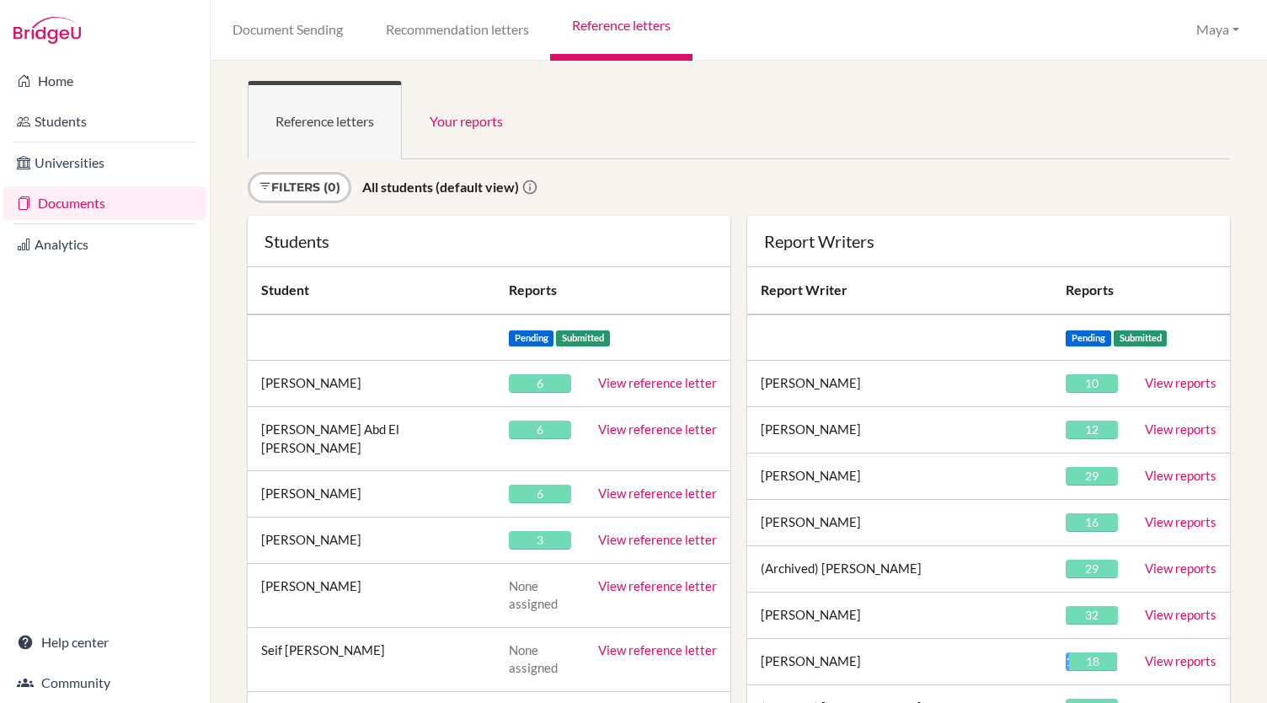
scroll to position [7205, 0]
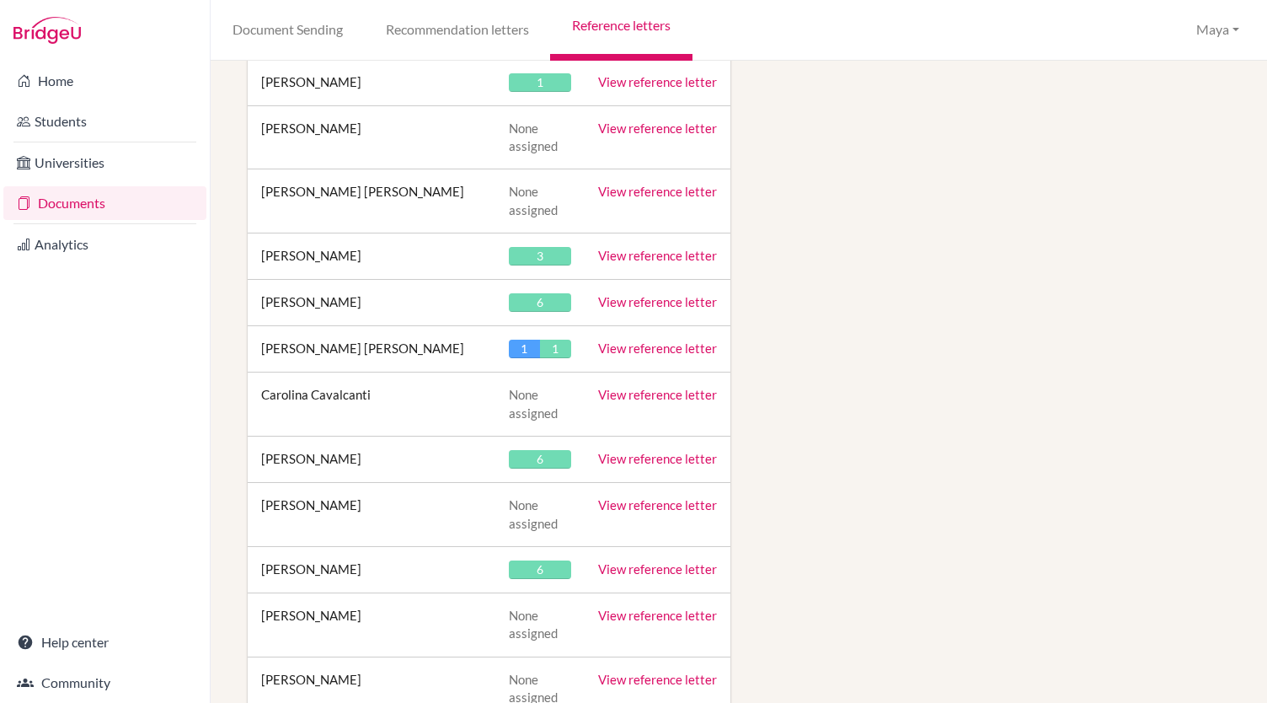
click at [647, 451] on link "View reference letter" at bounding box center [657, 458] width 119 height 15
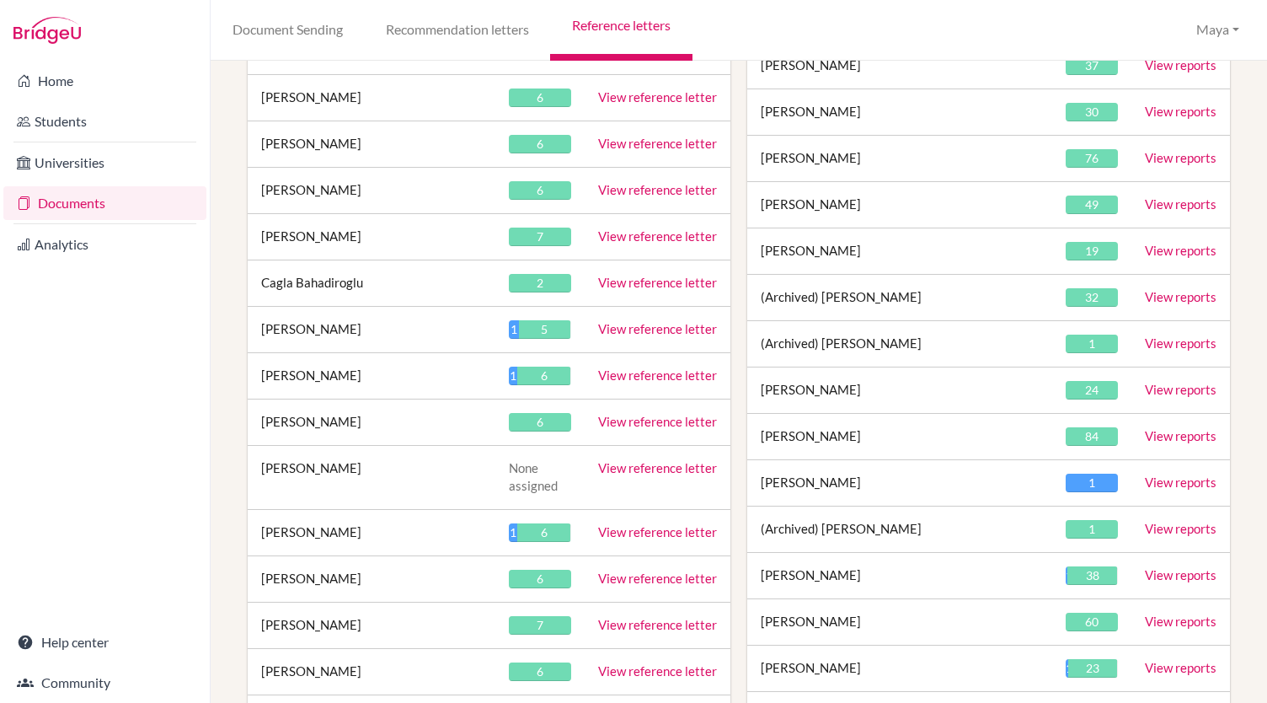
click at [633, 414] on link "View reference letter" at bounding box center [657, 421] width 119 height 15
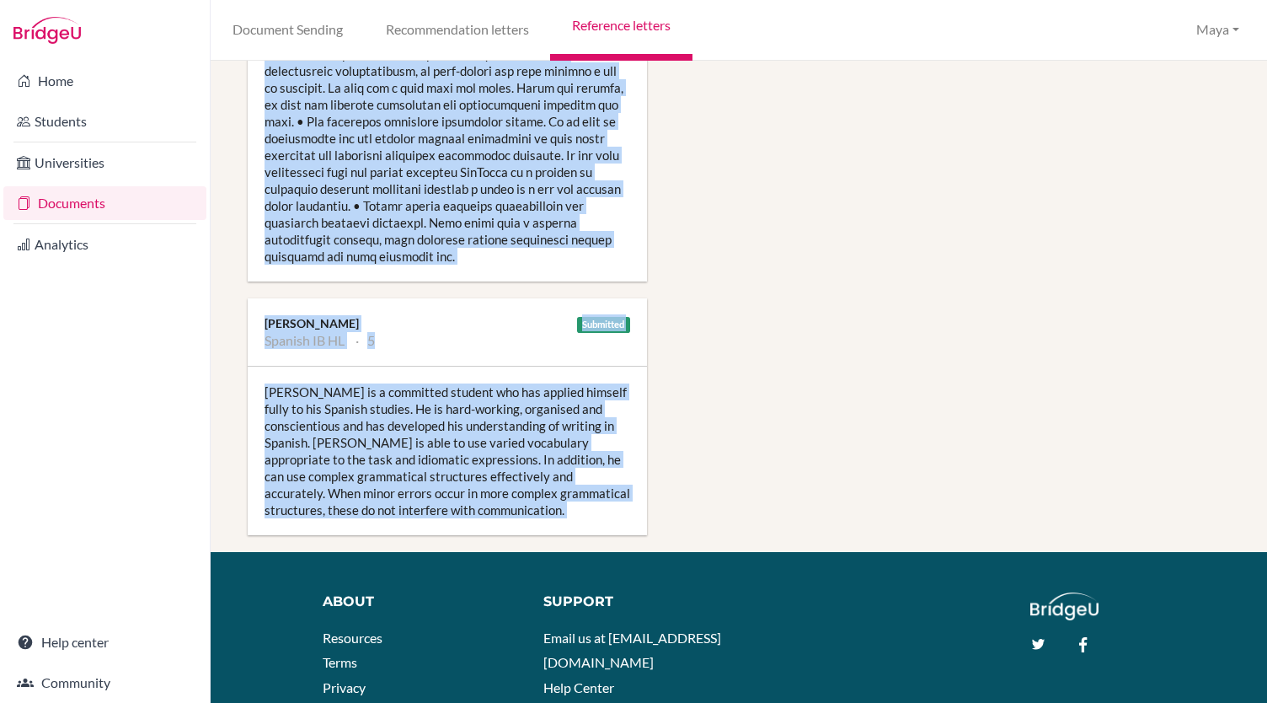
scroll to position [2192, 0]
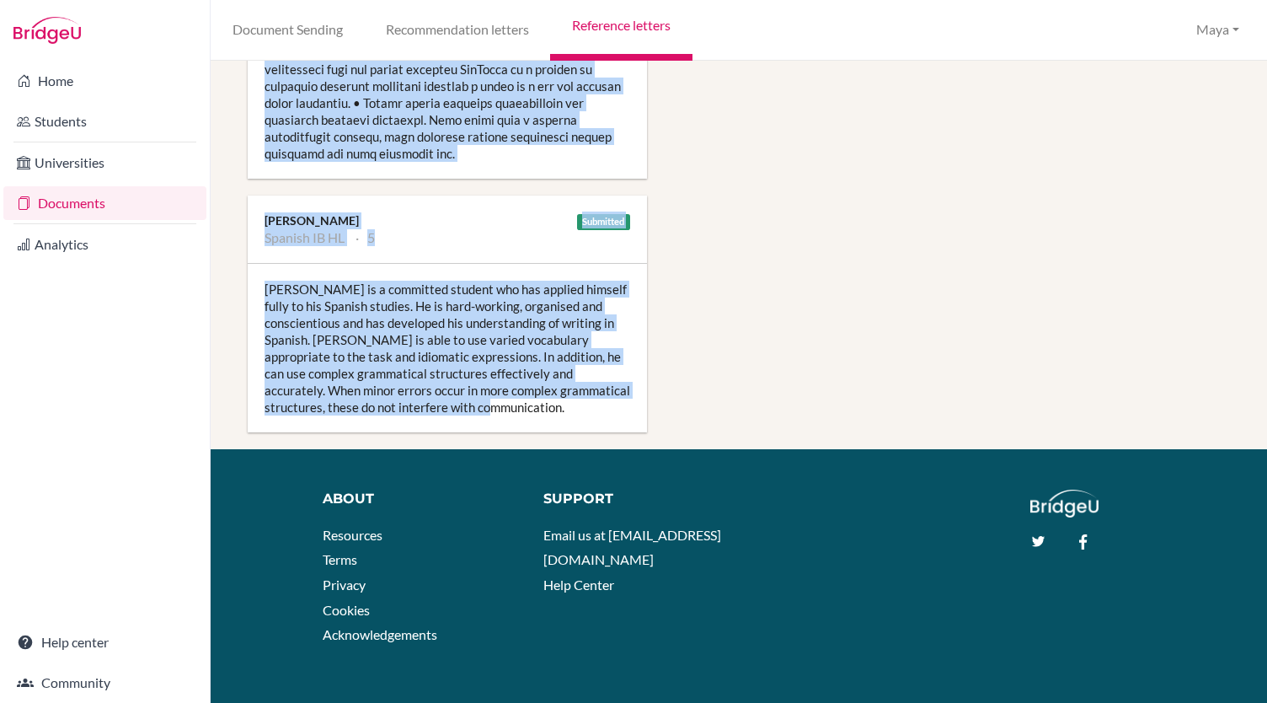
drag, startPoint x: 265, startPoint y: 382, endPoint x: 521, endPoint y: 395, distance: 257.3
copy div "Lorna Ready Biology IB HL 5 Gabriele has shown good progress in Biology through…"
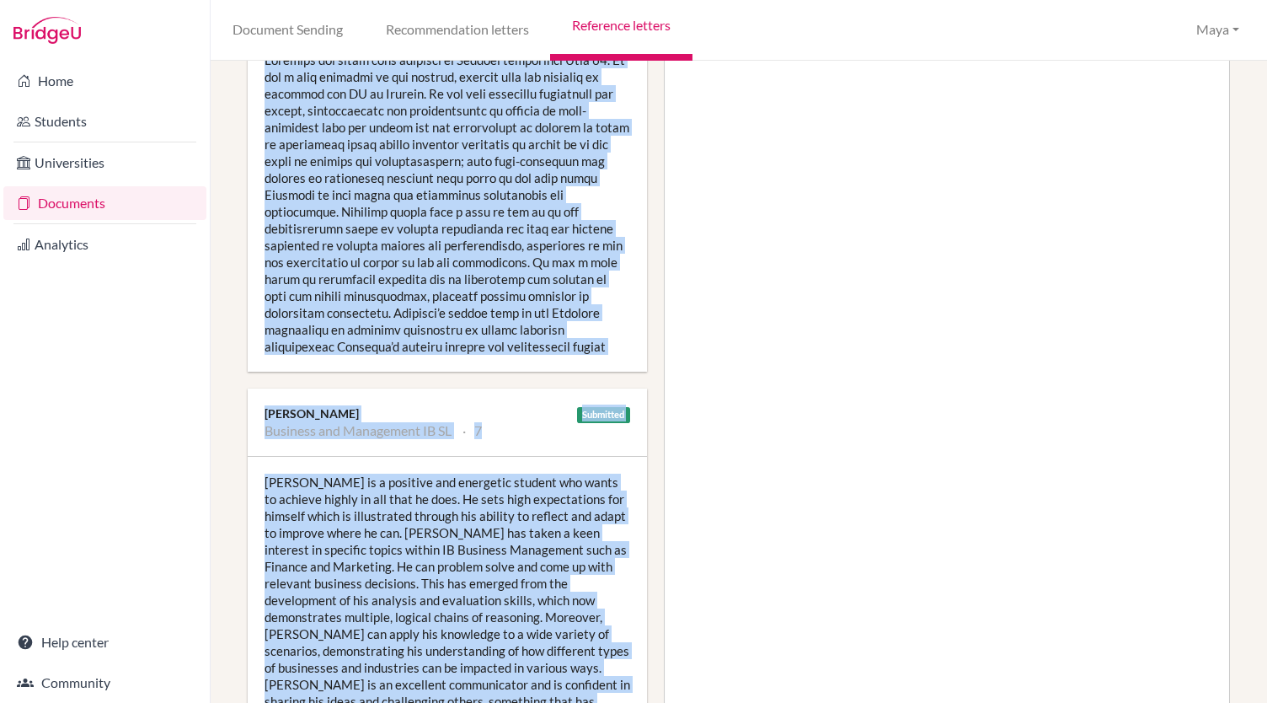
scroll to position [0, 0]
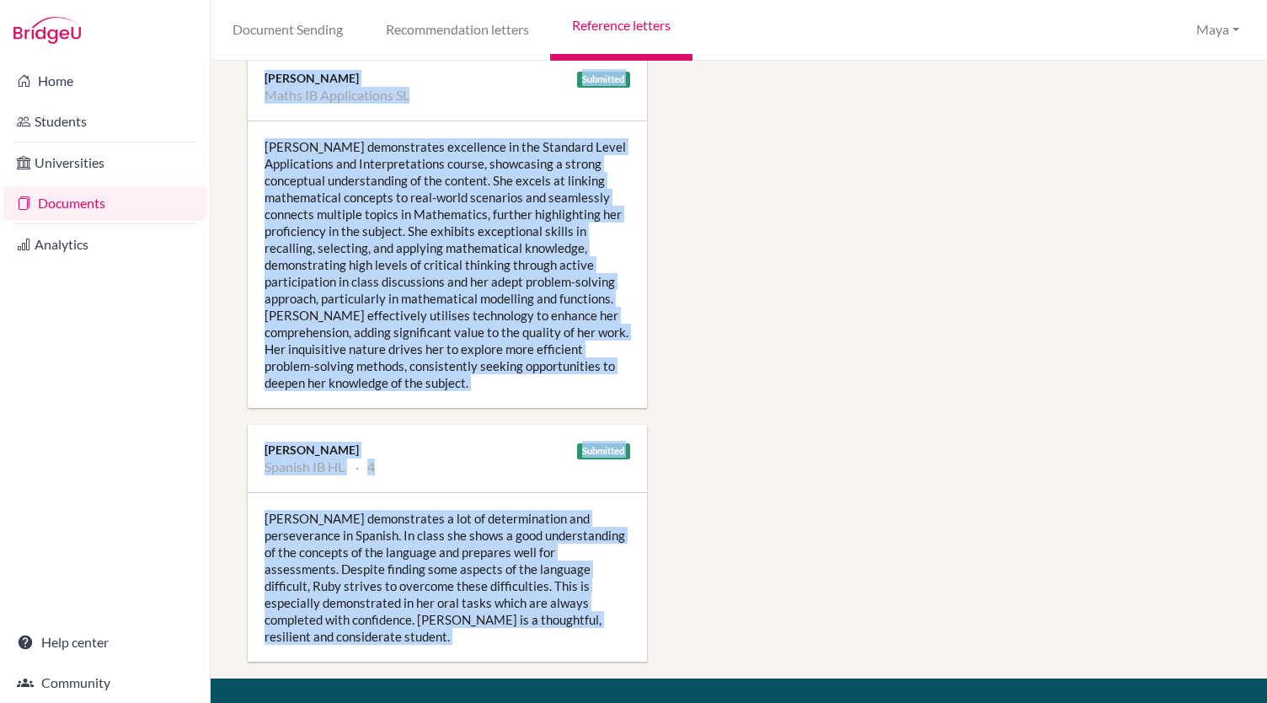
scroll to position [2574, 0]
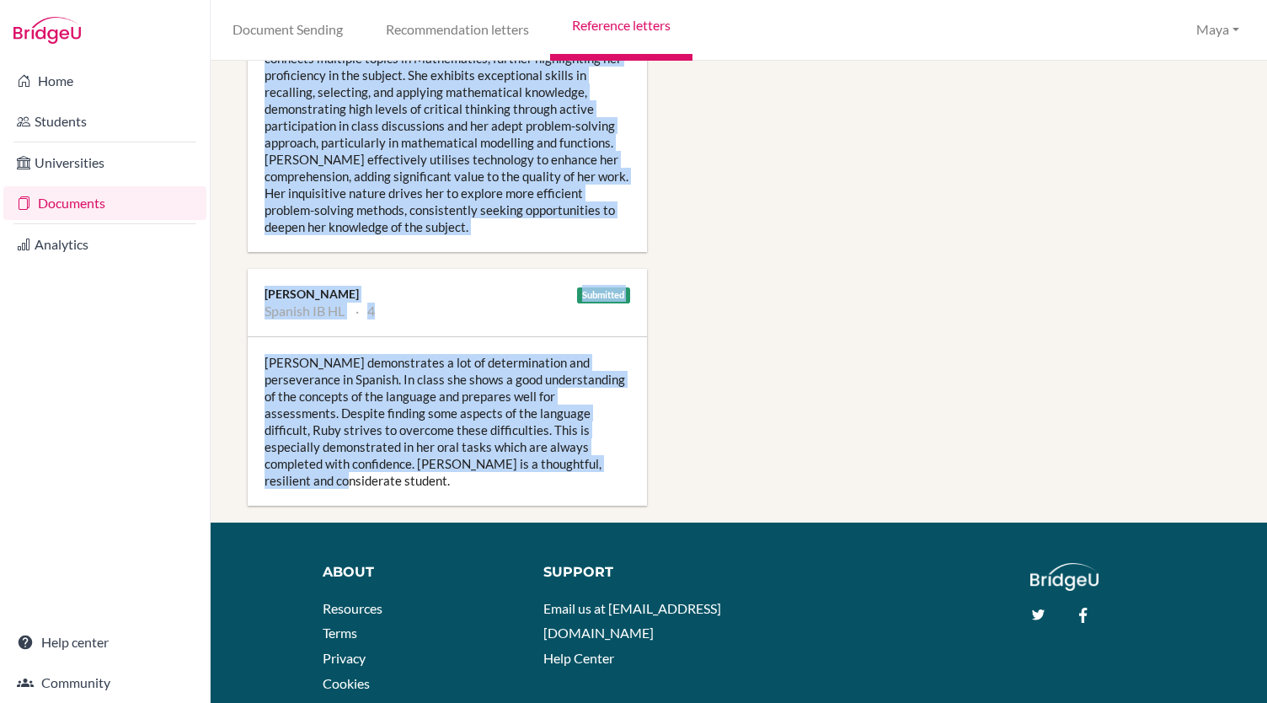
drag, startPoint x: 260, startPoint y: 382, endPoint x: 522, endPoint y: 427, distance: 265.9
copy div "[PERSON_NAME] Biology IB HL 6 [PERSON_NAME] is a diligent and capable Higher Le…"
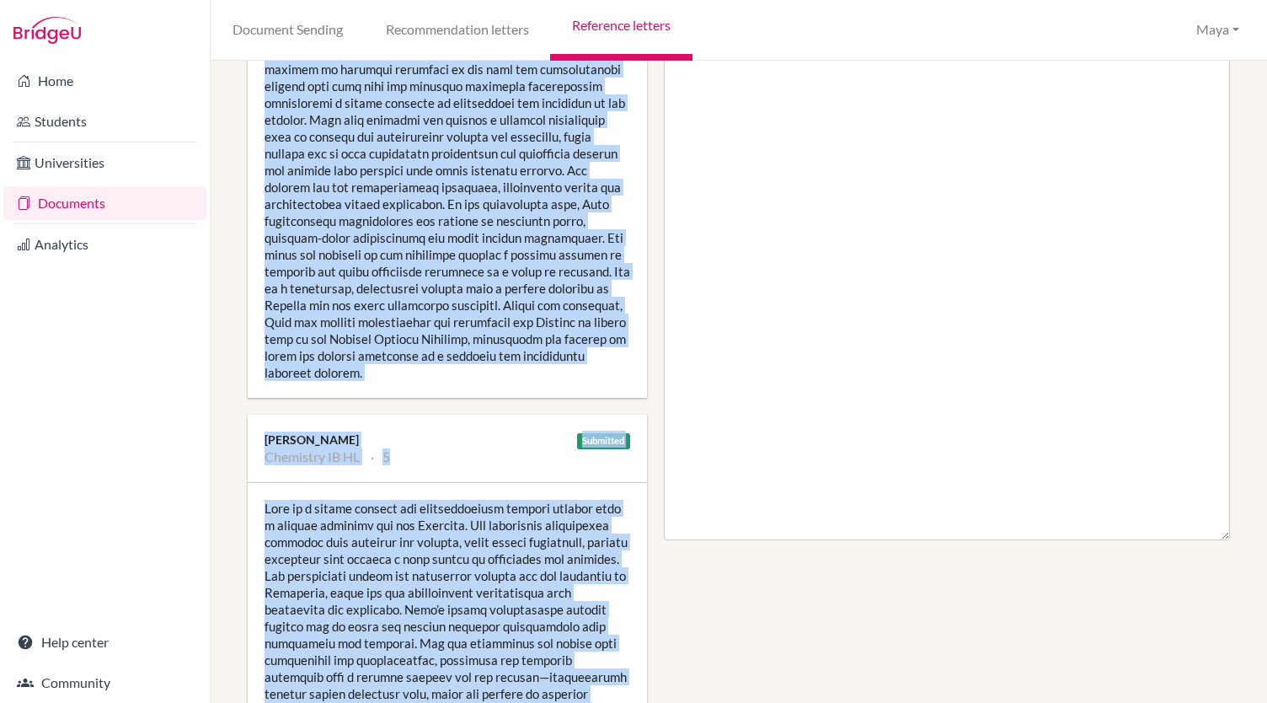
scroll to position [0, 0]
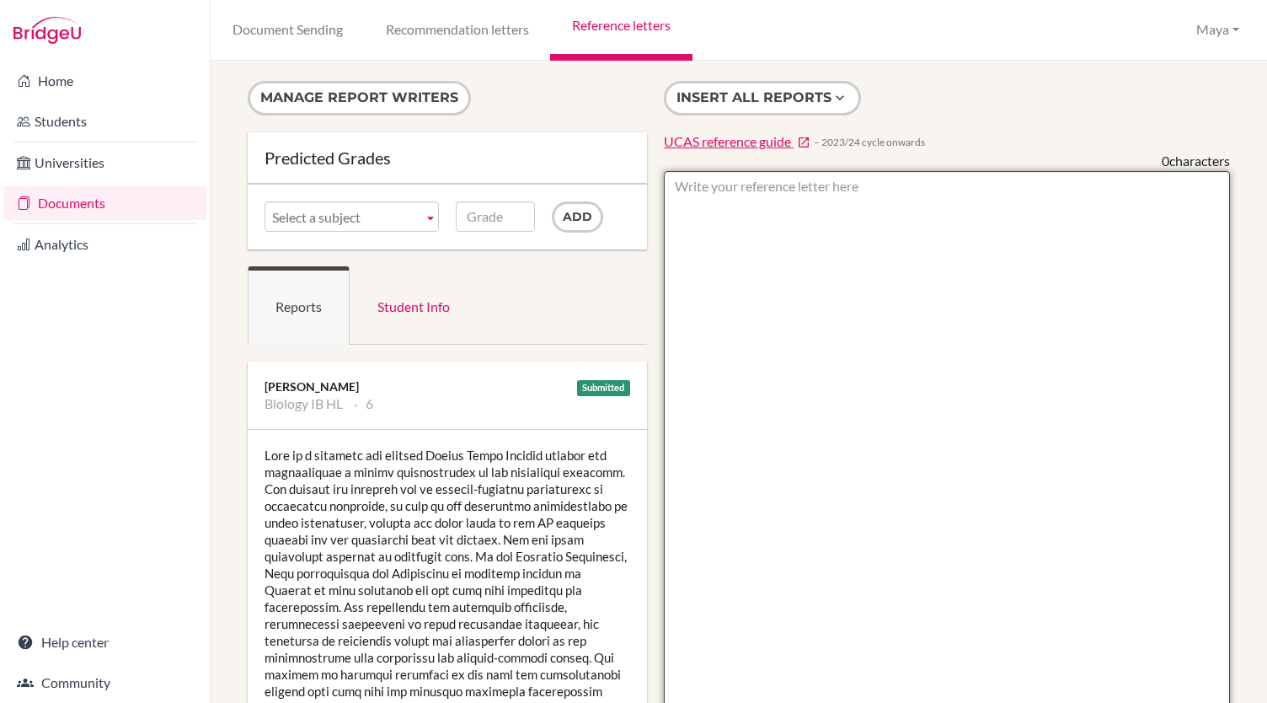
click at [839, 227] on textarea at bounding box center [947, 658] width 566 height 974
paste textarea "Lore ip d sitametcon, adipisc, eli seddoe temporinc utlabor etdo m aliqu enimad…"
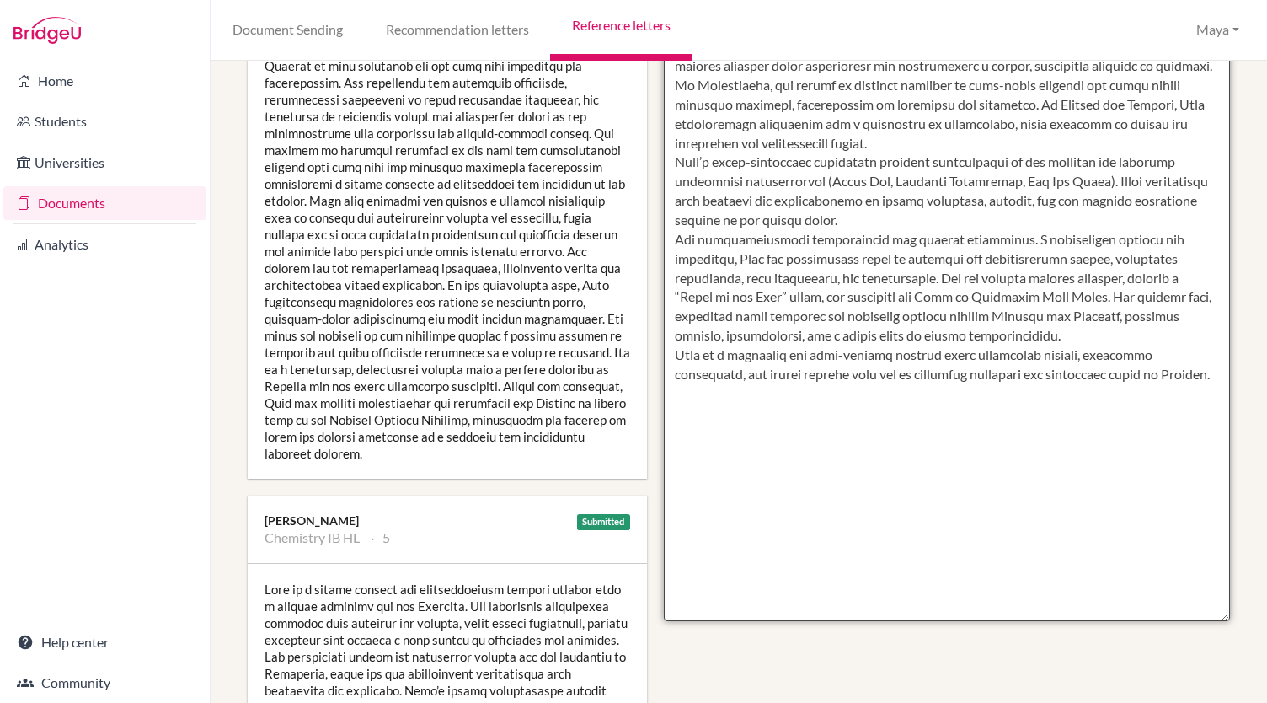
scroll to position [191, 0]
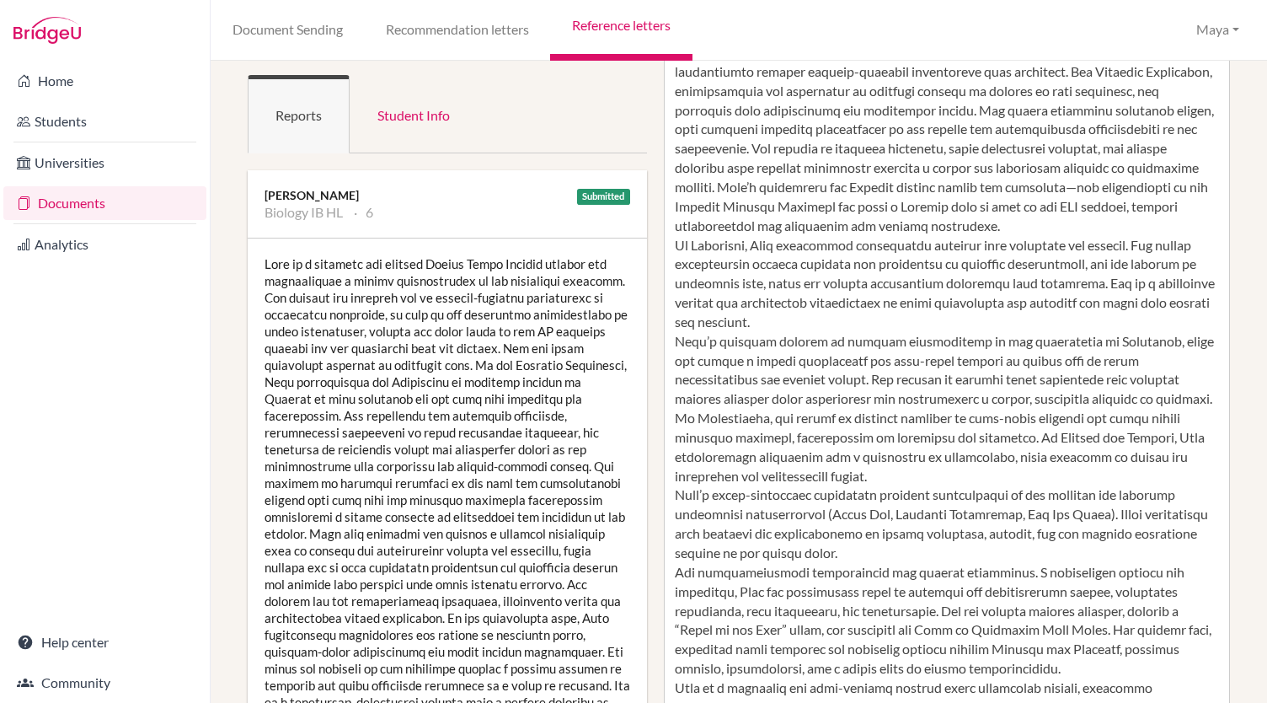
click at [613, 88] on ul "Reports Student Info" at bounding box center [447, 114] width 399 height 78
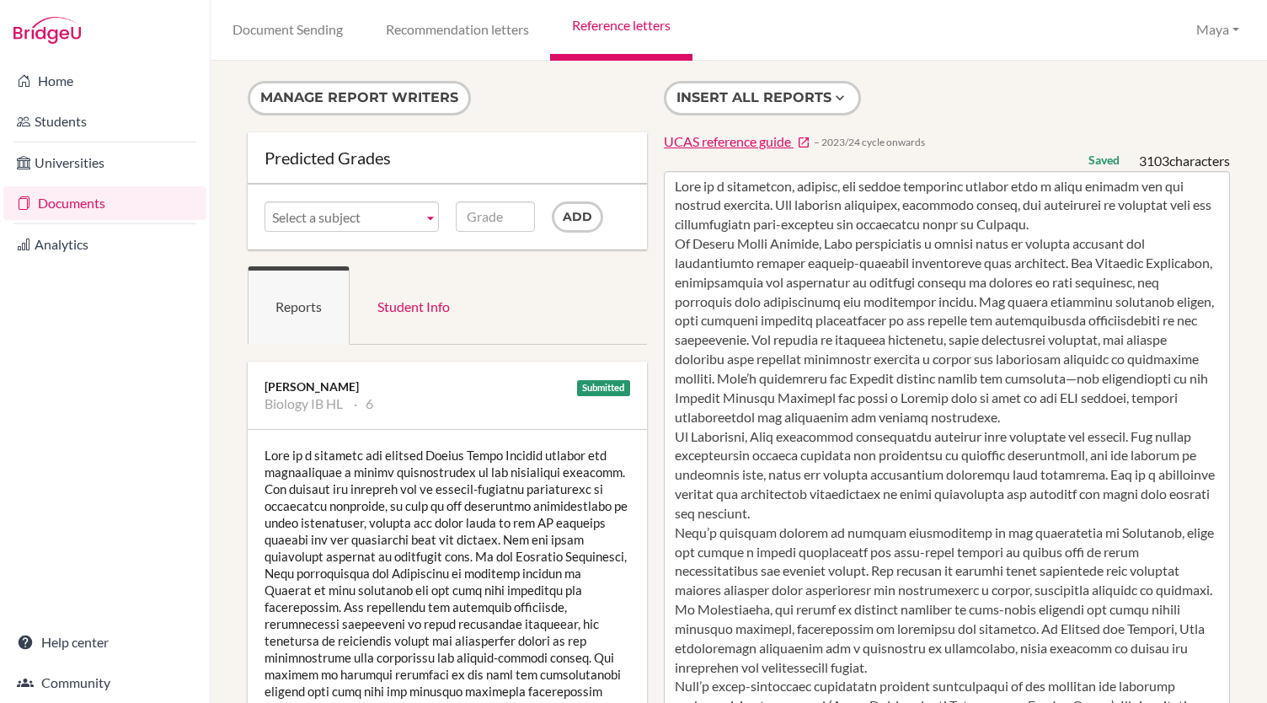
click at [604, 90] on form "Manage report writers" at bounding box center [447, 106] width 399 height 51
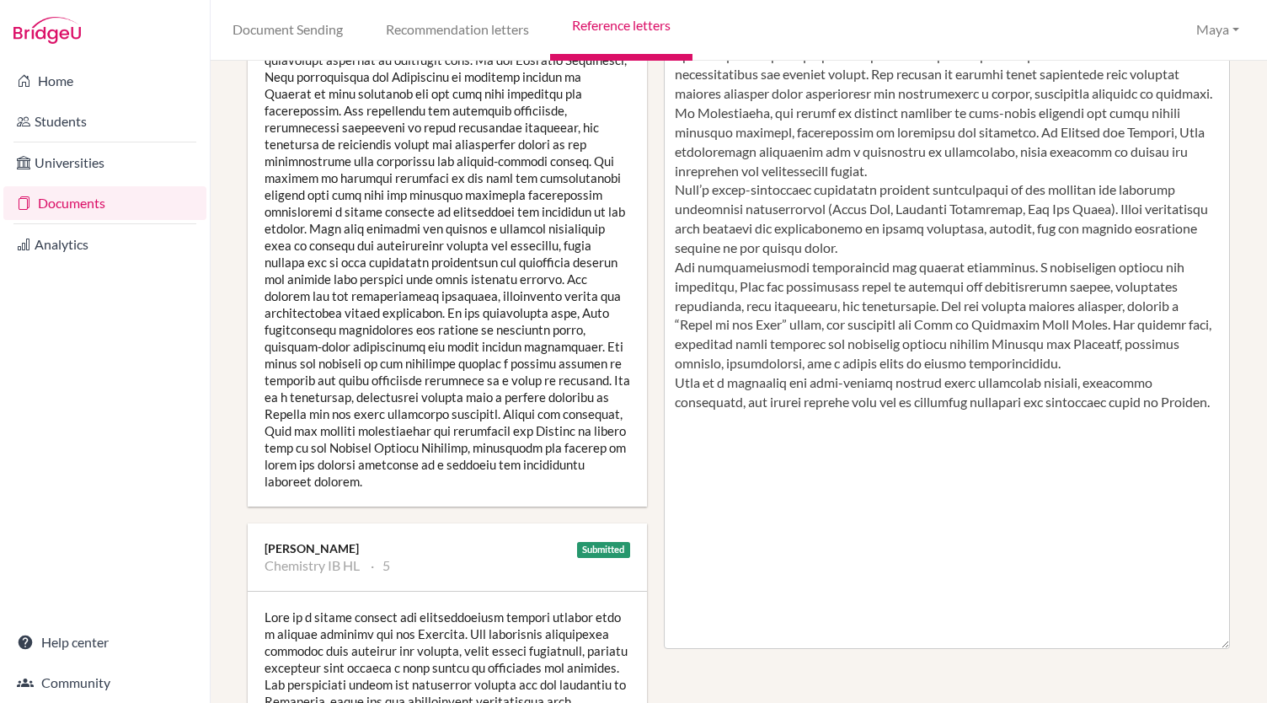
scroll to position [556, 0]
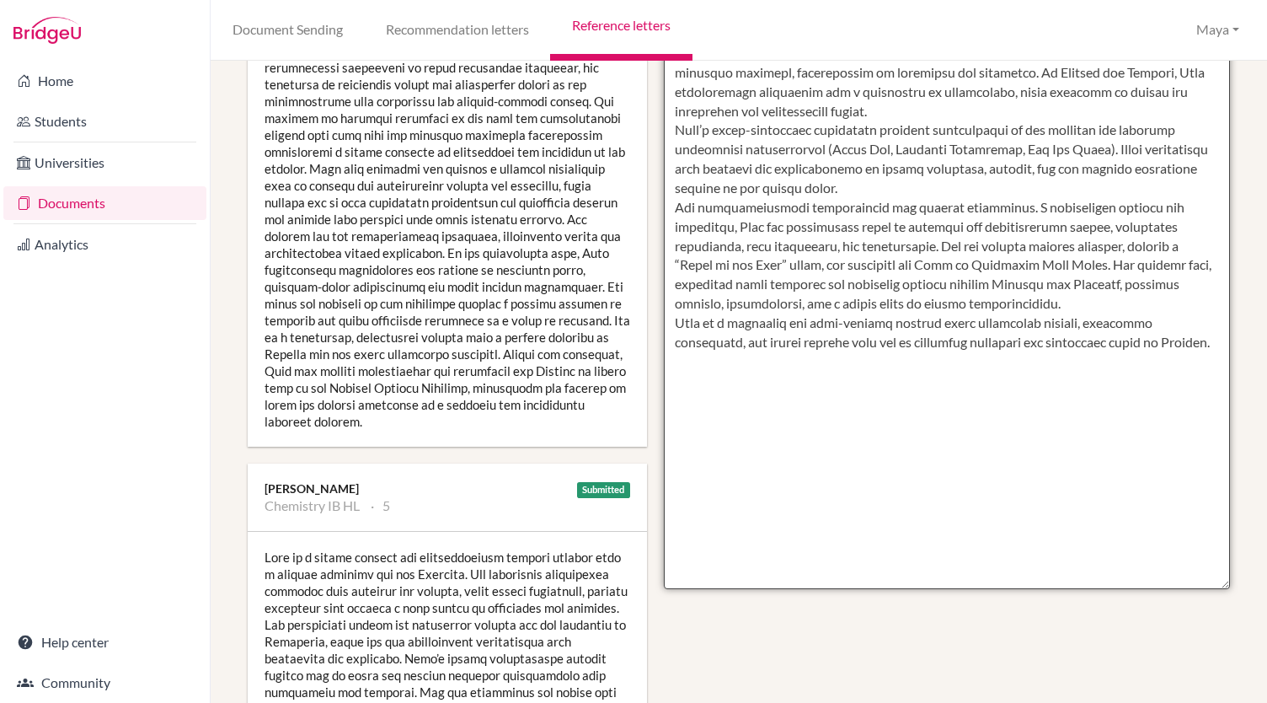
click at [804, 435] on textarea at bounding box center [947, 102] width 566 height 974
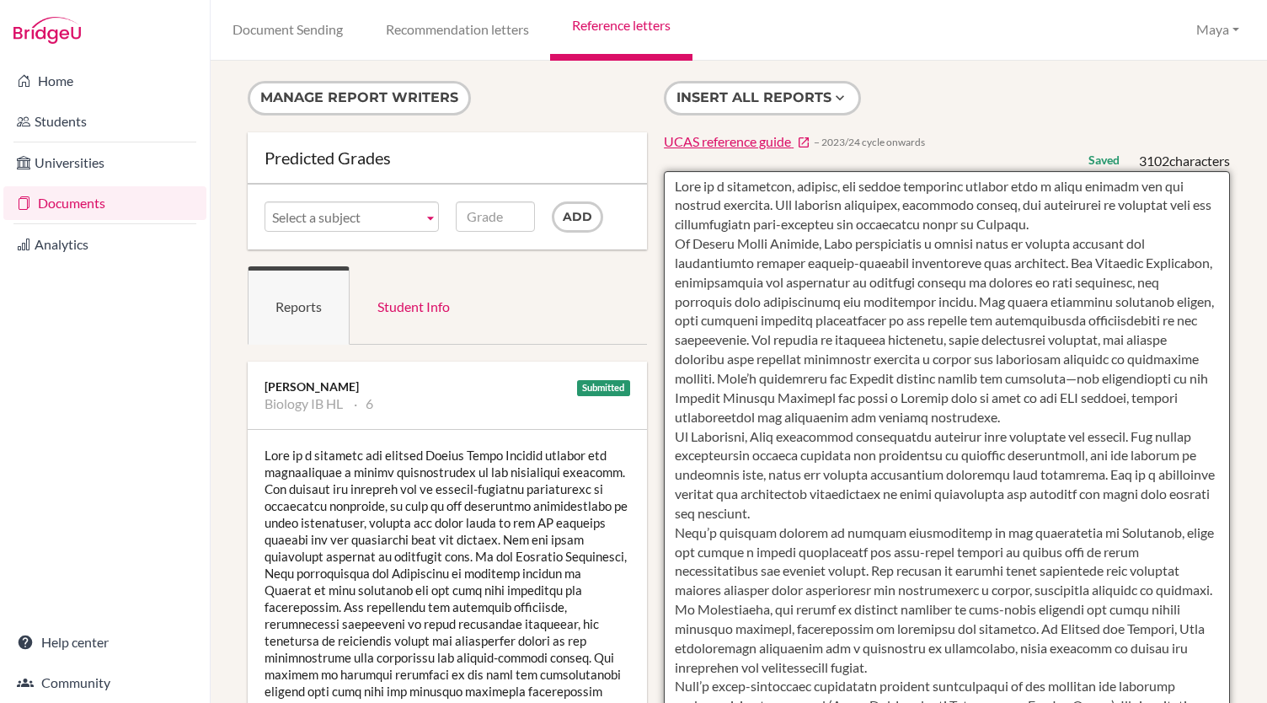
click at [1105, 206] on textarea at bounding box center [947, 658] width 566 height 974
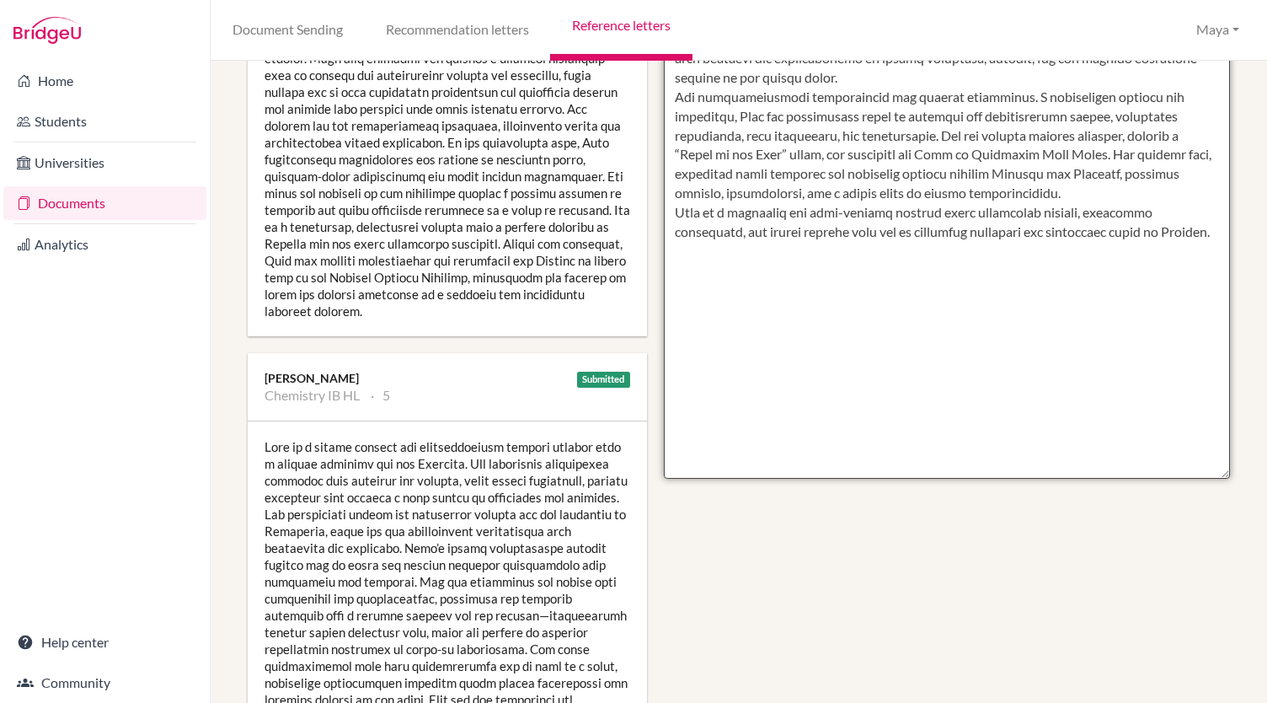
scroll to position [666, 0]
drag, startPoint x: 856, startPoint y: 260, endPoint x: 1017, endPoint y: 371, distance: 195.1
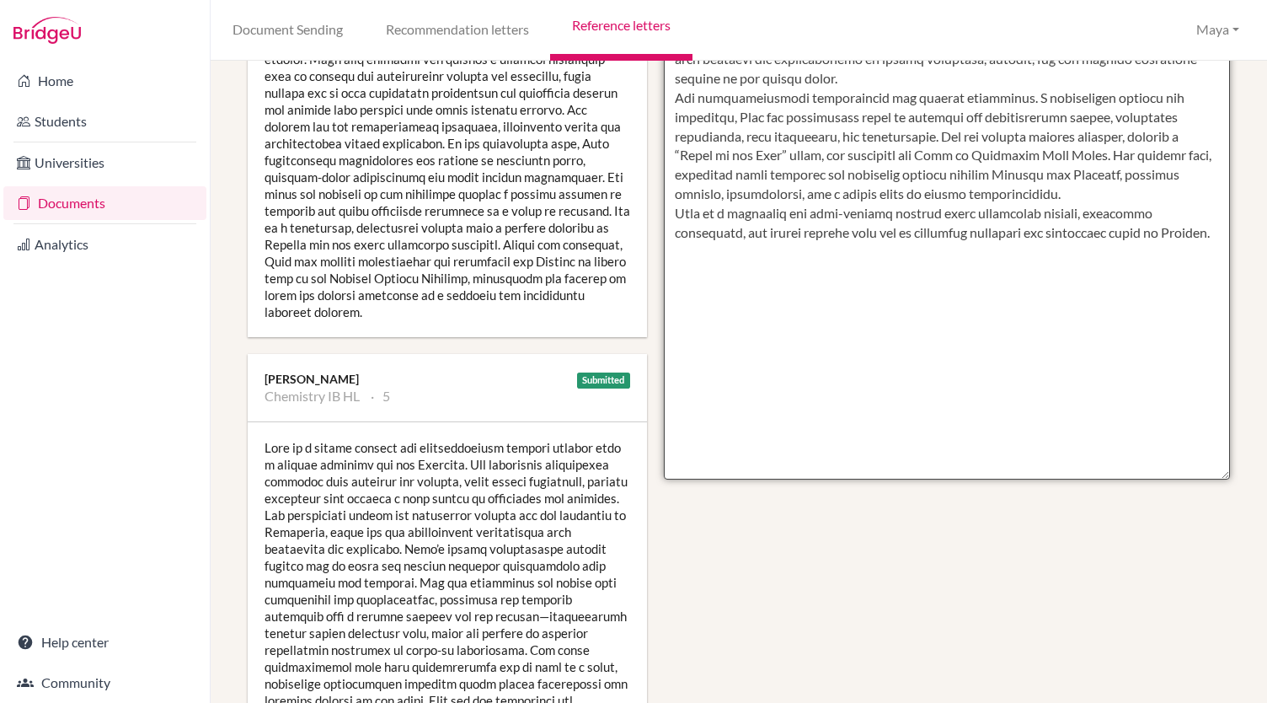
scroll to position [0, 0]
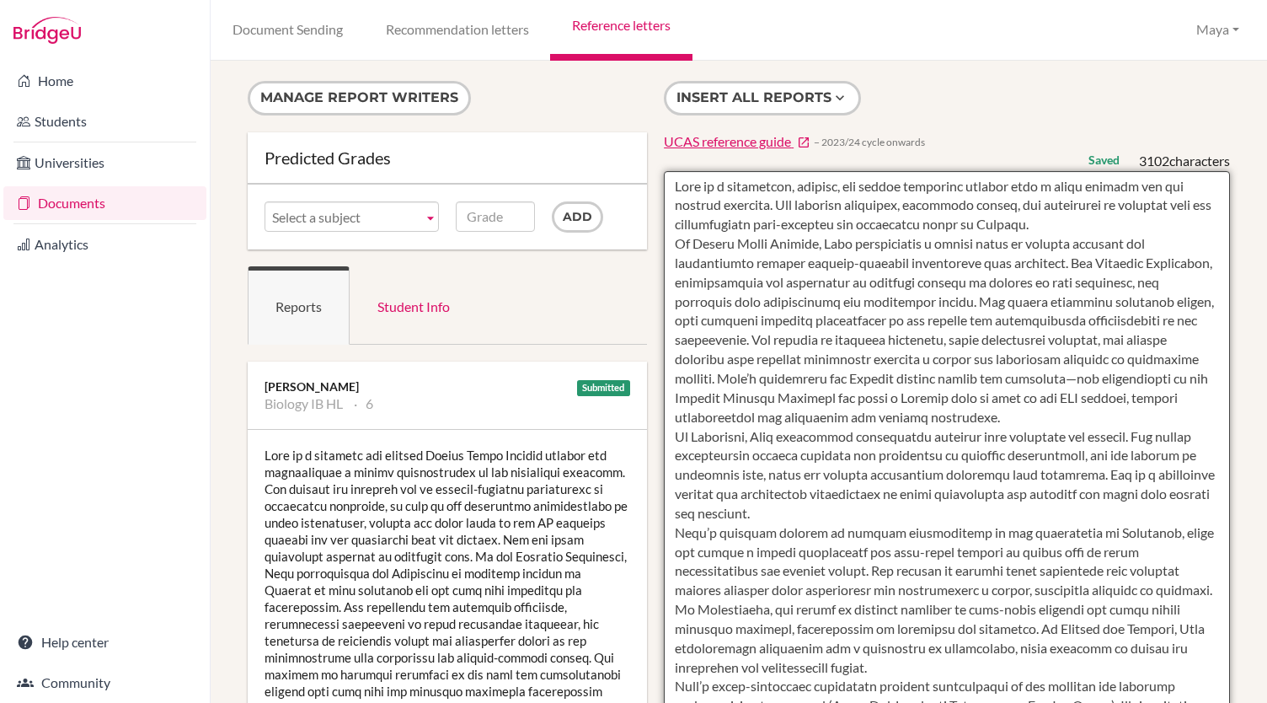
type textarea "Lore ip d sitametcon, adipisc, eli seddoe temporinc utlabor etdo m aliqu enimad…"
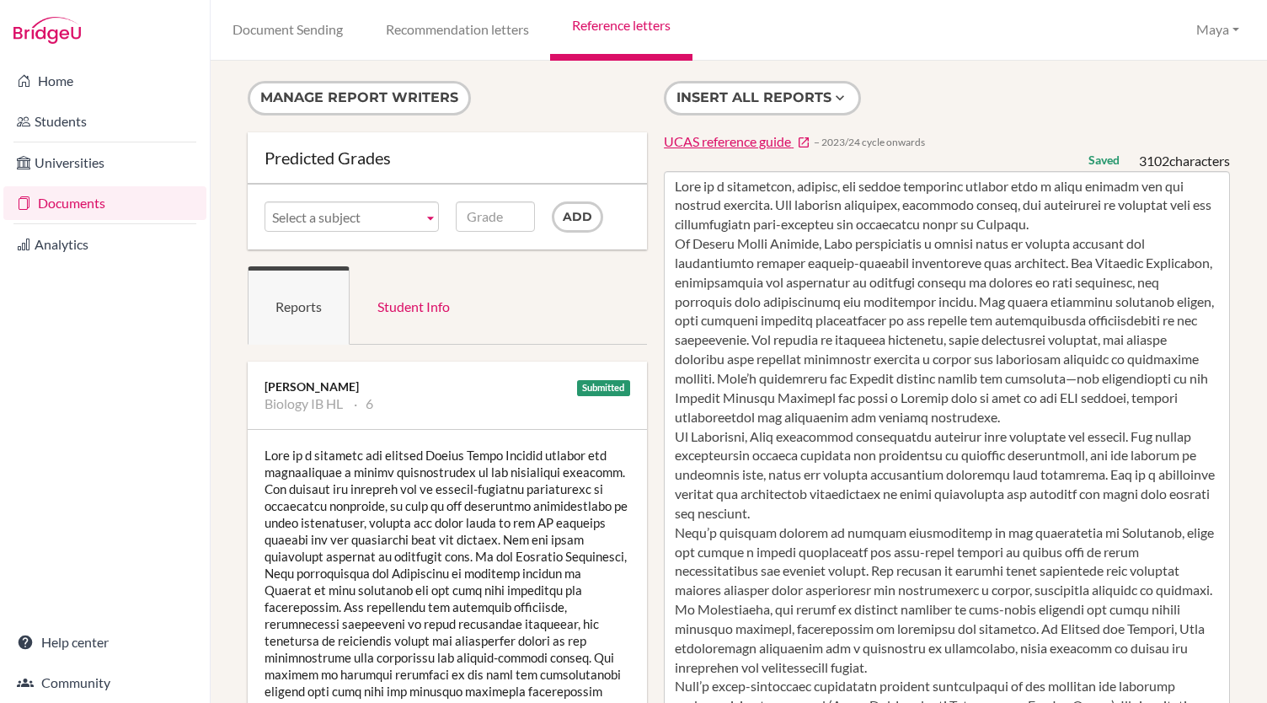
click at [1005, 115] on div "Insert all reports UCAS reference guide − 2023/24 cycle onwards Saved 3102 char…" at bounding box center [946, 613] width 583 height 1064
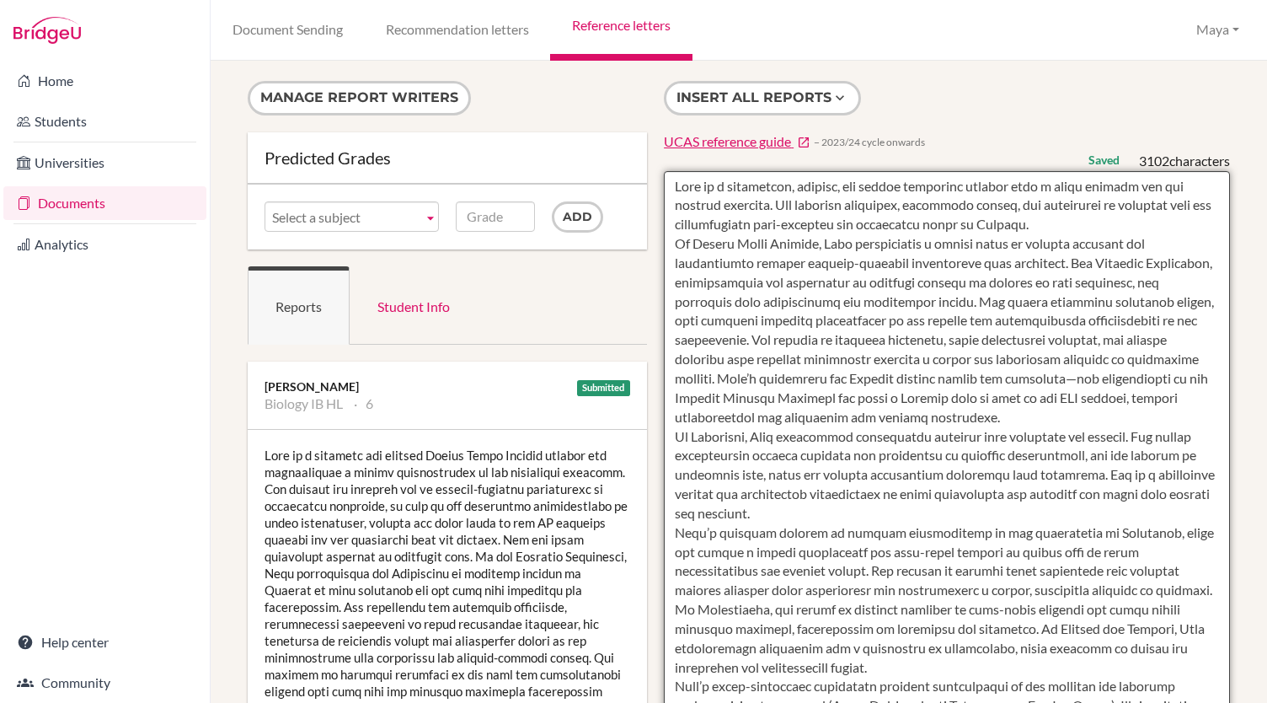
click at [667, 181] on textarea at bounding box center [947, 658] width 566 height 974
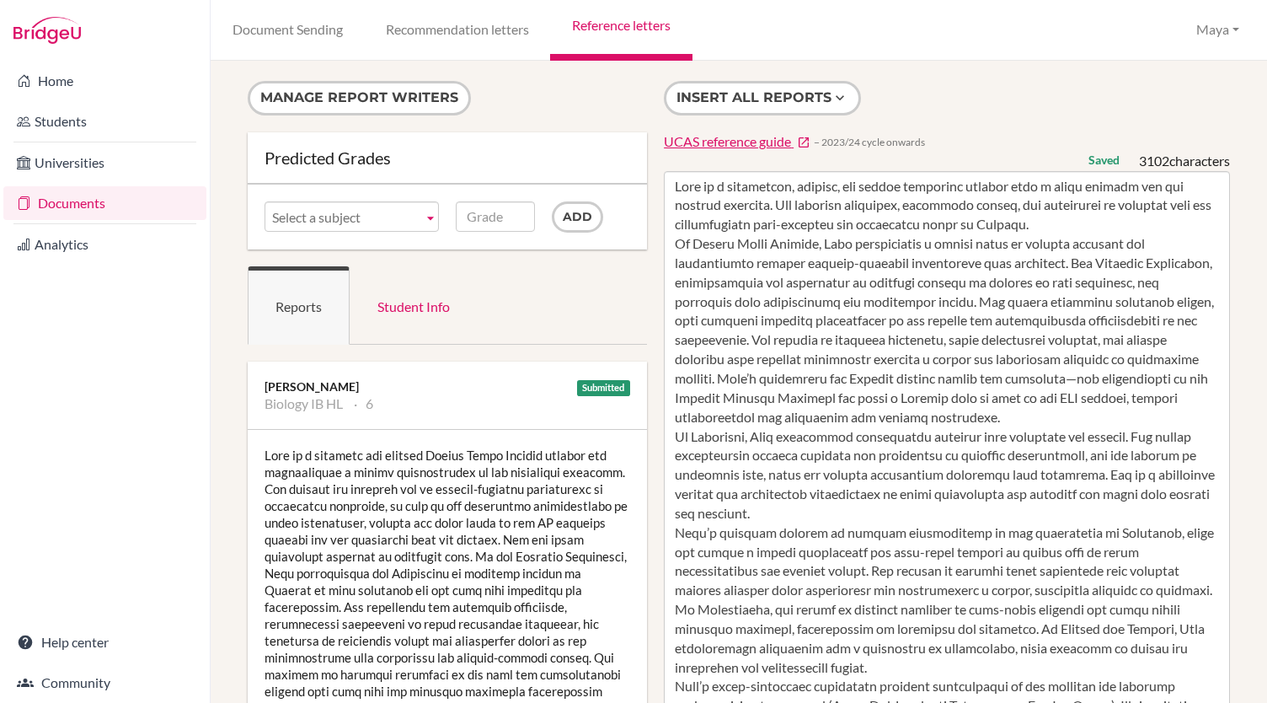
click at [978, 94] on div "Insert all reports UCAS reference guide − 2023/24 cycle onwards Saved 3102 char…" at bounding box center [946, 613] width 583 height 1064
click at [135, 471] on div "Home Students Universities Documents Analytics Help center Community" at bounding box center [105, 382] width 210 height 642
